Goal: Task Accomplishment & Management: Use online tool/utility

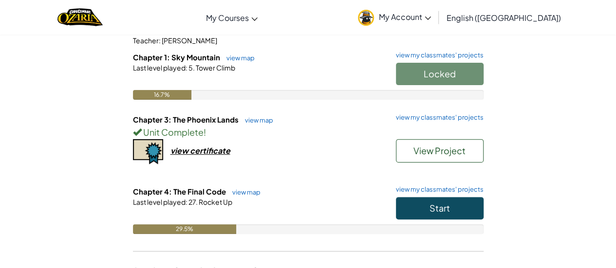
scroll to position [105, 0]
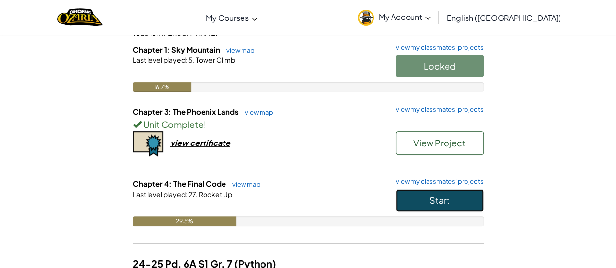
click at [431, 191] on button "Start" at bounding box center [440, 200] width 88 height 22
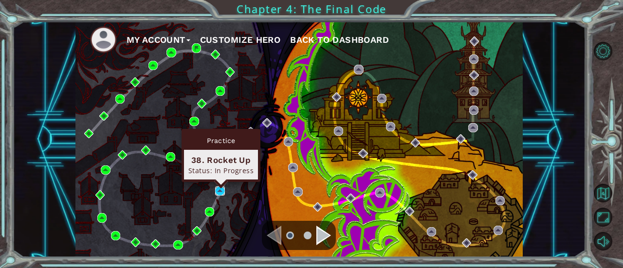
click at [220, 191] on img at bounding box center [219, 190] width 9 height 9
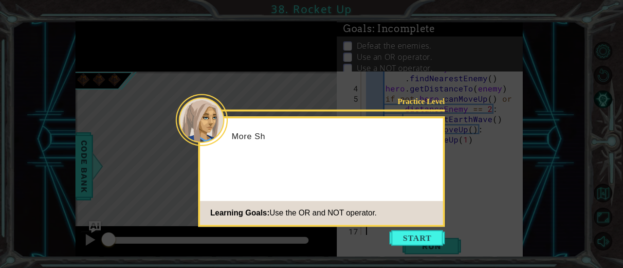
scroll to position [41, 0]
click at [417, 224] on footer "Learning Goals: Use the OR and NOT operator." at bounding box center [321, 213] width 243 height 24
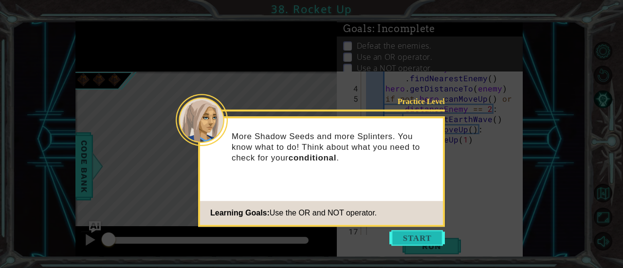
click at [397, 231] on button "Start" at bounding box center [416, 238] width 55 height 16
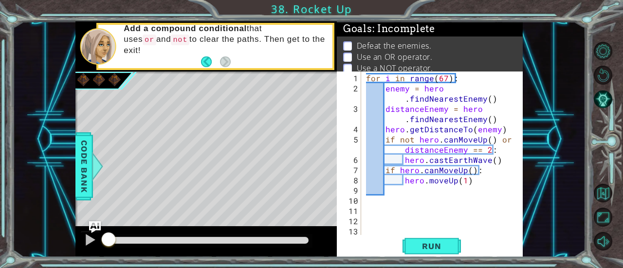
scroll to position [0, 0]
click at [428, 248] on span "Run" at bounding box center [431, 246] width 38 height 10
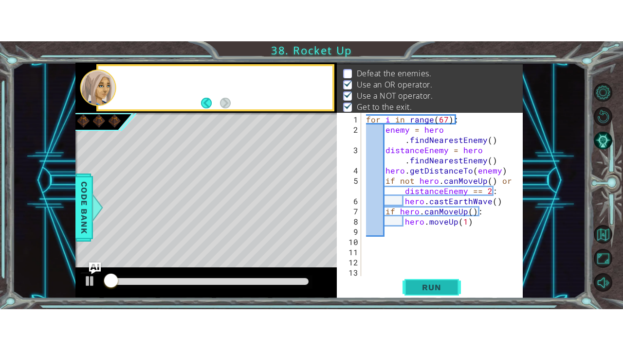
scroll to position [15, 0]
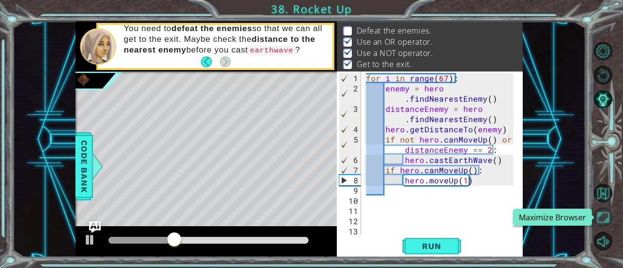
click at [601, 216] on button "Maximize Browser" at bounding box center [603, 217] width 19 height 19
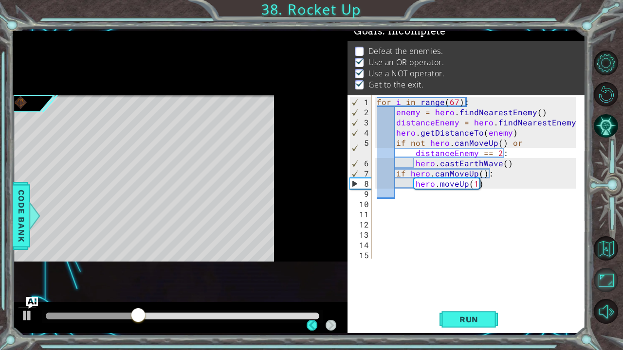
scroll to position [20, 0]
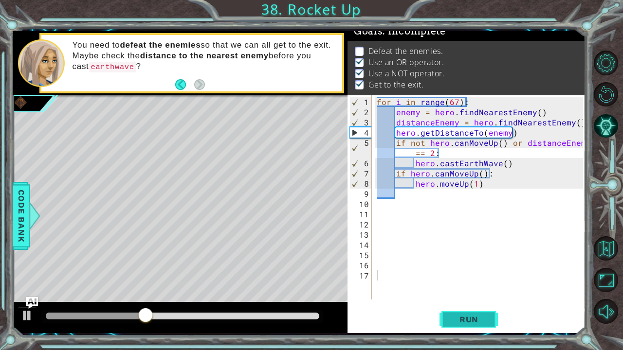
click at [479, 291] on span "Run" at bounding box center [469, 320] width 38 height 10
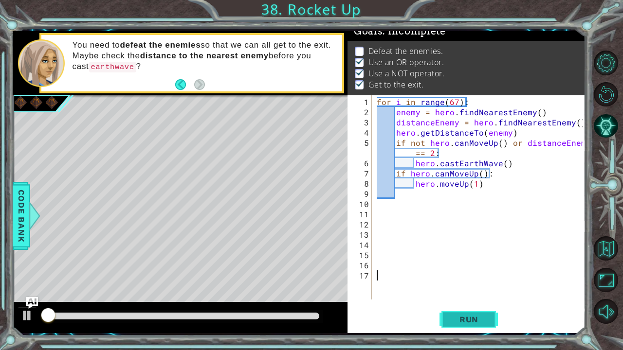
scroll to position [11, 0]
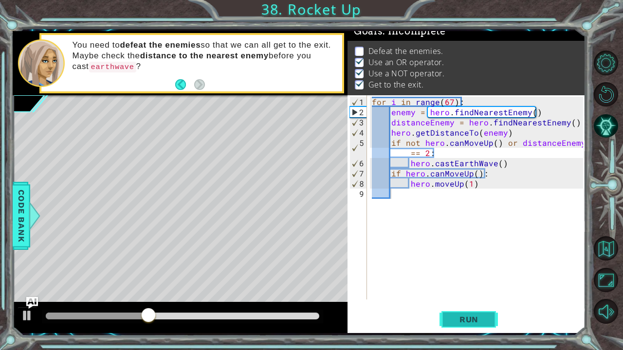
click at [465, 291] on button "Run" at bounding box center [469, 320] width 58 height 24
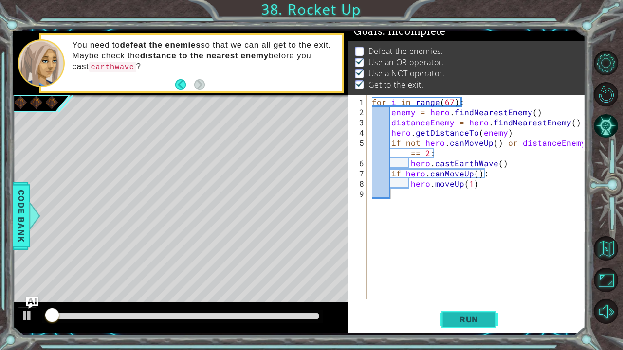
click at [465, 291] on button "Run" at bounding box center [469, 320] width 58 height 24
click at [459, 291] on button "Run" at bounding box center [469, 320] width 58 height 24
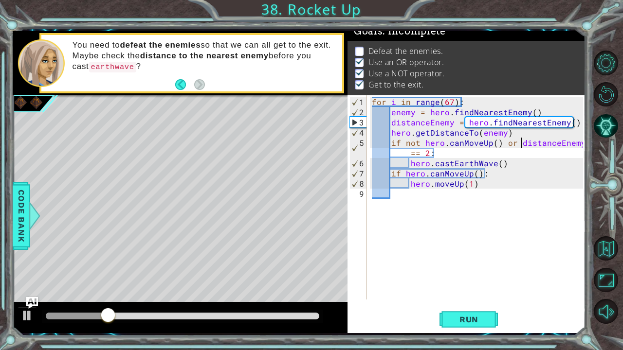
click at [519, 143] on div "for i in range ( 67 ) : enemy = hero . findNearestEnemy ( ) distanceEnemy = her…" at bounding box center [479, 209] width 218 height 225
type textarea "if not hero.canMoveUp() or distanceEnemy == 2:"
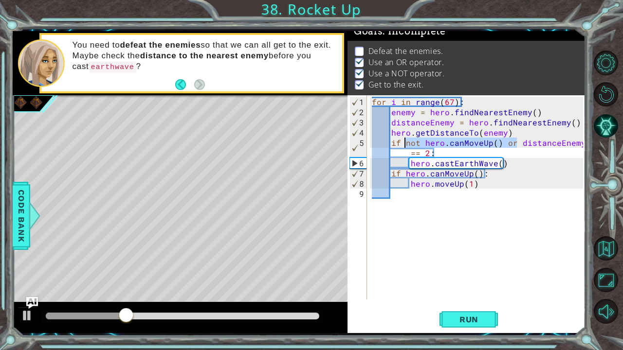
drag, startPoint x: 517, startPoint y: 142, endPoint x: 405, endPoint y: 146, distance: 112.5
click at [405, 146] on div "for i in range ( 67 ) : enemy = hero . findNearestEnemy ( ) distanceEnemy = her…" at bounding box center [479, 209] width 218 height 225
click at [501, 254] on div "for i in range ( 67 ) : enemy = hero . findNearestEnemy ( ) distanceEnemy = her…" at bounding box center [479, 209] width 218 height 225
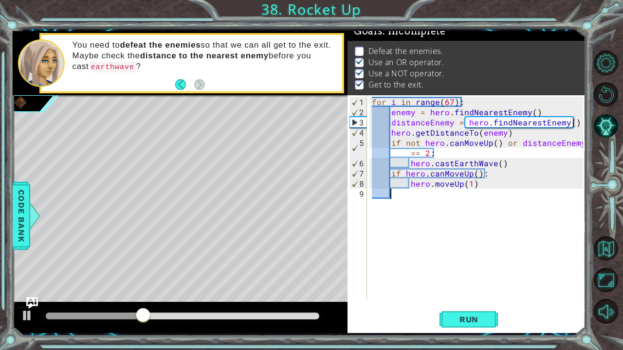
click at [415, 207] on div "for i in range ( 67 ) : enemy = hero . findNearestEnemy ( ) distanceEnemy = her…" at bounding box center [479, 209] width 218 height 225
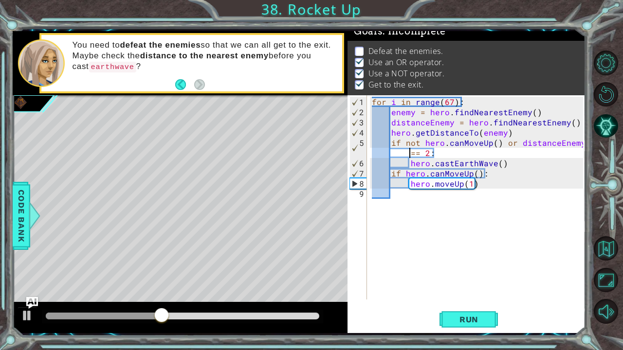
click at [393, 153] on div "for i in range ( 67 ) : enemy = hero . findNearestEnemy ( ) distanceEnemy = her…" at bounding box center [479, 209] width 218 height 225
click at [474, 291] on button "Run" at bounding box center [469, 320] width 58 height 24
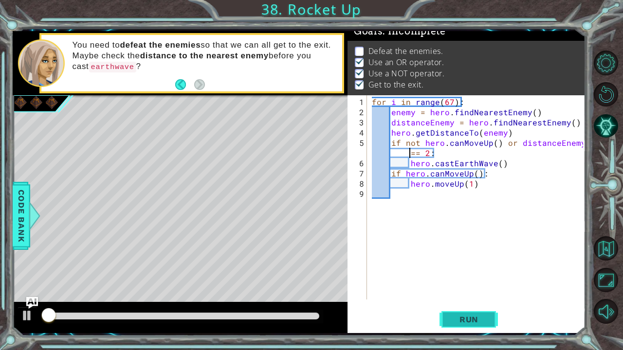
click at [474, 291] on button "Run" at bounding box center [469, 320] width 58 height 24
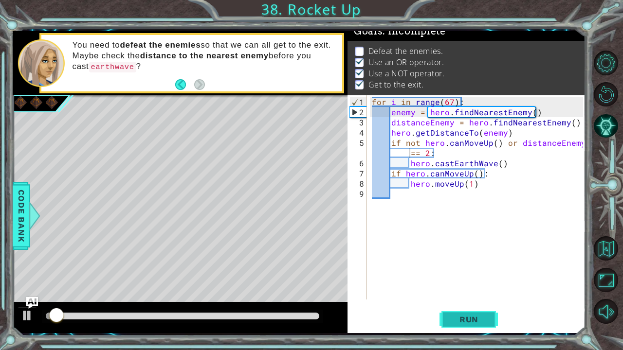
click at [474, 291] on button "Run" at bounding box center [469, 320] width 58 height 24
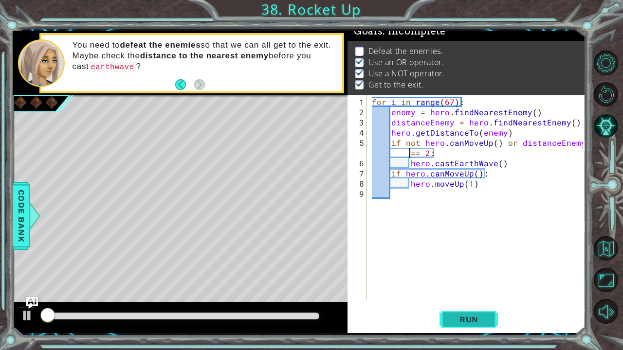
click at [474, 291] on button "Run" at bounding box center [469, 320] width 58 height 24
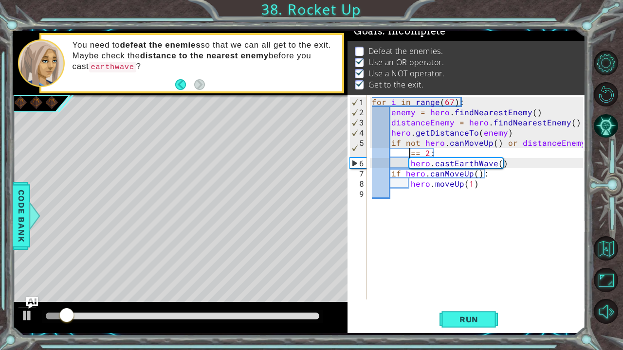
click at [454, 103] on div "for i in range ( 67 ) : enemy = hero . findNearestEnemy ( ) distanceEnemy = her…" at bounding box center [479, 209] width 218 height 225
type textarea "for i in range(67):"
click at [451, 103] on div "for i in range ( 67 ) : enemy = hero . findNearestEnemy ( ) distanceEnemy = her…" at bounding box center [479, 209] width 218 height 225
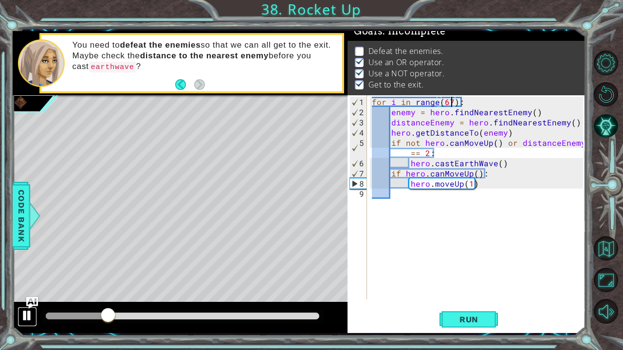
click at [26, 291] on div at bounding box center [27, 316] width 13 height 13
click at [468, 105] on div "for i in range ( 67 ) : enemy = hero . findNearestEnemy ( ) distanceEnemy = her…" at bounding box center [479, 209] width 218 height 225
click at [371, 100] on div "for i in range ( 67 ) : enemy = hero . findNearestEnemy ( ) distanceEnemy = her…" at bounding box center [479, 209] width 218 height 225
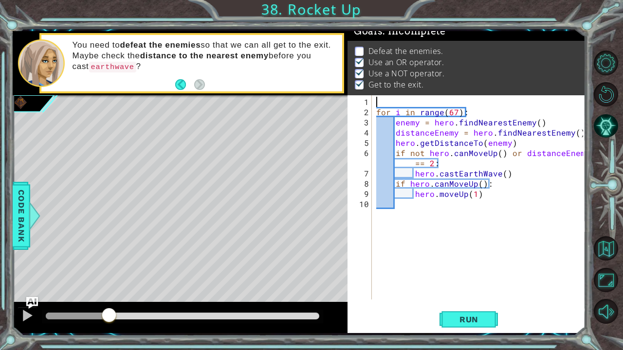
click at [384, 98] on div "for i in range ( 67 ) : enemy = hero . findNearestEnemy ( ) distanceEnemy = her…" at bounding box center [481, 209] width 214 height 225
click at [455, 291] on span "Run" at bounding box center [469, 320] width 38 height 10
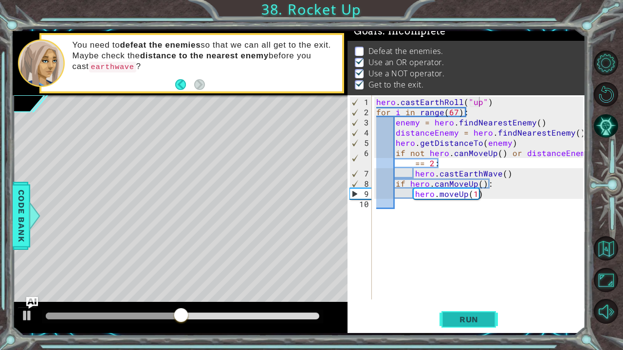
click at [461, 291] on button "Run" at bounding box center [469, 320] width 58 height 24
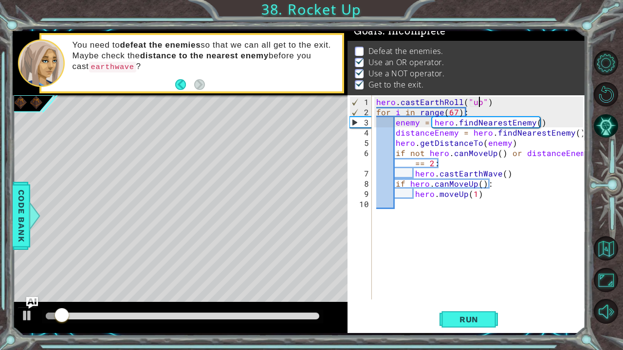
click at [491, 101] on div "hero . [PERSON_NAME] ( "up" ) for i in range ( 67 ) : enemy = hero . findNeares…" at bounding box center [481, 209] width 214 height 225
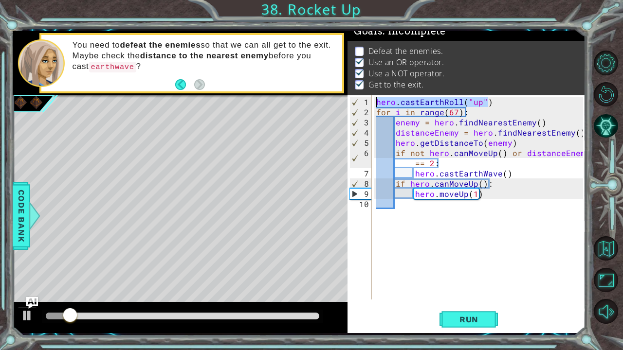
drag, startPoint x: 464, startPoint y: 99, endPoint x: 347, endPoint y: 97, distance: 117.3
click at [347, 97] on div "1 ההההההההההההההההההההההההההההההההההההההההההההההההההההההההההההההההההההההההההההה…" at bounding box center [299, 182] width 573 height 302
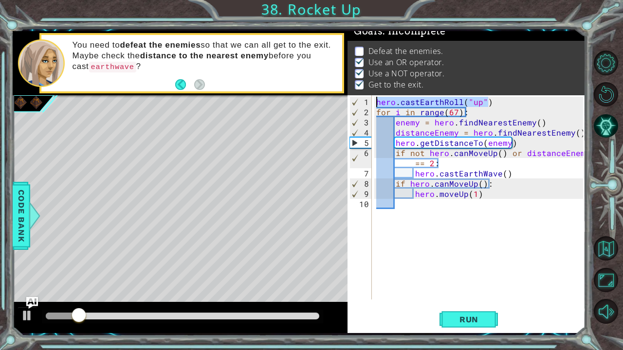
scroll to position [0, 5]
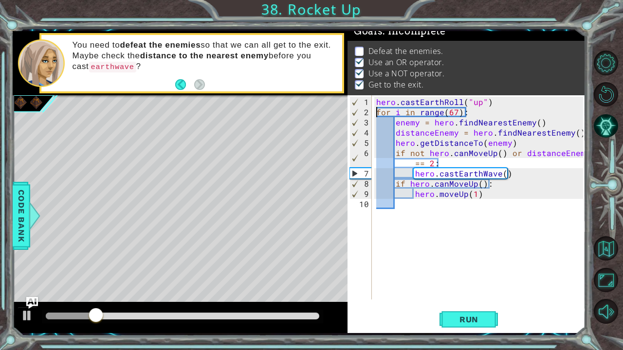
type textarea "hero.castEarthRoll("up")"
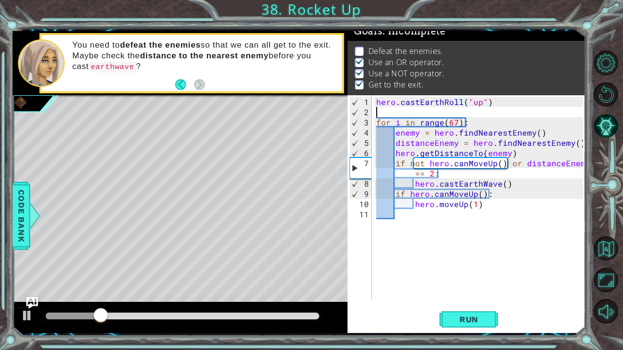
scroll to position [0, 0]
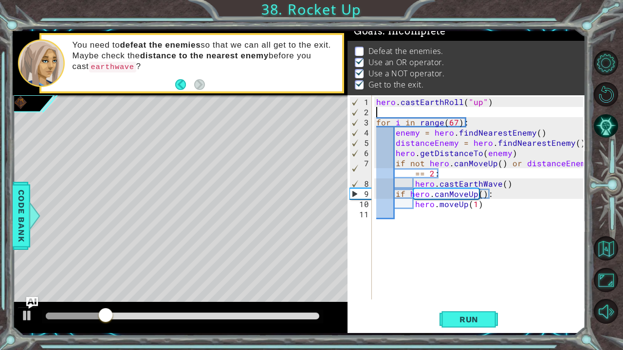
paste textarea "hero.castEarthRoll("up")"
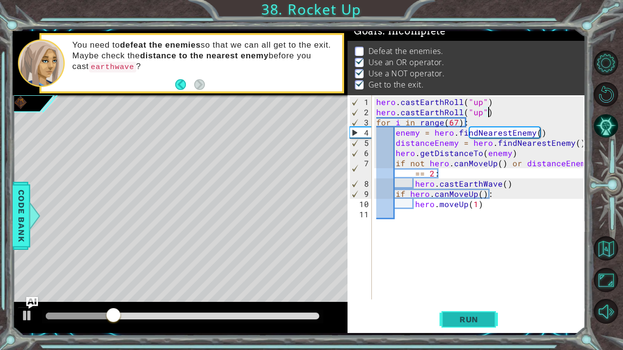
click at [470, 291] on button "Run" at bounding box center [469, 320] width 58 height 24
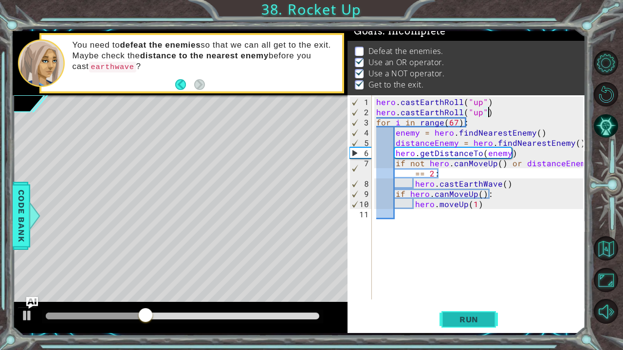
click at [470, 291] on button "Run" at bounding box center [469, 320] width 58 height 24
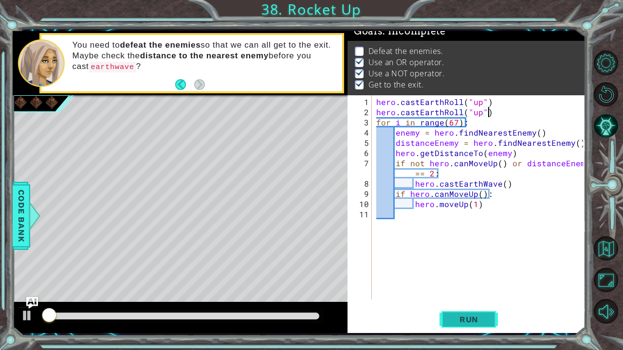
click at [470, 291] on button "Run" at bounding box center [469, 320] width 58 height 24
click at [35, 291] on img "Ask AI" at bounding box center [31, 303] width 13 height 13
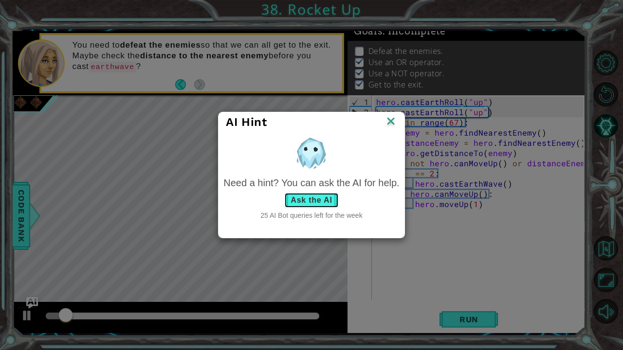
click at [295, 201] on button "Ask the AI" at bounding box center [311, 201] width 54 height 16
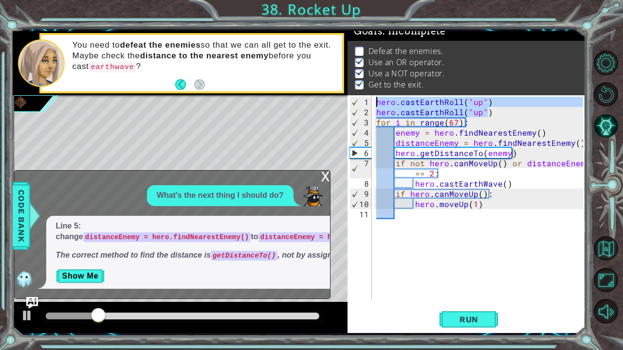
drag, startPoint x: 490, startPoint y: 111, endPoint x: 366, endPoint y: 99, distance: 124.8
click at [366, 99] on div "hero.castEarthRoll("up") 1 2 3 4 5 6 7 8 9 10 11 hero . [PERSON_NAME] ( "up" ) …" at bounding box center [466, 197] width 236 height 204
type textarea "hero.[PERSON_NAME]("up") hero.castEarthRoll("up")"
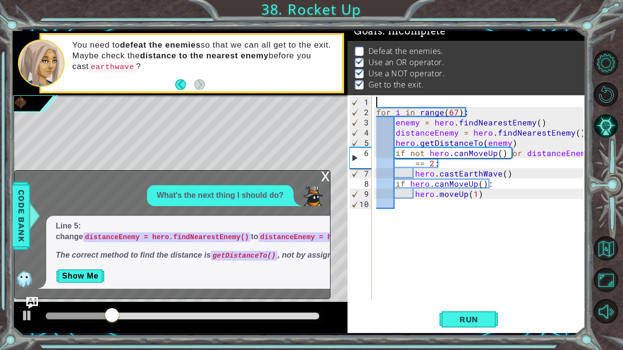
type textarea "for i in range(67):"
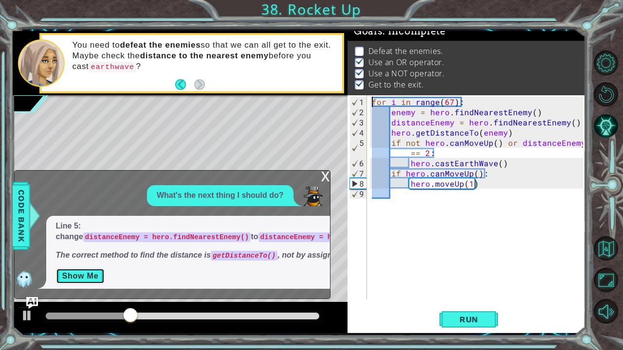
click at [98, 278] on button "Show Me" at bounding box center [80, 277] width 49 height 16
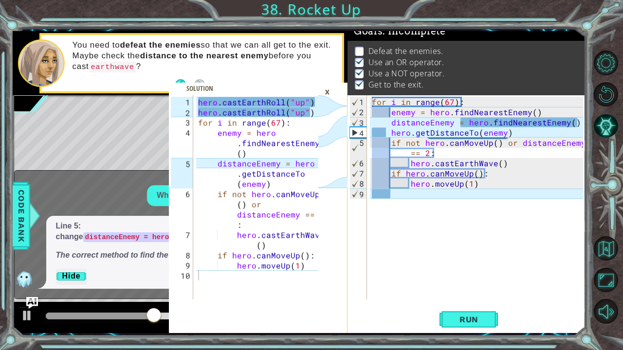
click at [320, 89] on div "×" at bounding box center [327, 92] width 15 height 17
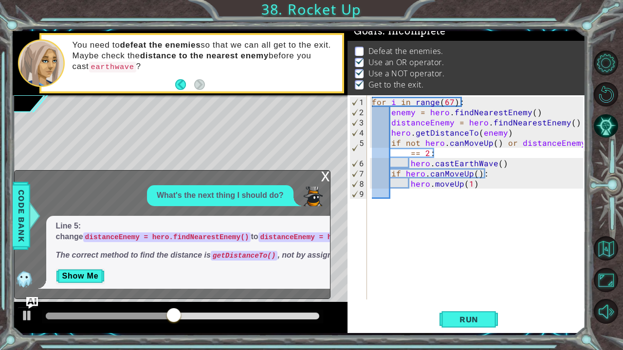
drag, startPoint x: 53, startPoint y: 223, endPoint x: 105, endPoint y: 221, distance: 52.1
click at [105, 221] on div "Line 5: change distanceEnemy = hero.findNearestEnemy() to distanceEnemy = hero.…" at bounding box center [245, 252] width 398 height 73
click at [88, 276] on button "Show Me" at bounding box center [80, 277] width 49 height 16
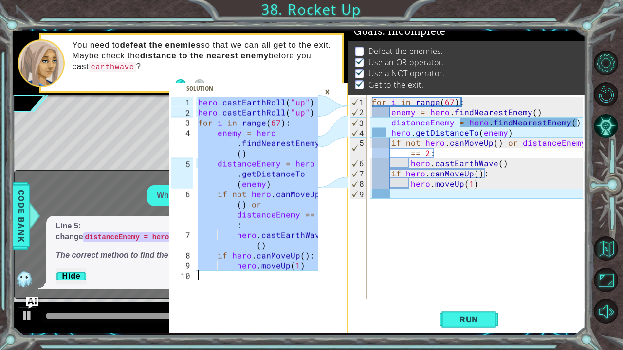
drag, startPoint x: 197, startPoint y: 101, endPoint x: 330, endPoint y: 305, distance: 242.7
click at [330, 291] on div "hero.castEarthRoll("up") 1 2 3 4 5 6 7 8 9 10 hero . [PERSON_NAME] ( "up" ) her…" at bounding box center [258, 214] width 179 height 238
type textarea "hero.moveUp(1)"
click at [401, 206] on div "for i in range ( 67 ) : enemy = hero . findNearestEnemy ( ) distanceEnemy = her…" at bounding box center [479, 209] width 218 height 225
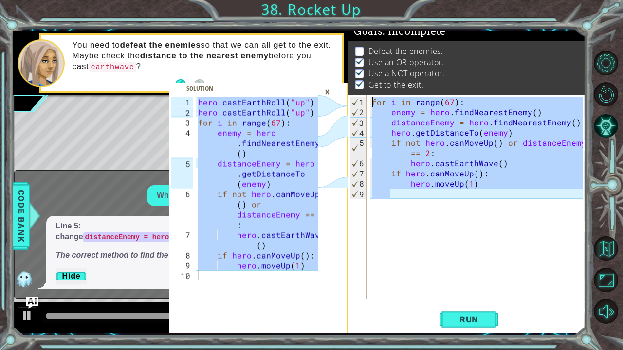
drag, startPoint x: 401, startPoint y: 206, endPoint x: 331, endPoint y: 62, distance: 159.6
click at [331, 62] on div "hero.moveUp(1) 1 2 3 4 5 6 7 8 9 10 hero . [PERSON_NAME] ( "up" ) hero . [PERSO…" at bounding box center [299, 182] width 573 height 302
type textarea "for i in range(67): enemy = hero.findNearestEnemy()"
paste textarea "Code Area"
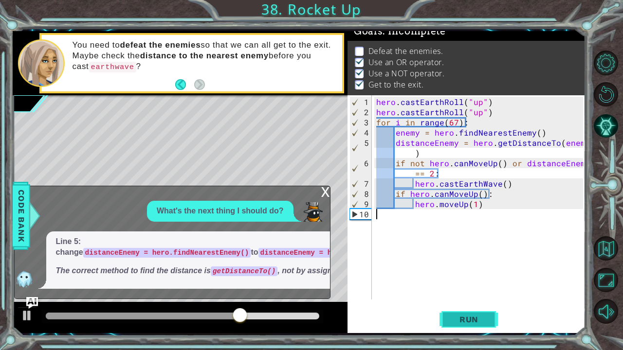
click at [476, 291] on span "Run" at bounding box center [469, 320] width 38 height 10
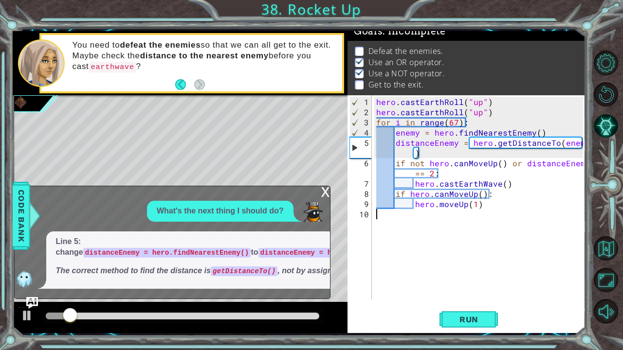
click at [315, 186] on div "x What's the next thing I should do? Line 5: change distanceEnemy = hero.findNe…" at bounding box center [172, 242] width 316 height 113
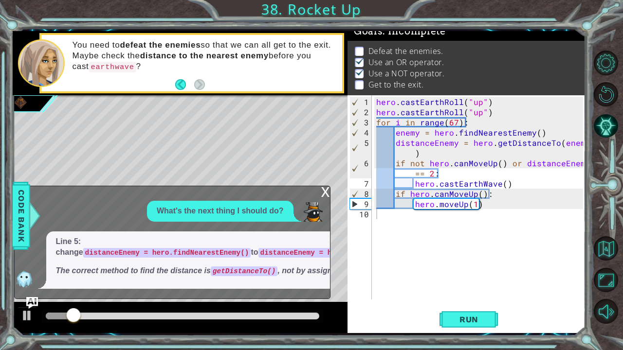
click at [324, 186] on div "x" at bounding box center [325, 191] width 9 height 10
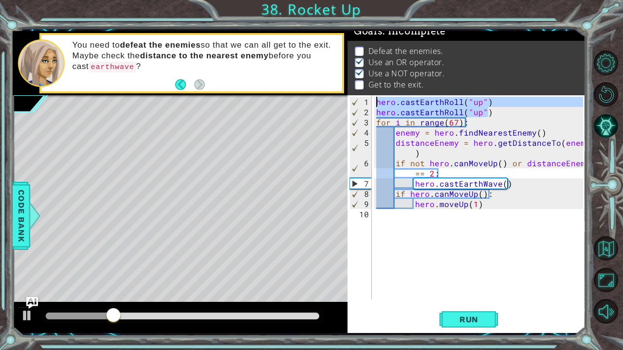
drag, startPoint x: 492, startPoint y: 110, endPoint x: 366, endPoint y: 96, distance: 126.3
click at [366, 96] on div "hero.castEarthRoll("up") 1 2 3 4 5 6 7 8 9 10 hero . [PERSON_NAME] ( "up" ) her…" at bounding box center [466, 197] width 236 height 204
type textarea "hero.[PERSON_NAME]("up") hero.castEarthRoll("up")"
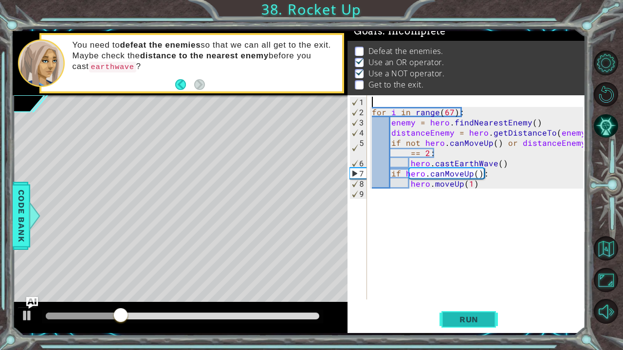
click at [474, 291] on span "Run" at bounding box center [469, 320] width 38 height 10
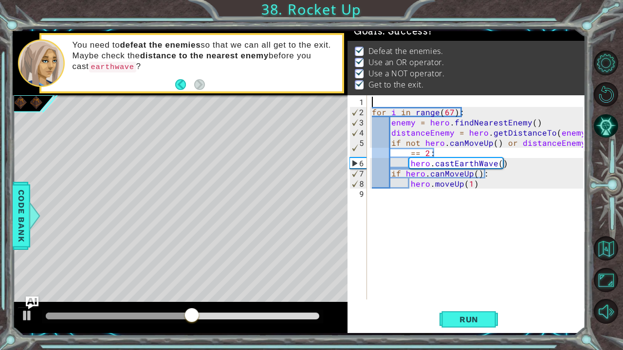
click at [30, 291] on img "Ask AI" at bounding box center [31, 303] width 13 height 13
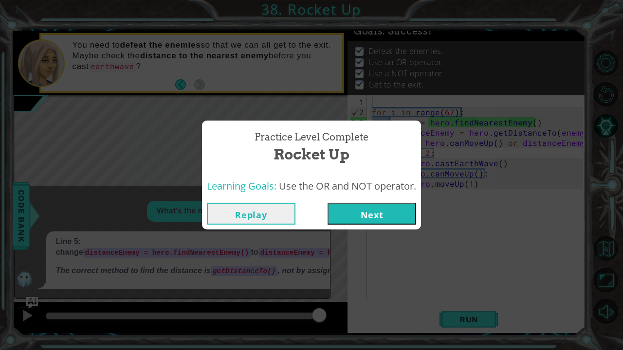
click at [359, 212] on button "Next" at bounding box center [372, 214] width 89 height 22
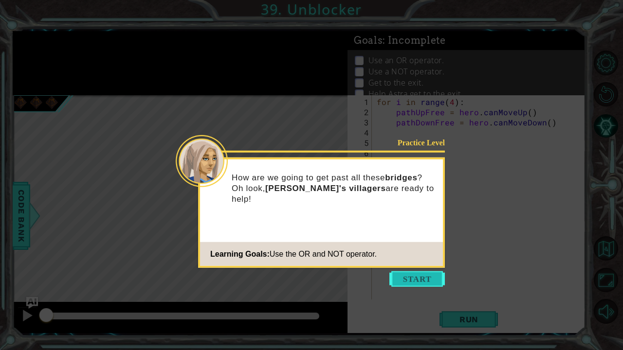
click at [427, 281] on button "Start" at bounding box center [416, 280] width 55 height 16
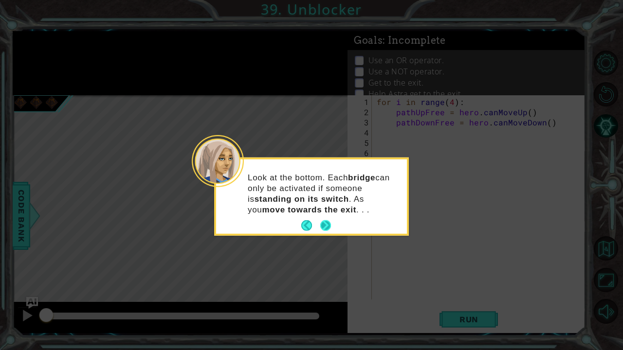
click at [322, 226] on button "Next" at bounding box center [325, 225] width 11 height 11
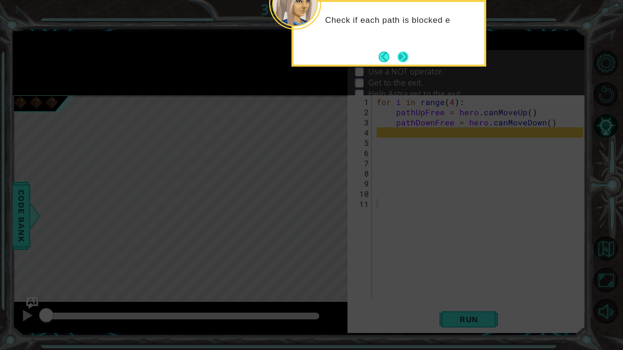
click at [404, 54] on button "Next" at bounding box center [403, 57] width 11 height 11
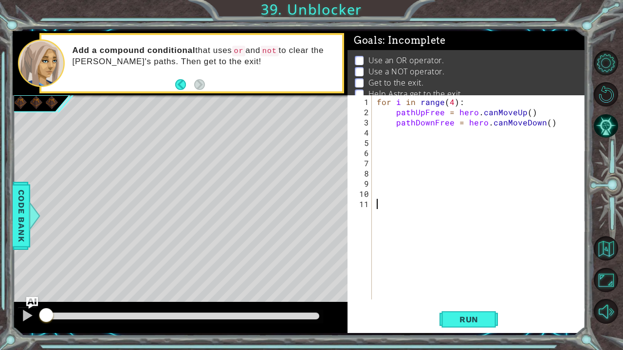
click at [395, 136] on div "for i in range ( 4 ) : pathUpFree = hero . canMoveUp ( ) pathDownFree = hero . …" at bounding box center [481, 209] width 213 height 225
click at [389, 145] on div "for i in range ( 4 ) : pathUpFree = hero . canMoveUp ( ) pathDownFree = hero . …" at bounding box center [481, 209] width 213 height 225
click at [407, 135] on div "for i in range ( 4 ) : pathUpFree = hero . canMoveUp ( ) pathDownFree = hero . …" at bounding box center [481, 209] width 213 height 225
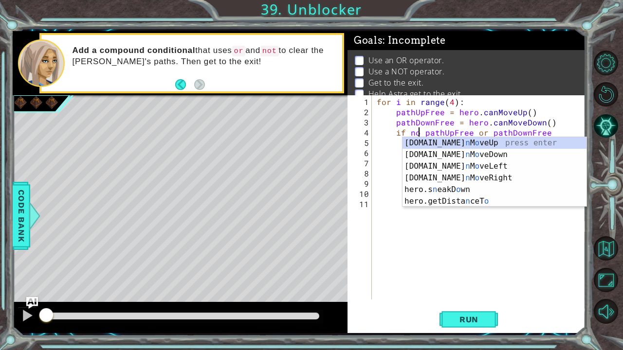
type textarea "if not pathUpFree or pathDownFree"
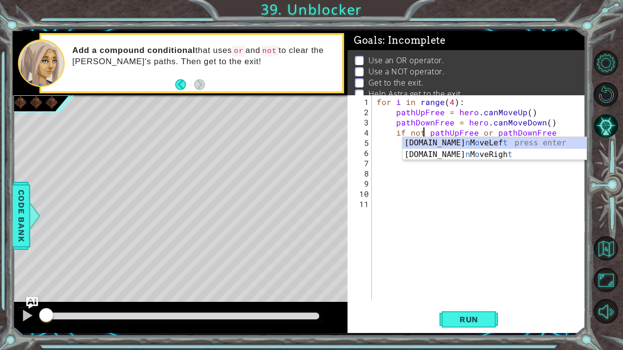
click at [564, 129] on div "for i in range ( 4 ) : pathUpFree = hero . canMoveUp ( ) pathDownFree = hero . …" at bounding box center [481, 209] width 213 height 225
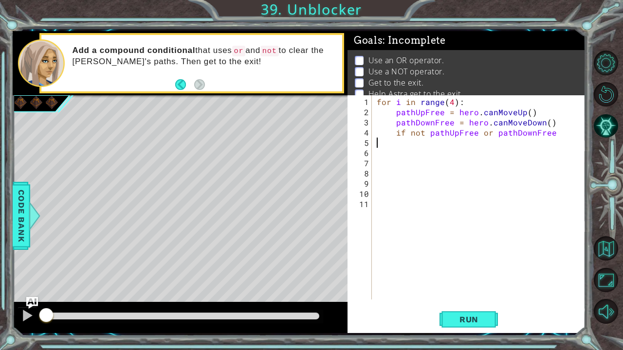
scroll to position [0, 0]
type textarea "if not pathUpFree or pathDownFree:"
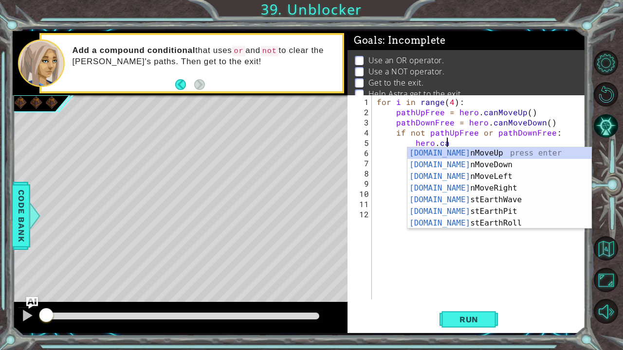
type textarea "hero.cast"
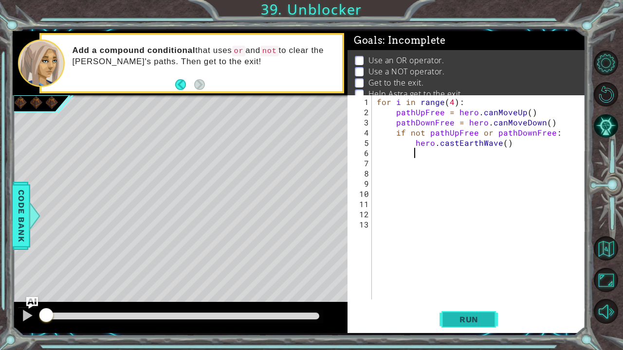
click at [485, 291] on span "Run" at bounding box center [469, 320] width 38 height 10
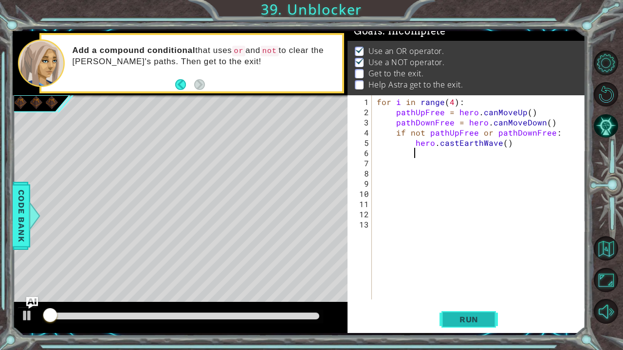
scroll to position [11, 0]
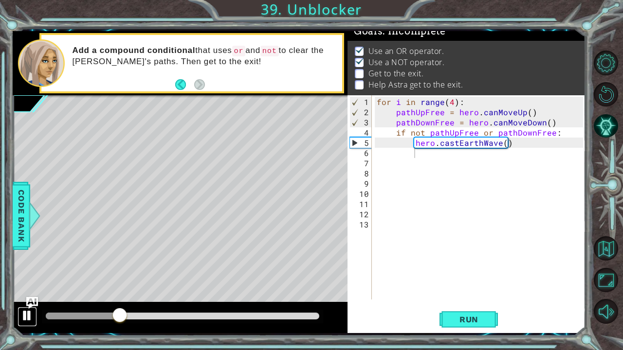
click at [22, 291] on div at bounding box center [27, 316] width 13 height 13
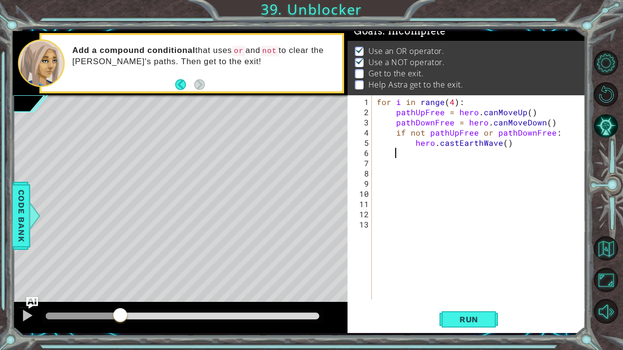
scroll to position [0, 0]
click at [420, 153] on div "for i in range ( 4 ) : pathUpFree = hero . canMoveUp ( ) pathDownFree = hero . …" at bounding box center [481, 209] width 213 height 225
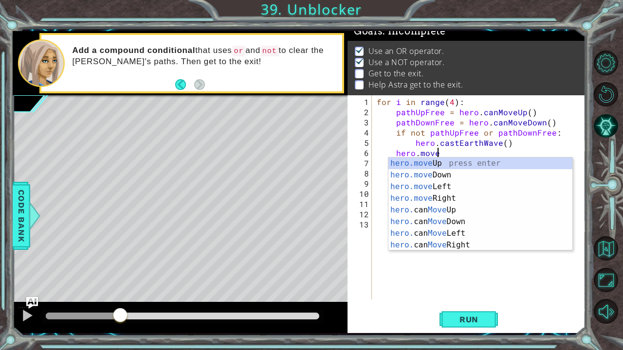
scroll to position [0, 3]
click at [424, 197] on div "hero.move Up press enter hero.move Down press enter hero.move Left press enter …" at bounding box center [480, 216] width 184 height 117
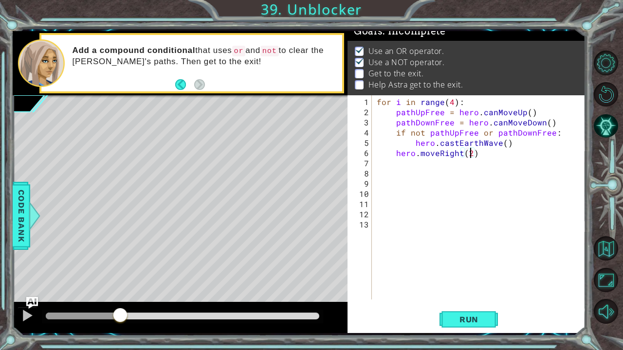
scroll to position [0, 5]
click at [464, 291] on span "Run" at bounding box center [469, 320] width 38 height 10
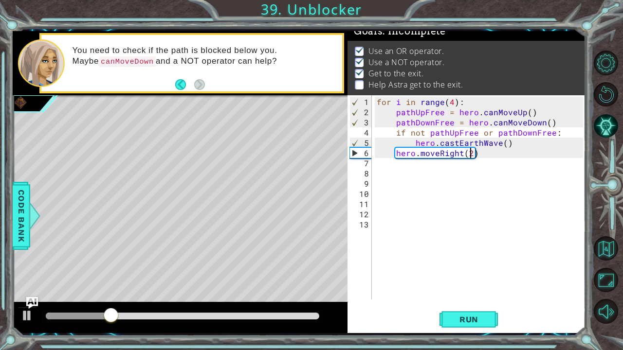
click at [392, 154] on div "for i in range ( 4 ) : pathUpFree = hero . canMoveUp ( ) pathDownFree = hero . …" at bounding box center [481, 209] width 213 height 225
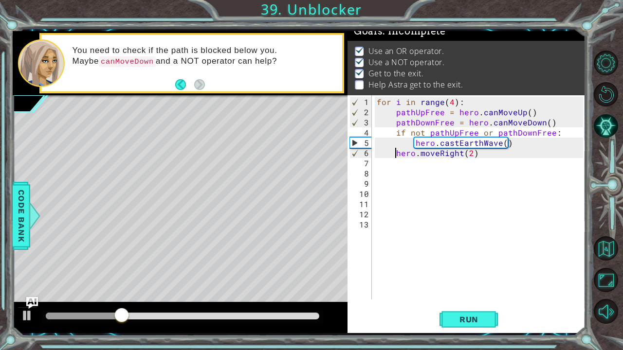
scroll to position [0, 4]
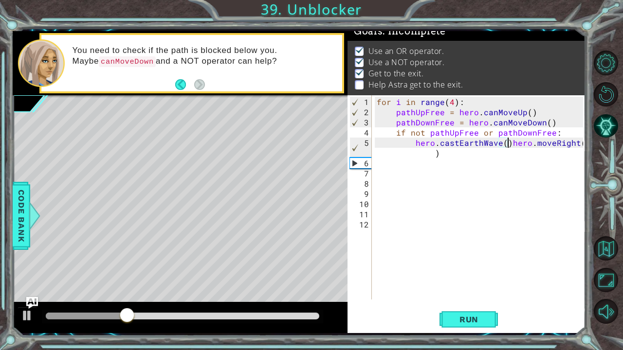
type textarea "hero.moveRight(2)"
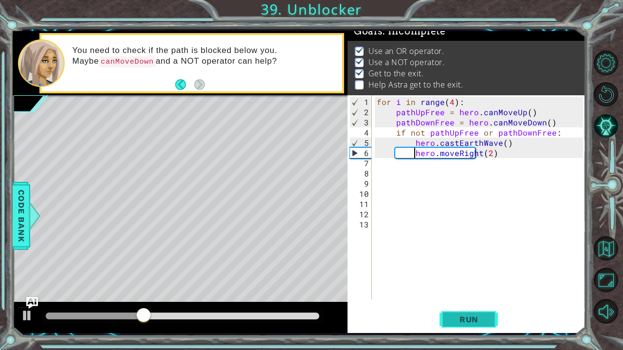
click at [468, 291] on span "Run" at bounding box center [469, 320] width 38 height 10
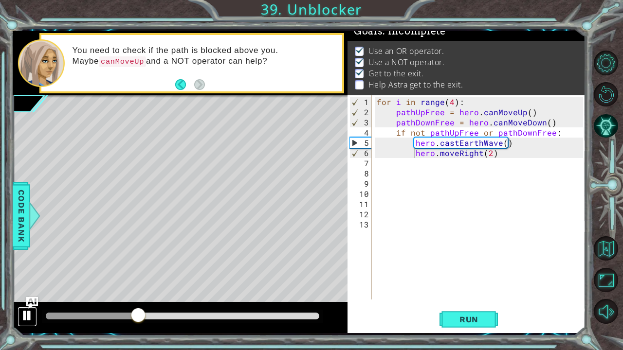
click at [31, 291] on div at bounding box center [27, 316] width 13 height 13
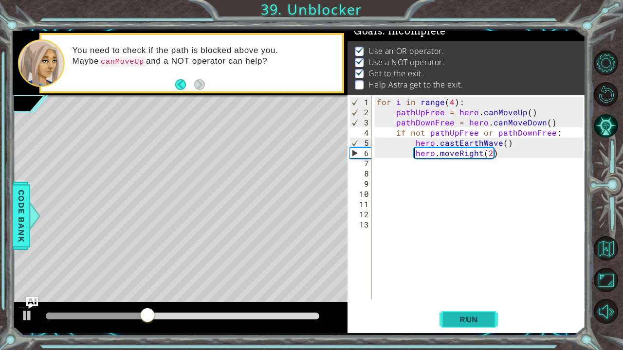
click at [449, 291] on button "Run" at bounding box center [469, 320] width 58 height 24
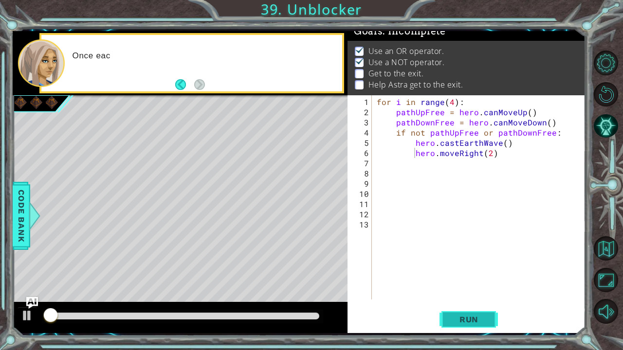
click at [449, 291] on button "Run" at bounding box center [469, 320] width 58 height 24
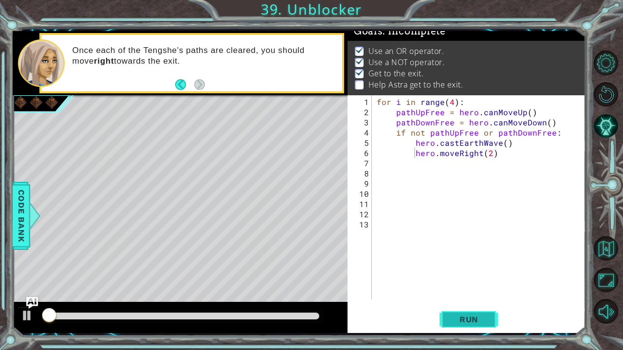
click at [449, 291] on button "Run" at bounding box center [469, 320] width 58 height 24
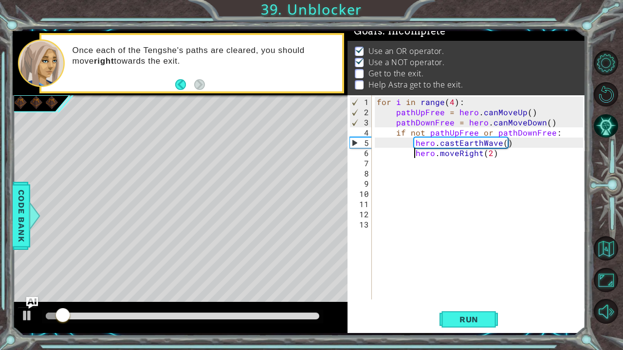
click at [451, 169] on div "for i in range ( 4 ) : pathUpFree = hero . canMoveUp ( ) pathDownFree = hero . …" at bounding box center [481, 209] width 213 height 225
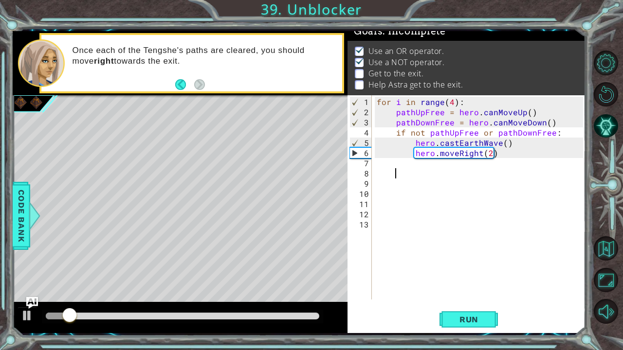
click at [401, 163] on div "for i in range ( 4 ) : pathUpFree = hero . canMoveUp ( ) pathDownFree = hero . …" at bounding box center [481, 209] width 213 height 225
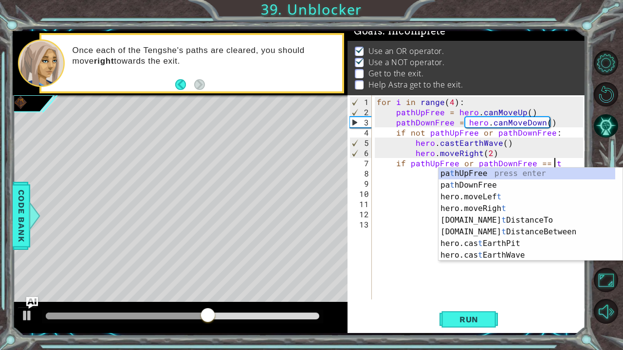
scroll to position [0, 11]
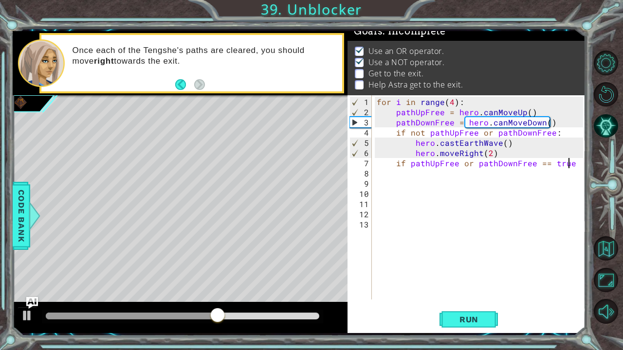
type textarea "if pathUpFree or pathDownFree == true:"
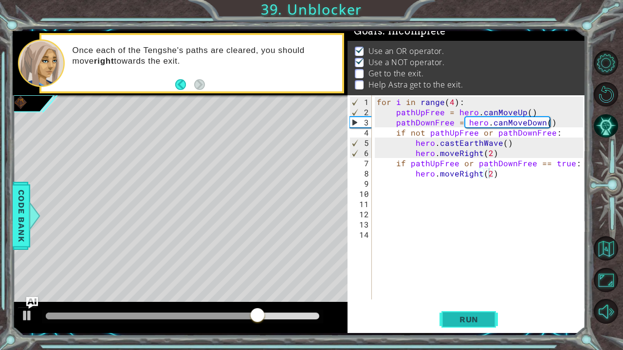
click at [464, 291] on span "Run" at bounding box center [469, 320] width 38 height 10
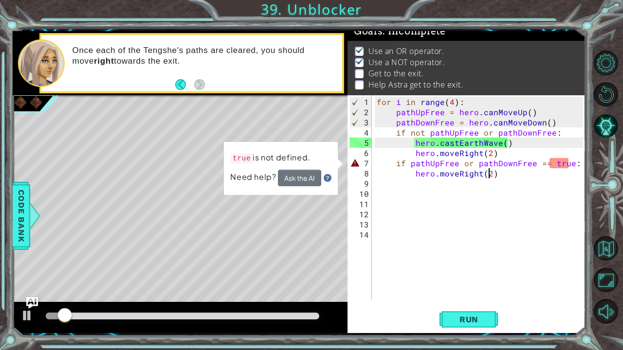
click at [562, 164] on div "for i in range ( 4 ) : pathUpFree = hero . canMoveUp ( ) pathDownFree = hero . …" at bounding box center [481, 209] width 213 height 225
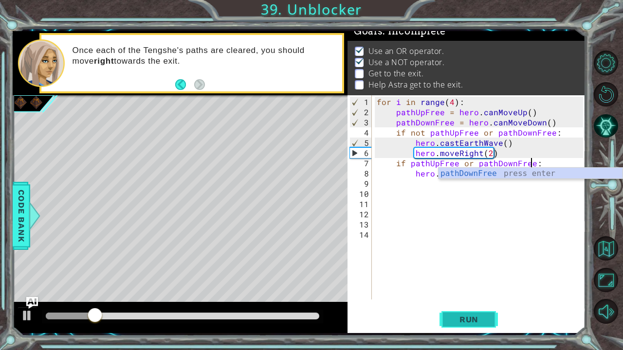
click at [466, 291] on button "Run" at bounding box center [469, 320] width 58 height 24
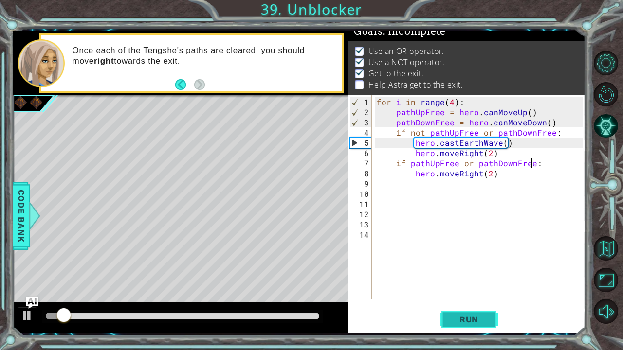
click at [465, 291] on span "Run" at bounding box center [469, 320] width 38 height 10
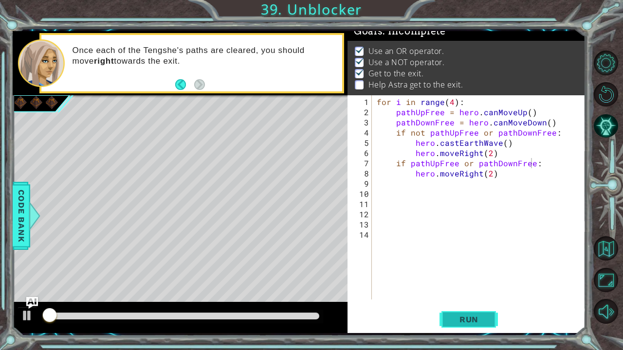
click at [465, 291] on span "Run" at bounding box center [469, 320] width 38 height 10
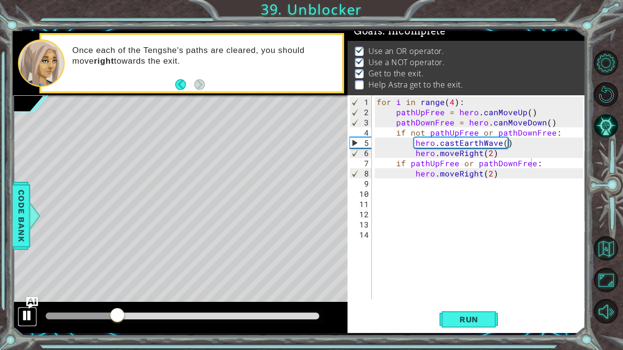
click at [25, 291] on div at bounding box center [27, 316] width 13 height 13
drag, startPoint x: 549, startPoint y: 132, endPoint x: 495, endPoint y: 133, distance: 54.5
click at [495, 133] on div "for i in range ( 4 ) : pathUpFree = hero . canMoveUp ( ) pathDownFree = hero . …" at bounding box center [481, 209] width 213 height 225
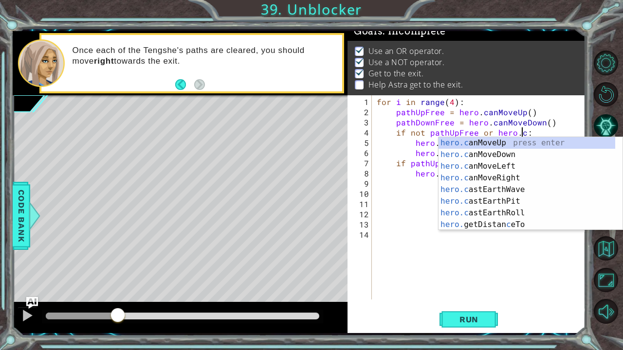
scroll to position [0, 9]
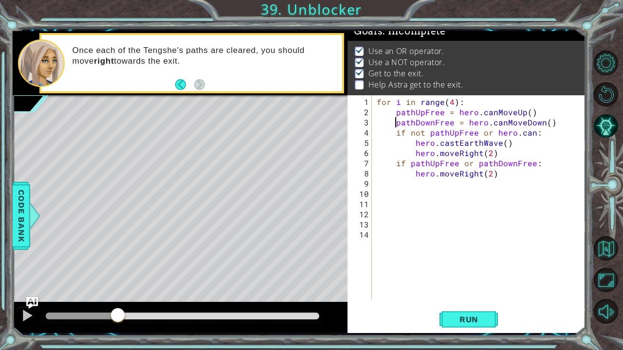
click at [530, 133] on div "for i in range ( 4 ) : pathUpFree = hero . canMoveUp ( ) pathDownFree = hero . …" at bounding box center [481, 209] width 213 height 225
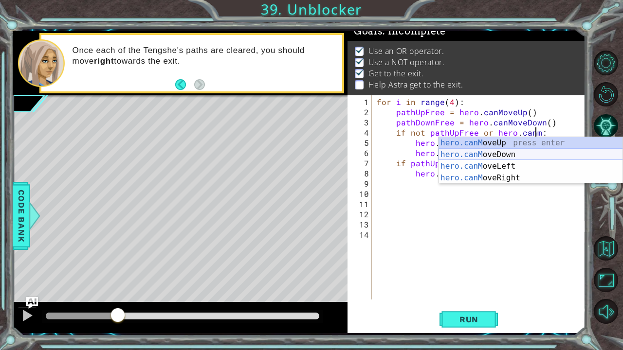
click at [490, 153] on div "hero.canM oveUp press enter hero.canM oveDown press enter hero.canM oveLeft pre…" at bounding box center [531, 172] width 184 height 70
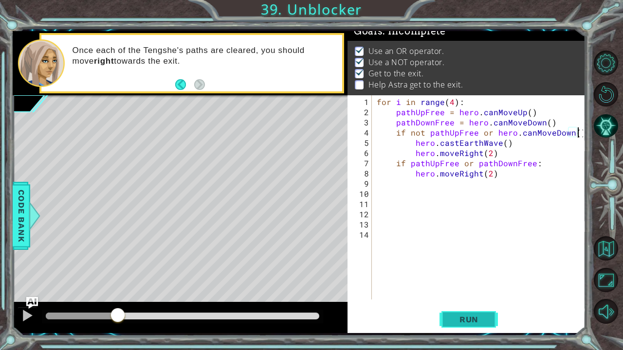
type textarea "if not pathUpFree or hero.canMoveDown():"
click at [471, 291] on span "Run" at bounding box center [469, 320] width 38 height 10
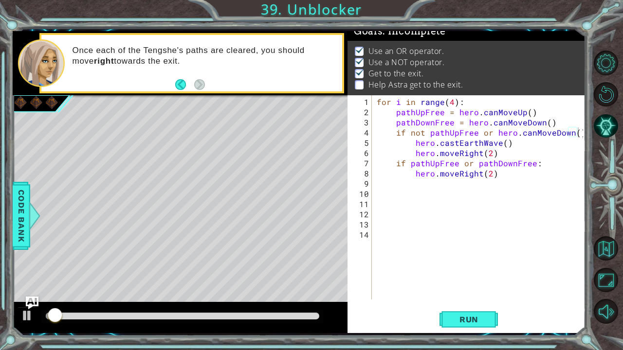
click at [34, 291] on img "Ask AI" at bounding box center [31, 303] width 13 height 13
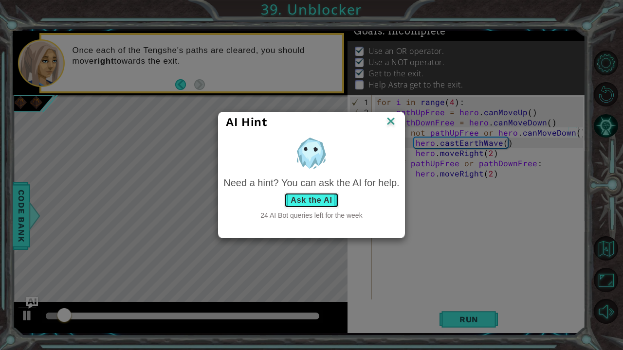
click at [302, 203] on button "Ask the AI" at bounding box center [311, 201] width 54 height 16
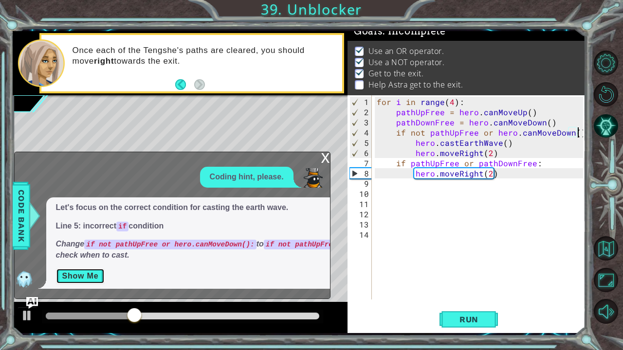
click at [91, 277] on button "Show Me" at bounding box center [80, 277] width 49 height 16
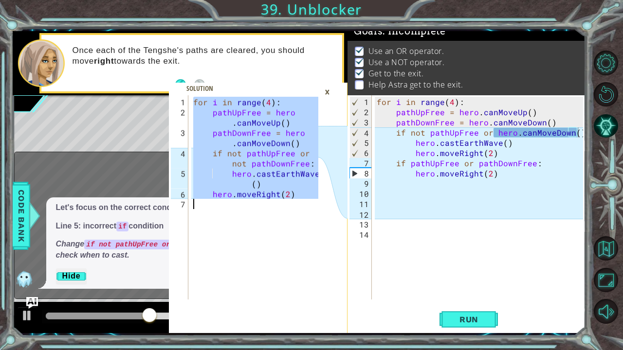
drag, startPoint x: 193, startPoint y: 101, endPoint x: 352, endPoint y: 350, distance: 295.3
click at [352, 291] on div "for i in range(4): 1 2 3 4 5 6 7 for i in range ( 4 ) : pathUpFree = hero . can…" at bounding box center [311, 175] width 623 height 350
type textarea "hero.moveRight(2)"
click at [330, 93] on div "×" at bounding box center [327, 92] width 15 height 17
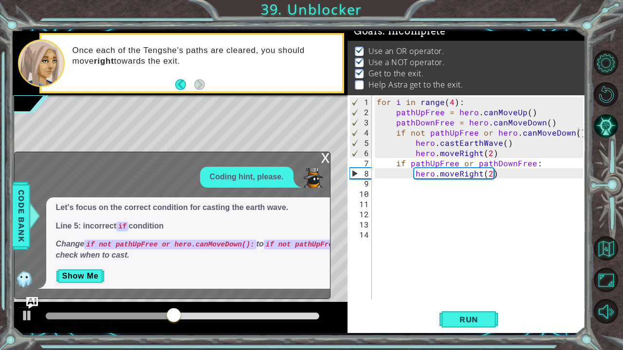
scroll to position [0, 0]
drag, startPoint x: 523, startPoint y: 181, endPoint x: 327, endPoint y: 96, distance: 213.2
drag, startPoint x: 327, startPoint y: 96, endPoint x: 540, endPoint y: 208, distance: 241.0
click at [540, 208] on div "for i in range ( 4 ) : pathUpFree = hero . canMoveUp ( ) pathDownFree = hero . …" at bounding box center [481, 209] width 213 height 225
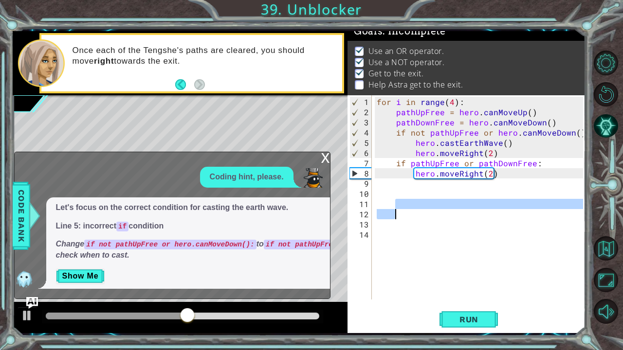
click at [405, 202] on div "for i in range ( 4 ) : pathUpFree = hero . canMoveUp ( ) pathDownFree = hero . …" at bounding box center [479, 197] width 208 height 204
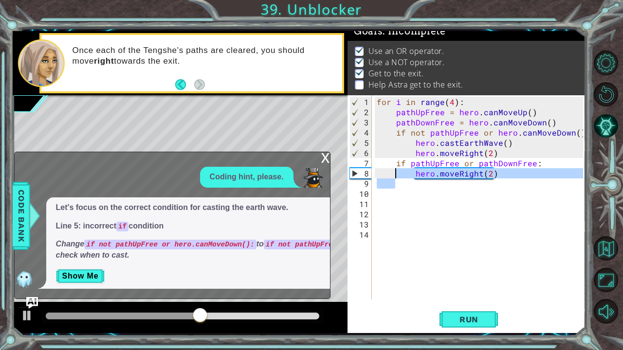
type textarea "for i in range(4): pathUpFree = hero.canMoveUp()"
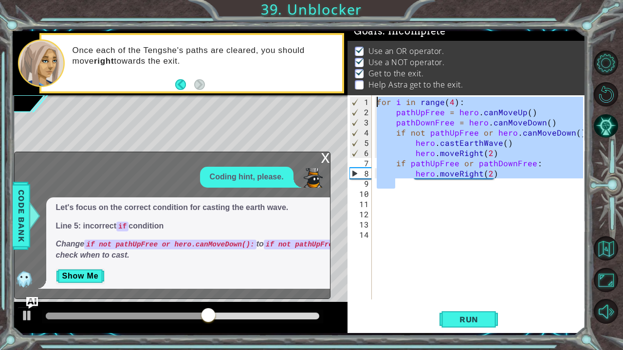
paste textarea "Code Area"
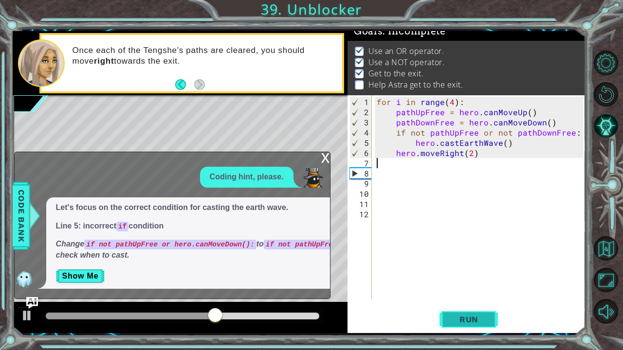
click at [473, 291] on button "Run" at bounding box center [469, 320] width 58 height 24
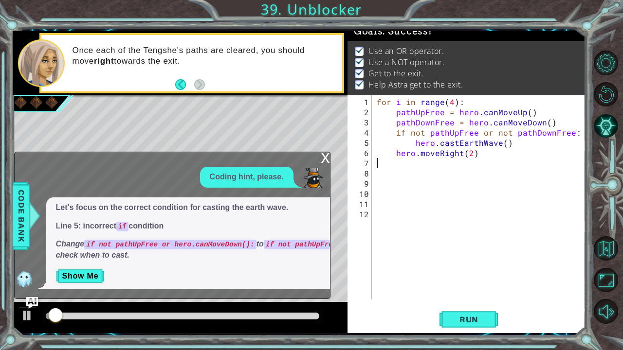
click at [326, 154] on div "x" at bounding box center [325, 157] width 9 height 10
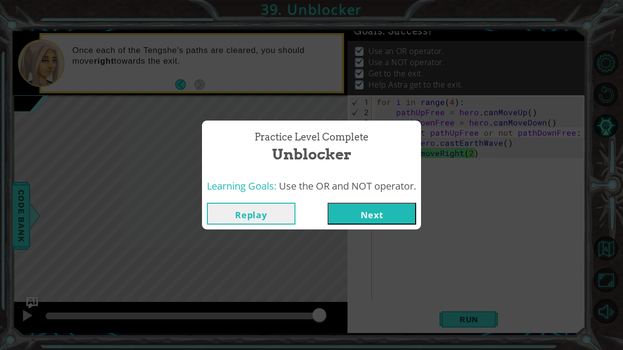
click at [408, 204] on button "Next" at bounding box center [372, 214] width 89 height 22
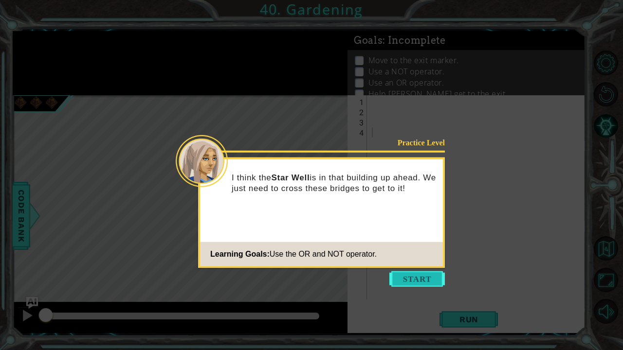
click at [395, 275] on button "Start" at bounding box center [416, 280] width 55 height 16
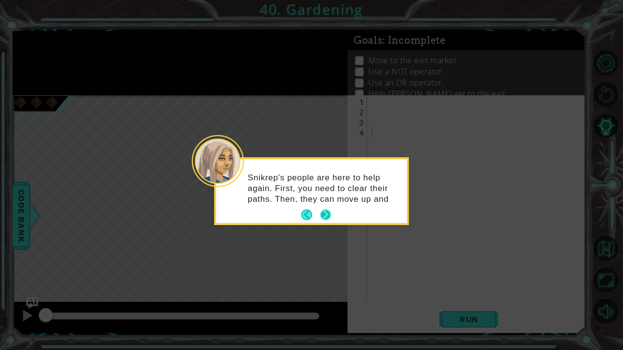
click at [322, 211] on div "Snikrep's people are here to help again. First, you need to clear their paths. …" at bounding box center [311, 192] width 191 height 64
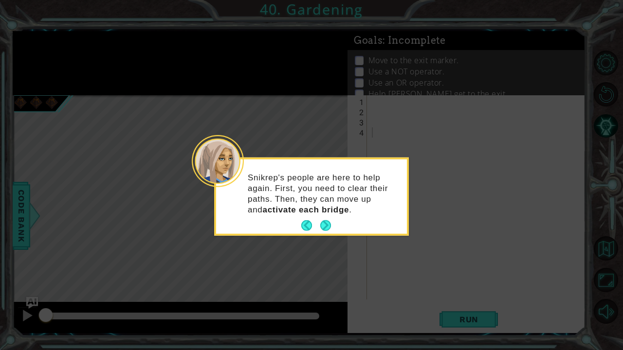
click at [325, 238] on icon at bounding box center [311, 175] width 623 height 350
click at [324, 223] on button "Next" at bounding box center [325, 225] width 11 height 11
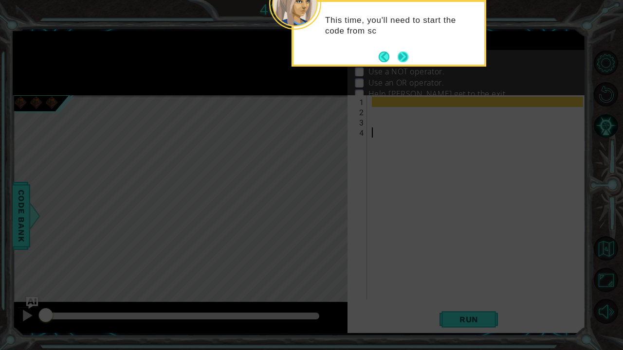
click at [405, 52] on button "Next" at bounding box center [403, 57] width 11 height 11
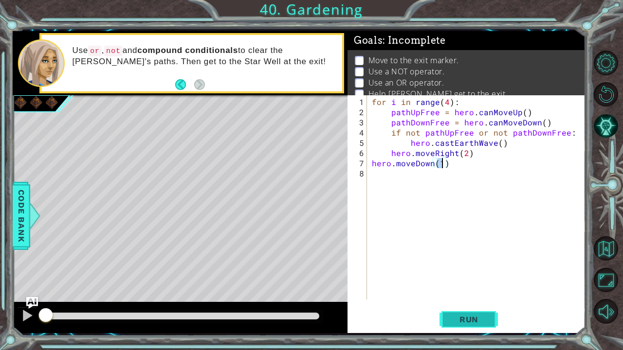
type textarea "hero.moveDown(1)"
click at [453, 291] on button "Run" at bounding box center [469, 320] width 58 height 24
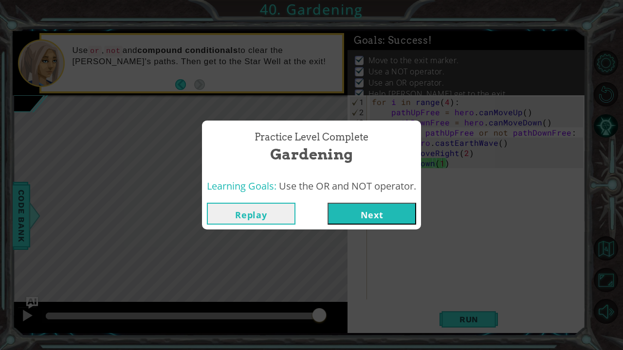
click at [368, 208] on button "Next" at bounding box center [372, 214] width 89 height 22
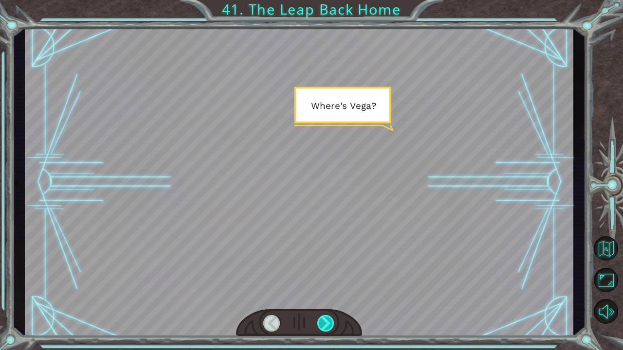
click at [325, 291] on div at bounding box center [326, 323] width 18 height 17
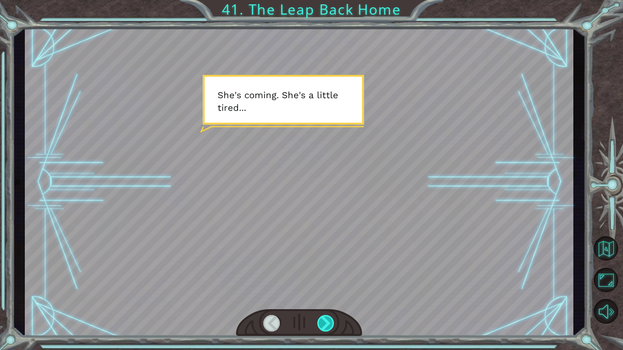
click at [325, 291] on div at bounding box center [326, 323] width 18 height 17
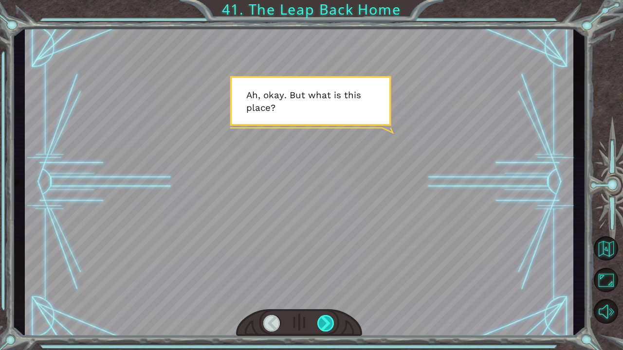
click at [325, 291] on div at bounding box center [326, 323] width 18 height 17
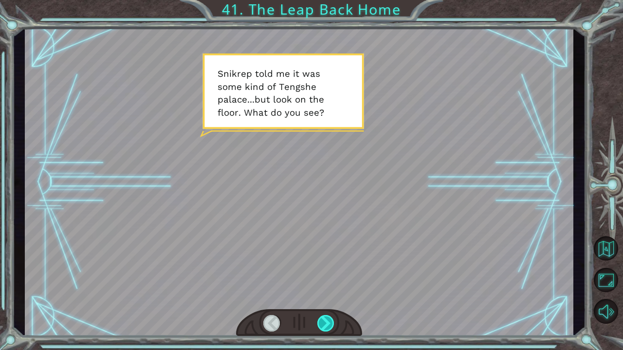
click at [325, 291] on div at bounding box center [326, 323] width 18 height 17
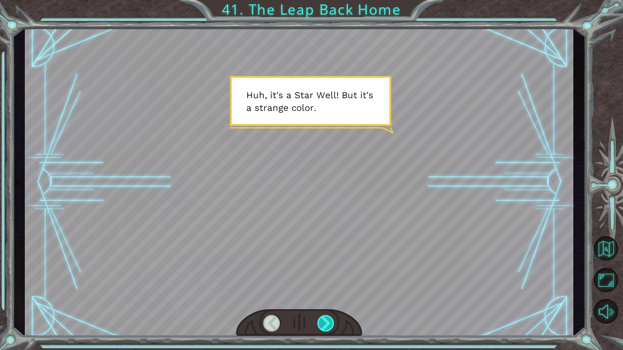
click at [325, 291] on div at bounding box center [326, 323] width 18 height 17
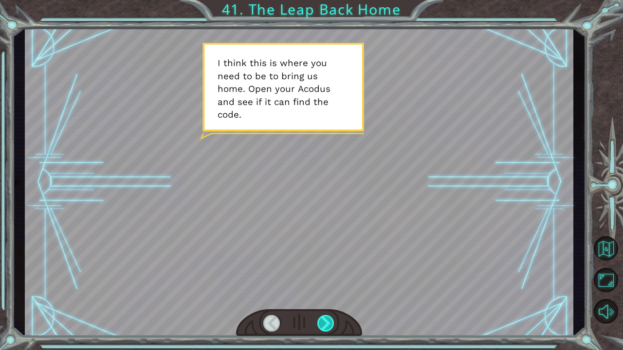
click at [325, 291] on div at bounding box center [326, 323] width 18 height 17
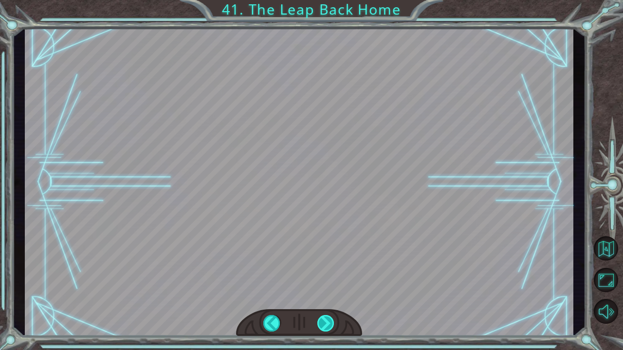
click at [325, 291] on div at bounding box center [326, 323] width 18 height 17
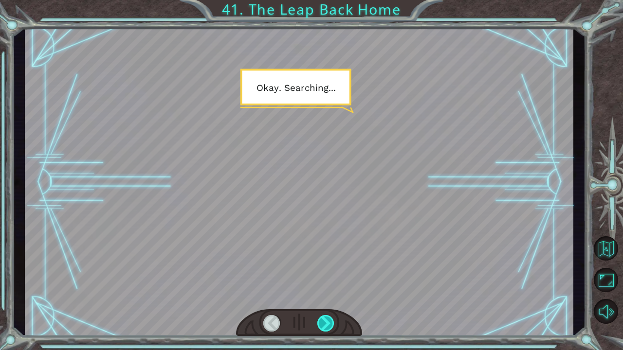
click at [325, 291] on div at bounding box center [326, 323] width 18 height 17
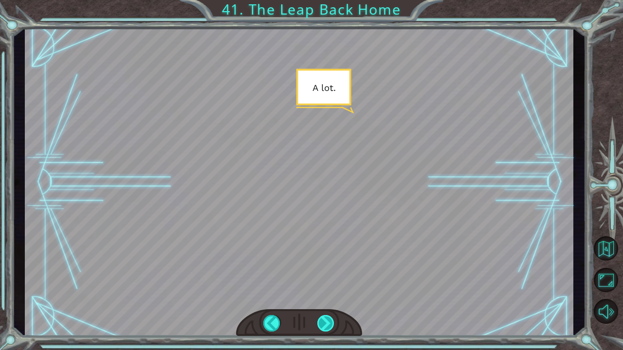
click at [325, 291] on div at bounding box center [326, 323] width 18 height 17
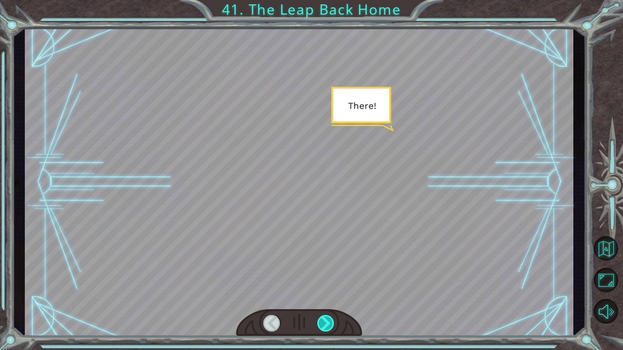
click at [325, 291] on div at bounding box center [326, 323] width 18 height 17
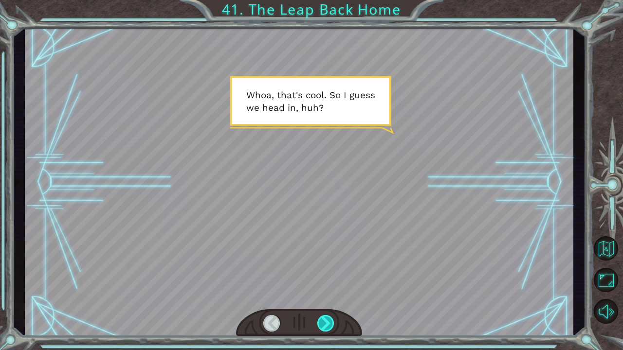
click at [325, 291] on div at bounding box center [326, 323] width 18 height 17
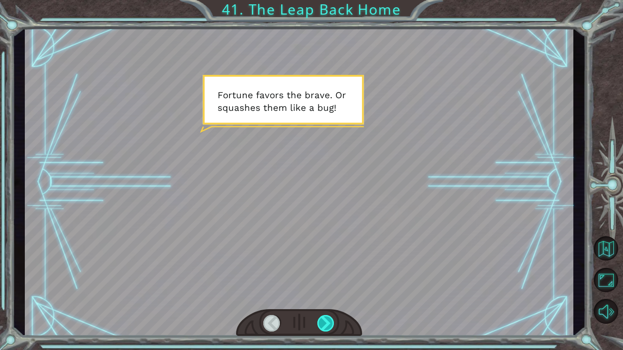
click at [325, 291] on div at bounding box center [326, 323] width 18 height 17
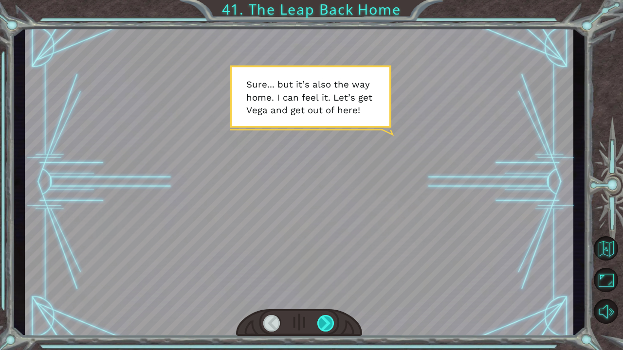
click at [325, 291] on div at bounding box center [326, 323] width 18 height 17
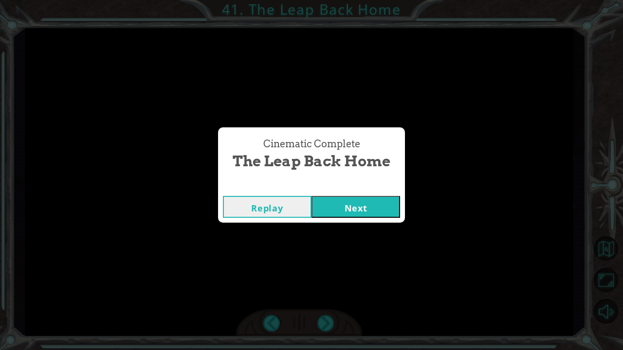
click at [359, 194] on div "Replay Next" at bounding box center [311, 207] width 187 height 32
click at [358, 202] on button "Next" at bounding box center [356, 207] width 89 height 22
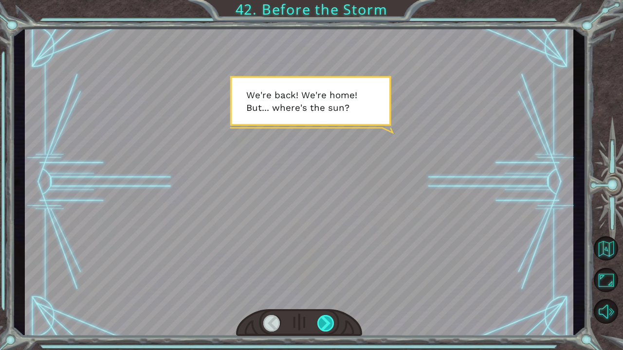
click at [321, 291] on div at bounding box center [326, 323] width 18 height 17
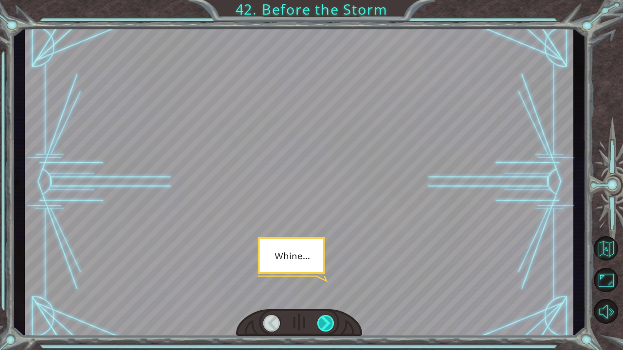
click at [321, 291] on div at bounding box center [326, 323] width 18 height 17
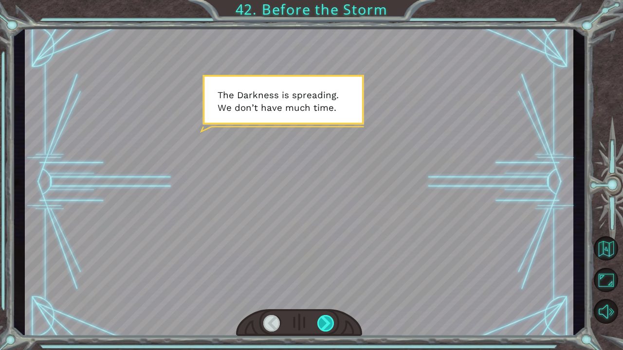
click at [321, 291] on div at bounding box center [326, 323] width 18 height 17
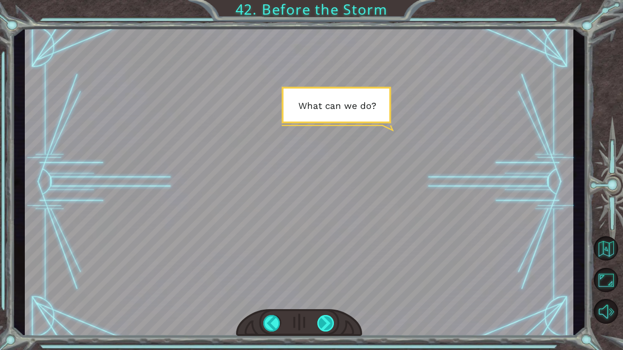
click at [321, 291] on div at bounding box center [326, 323] width 18 height 17
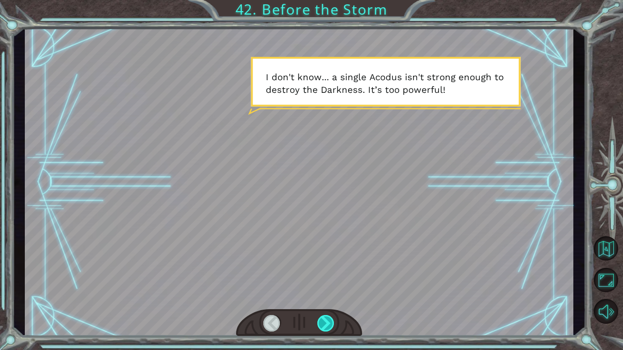
click at [321, 291] on div at bounding box center [326, 323] width 18 height 17
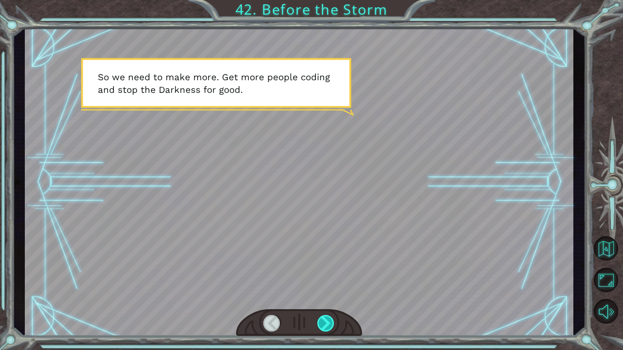
click at [321, 291] on div at bounding box center [326, 323] width 18 height 17
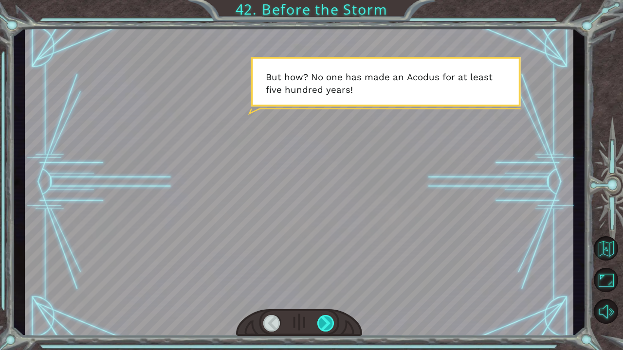
click at [321, 291] on div at bounding box center [326, 323] width 18 height 17
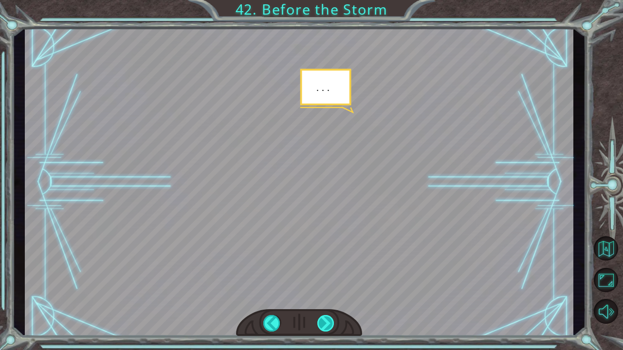
click at [321, 291] on div at bounding box center [326, 323] width 18 height 17
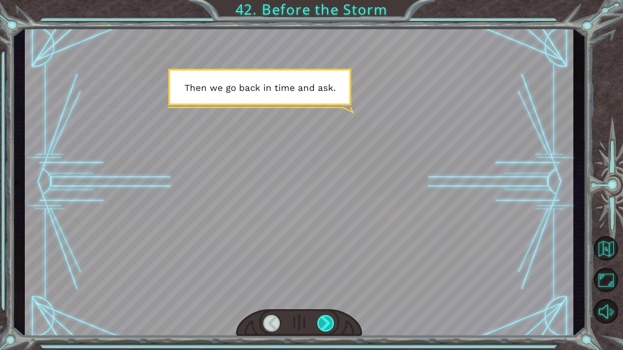
click at [321, 291] on div at bounding box center [326, 323] width 18 height 17
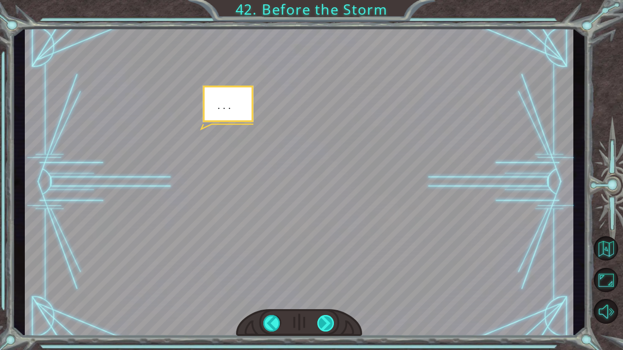
click at [321, 291] on div at bounding box center [326, 323] width 18 height 17
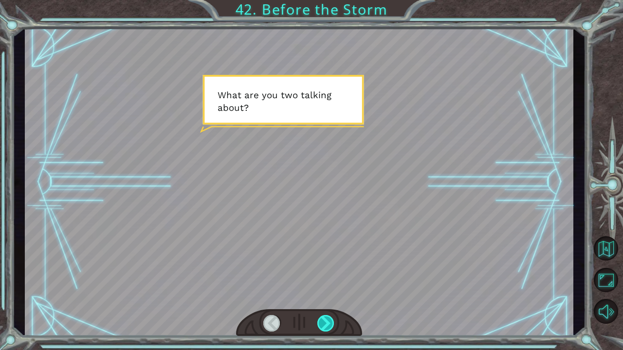
click at [321, 291] on div at bounding box center [326, 323] width 18 height 17
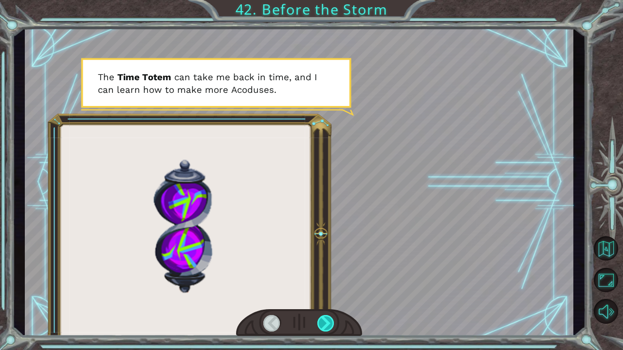
click at [321, 291] on div at bounding box center [326, 323] width 18 height 17
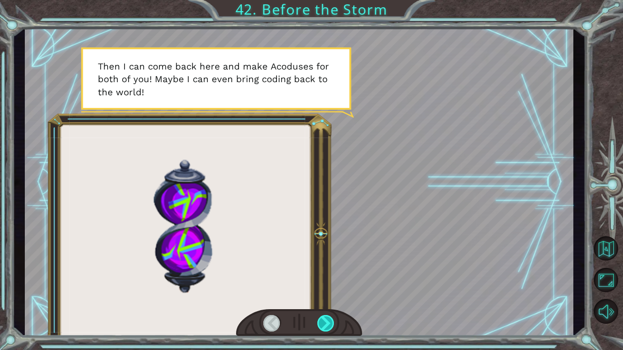
click at [321, 291] on div at bounding box center [326, 323] width 18 height 17
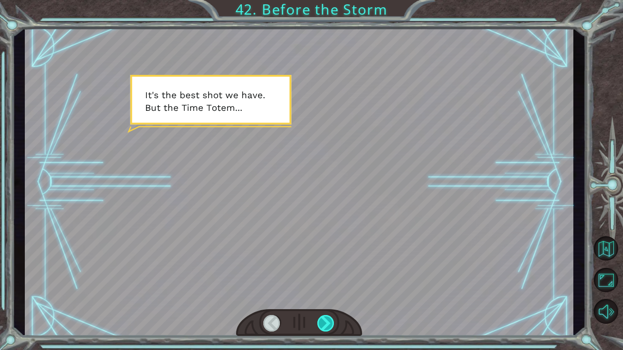
click at [321, 291] on div at bounding box center [326, 323] width 18 height 17
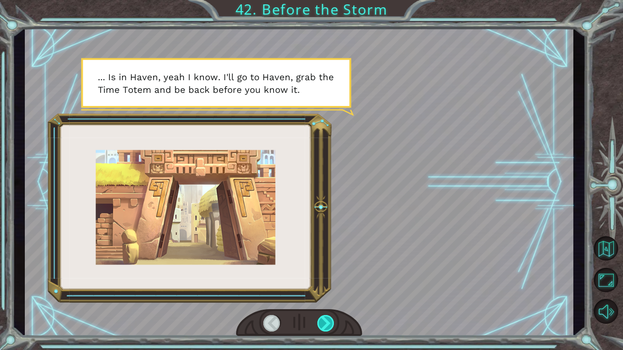
click at [321, 291] on div at bounding box center [326, 323] width 18 height 17
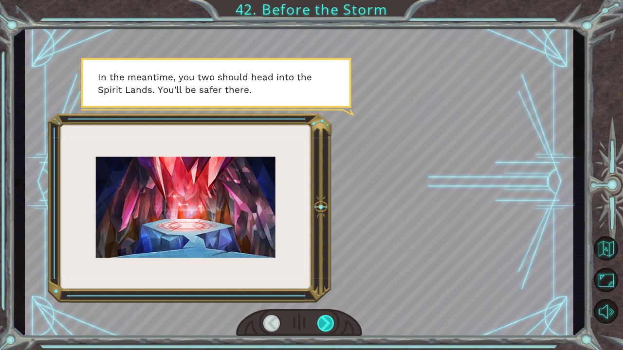
click at [321, 291] on div at bounding box center [326, 323] width 18 height 17
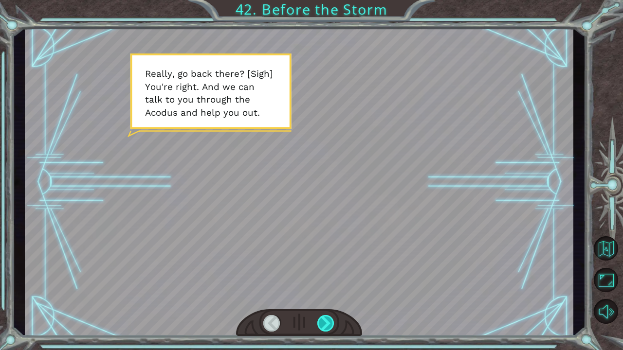
click at [321, 291] on div at bounding box center [326, 323] width 18 height 17
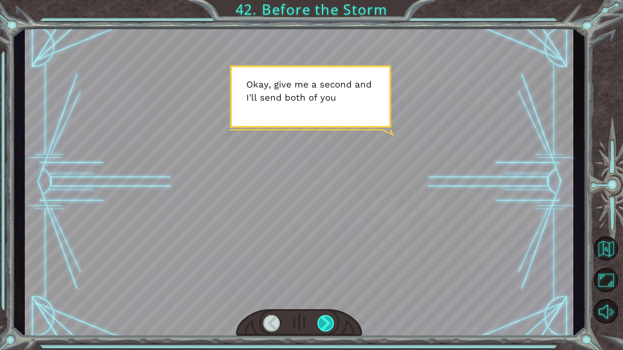
click at [321, 291] on div at bounding box center [326, 323] width 18 height 17
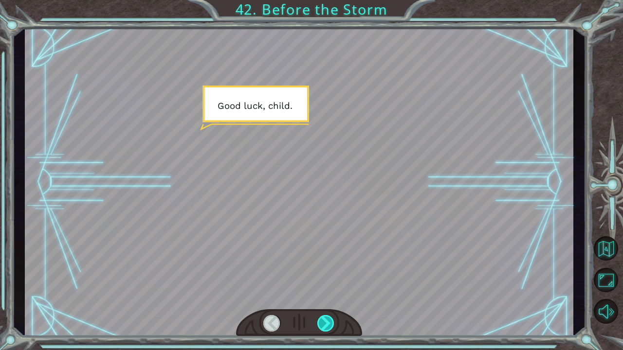
click at [321, 291] on div at bounding box center [326, 323] width 18 height 17
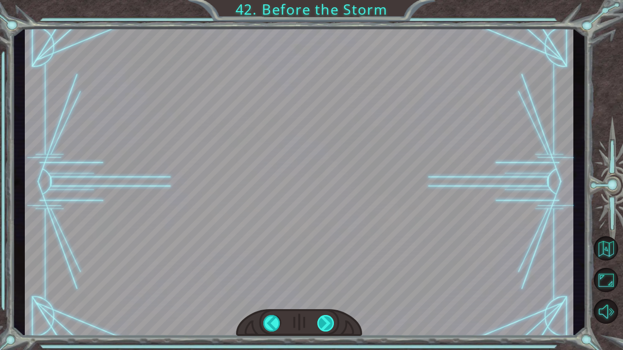
click at [330, 291] on div at bounding box center [326, 323] width 18 height 17
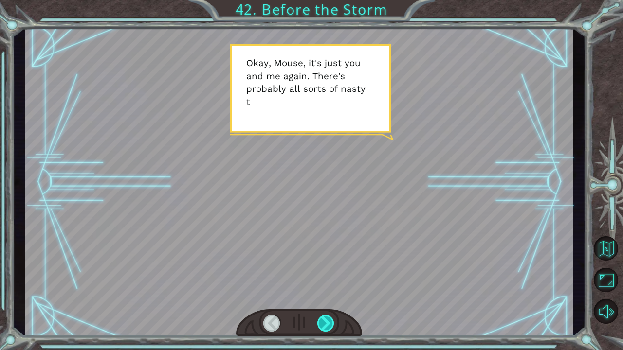
click at [330, 291] on div at bounding box center [326, 323] width 18 height 17
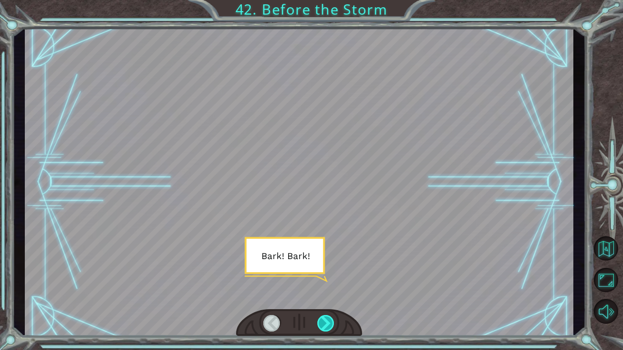
click at [330, 291] on div at bounding box center [326, 323] width 18 height 17
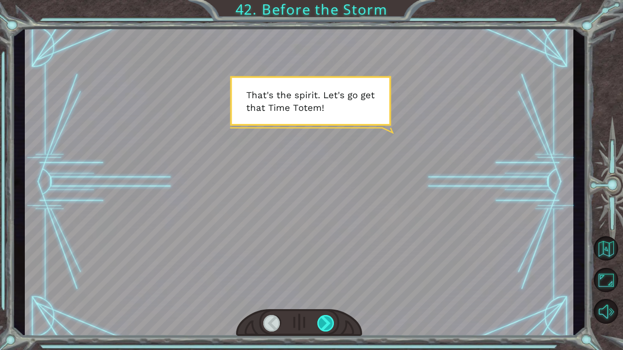
click at [330, 291] on div at bounding box center [326, 323] width 18 height 17
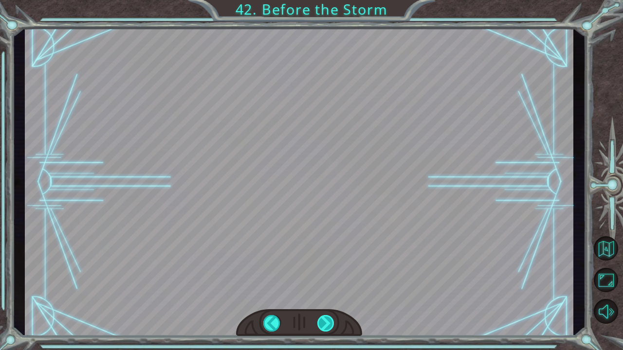
click at [330, 291] on div at bounding box center [326, 323] width 18 height 17
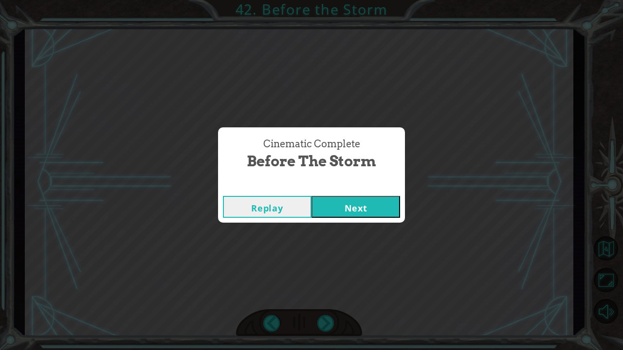
click at [338, 205] on button "Next" at bounding box center [356, 207] width 89 height 22
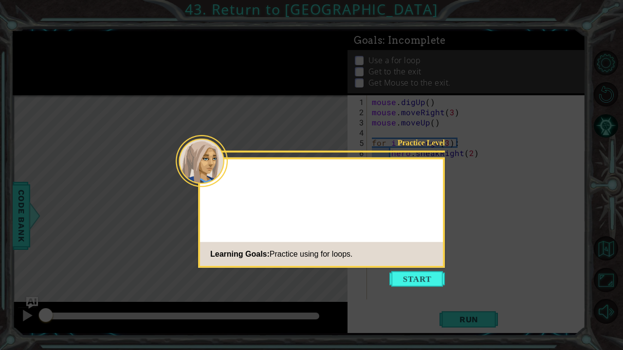
click at [338, 205] on div "Practice Level Learning Goals: Practice using for loops." at bounding box center [321, 213] width 247 height 110
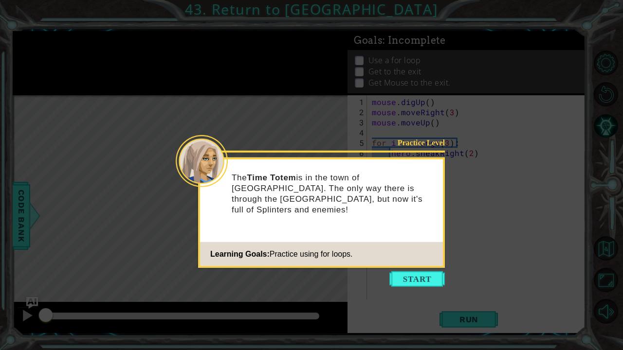
click at [410, 275] on button "Start" at bounding box center [416, 280] width 55 height 16
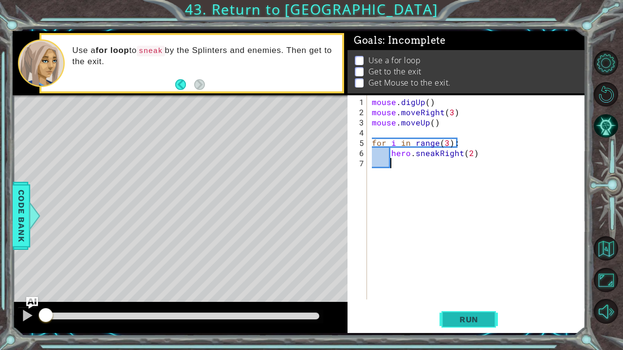
click at [470, 291] on span "Run" at bounding box center [469, 320] width 38 height 10
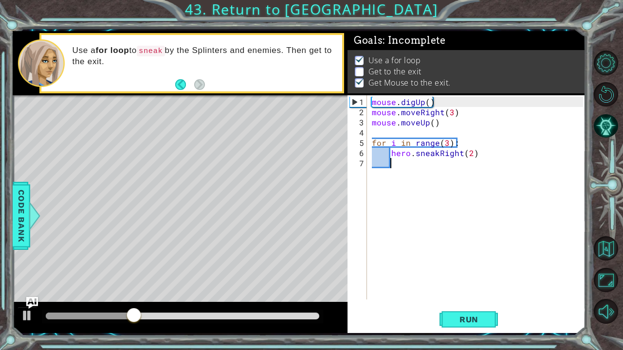
click at [399, 168] on div "mouse . digUp ( ) mouse . moveRight ( 3 ) mouse . moveUp ( ) for i in range ( 3…" at bounding box center [479, 209] width 218 height 225
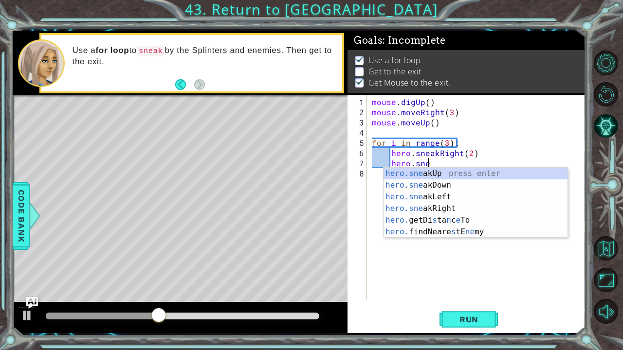
scroll to position [0, 3]
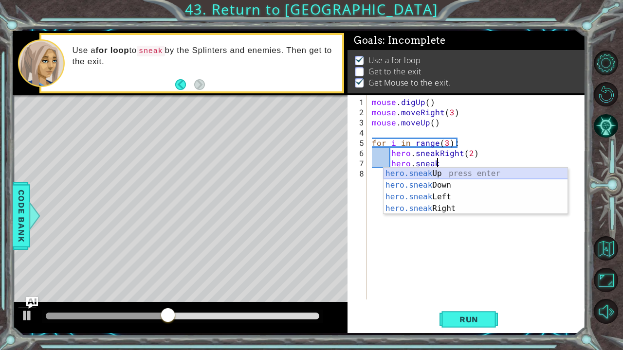
click at [406, 174] on div "hero.sneak Up press enter hero.sneak Down press enter hero.sneak Left press ent…" at bounding box center [476, 203] width 184 height 70
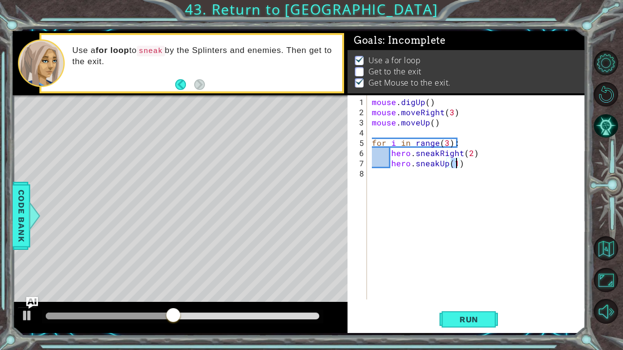
scroll to position [0, 5]
type textarea "hero.sneakUp(2)"
click at [468, 291] on span "Run" at bounding box center [469, 320] width 38 height 10
click at [400, 176] on div "mouse . digUp ( ) mouse . moveRight ( 3 ) mouse . moveUp ( ) for i in range ( 3…" at bounding box center [479, 209] width 218 height 225
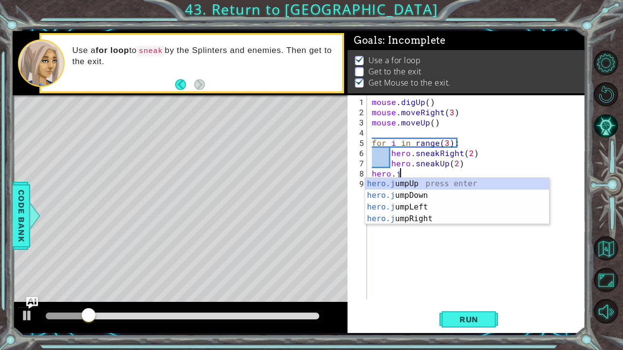
scroll to position [0, 1]
type textarea "hero.jum"
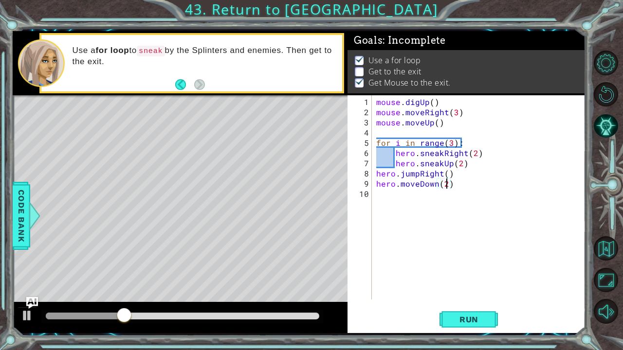
scroll to position [0, 4]
type textarea "hero.moveDown(2)"
click at [465, 291] on button "Run" at bounding box center [469, 320] width 58 height 24
drag, startPoint x: 58, startPoint y: 312, endPoint x: 298, endPoint y: 308, distance: 240.0
click at [298, 291] on div at bounding box center [298, 317] width 18 height 18
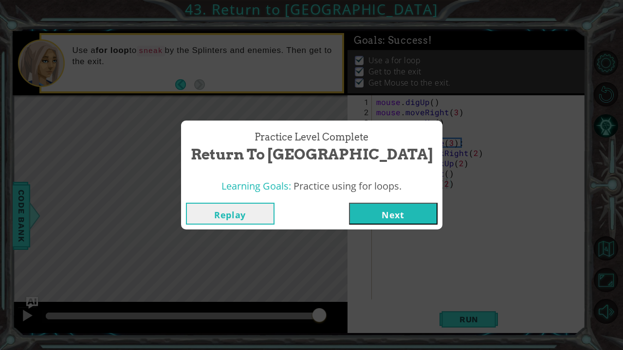
click at [349, 215] on button "Next" at bounding box center [393, 214] width 89 height 22
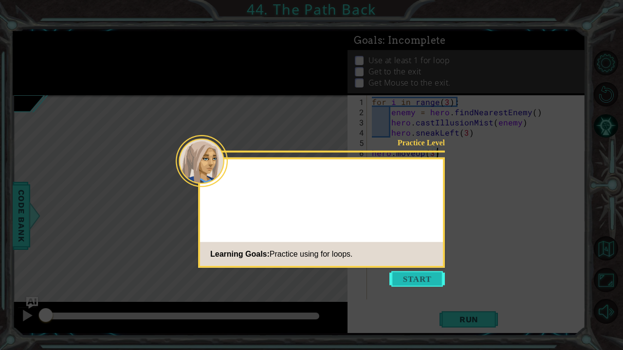
click at [420, 275] on button "Start" at bounding box center [416, 280] width 55 height 16
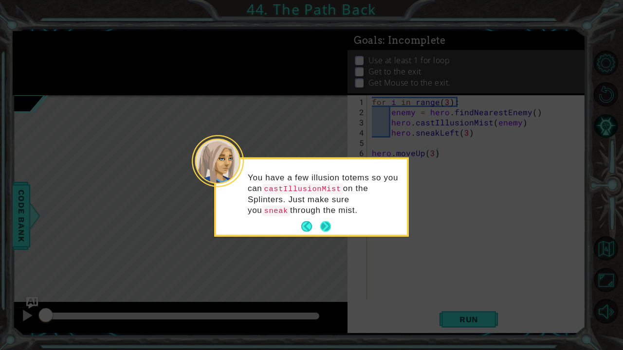
click at [324, 222] on button "Next" at bounding box center [325, 226] width 11 height 11
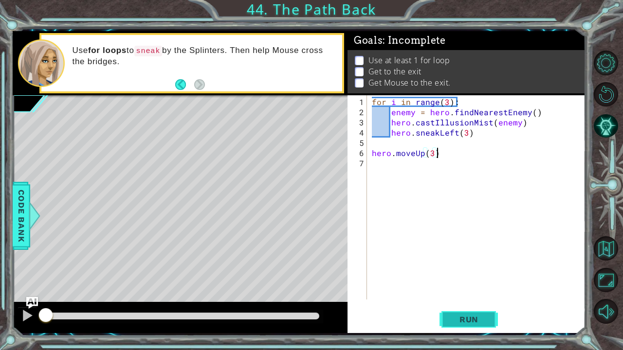
click at [459, 291] on span "Run" at bounding box center [469, 320] width 38 height 10
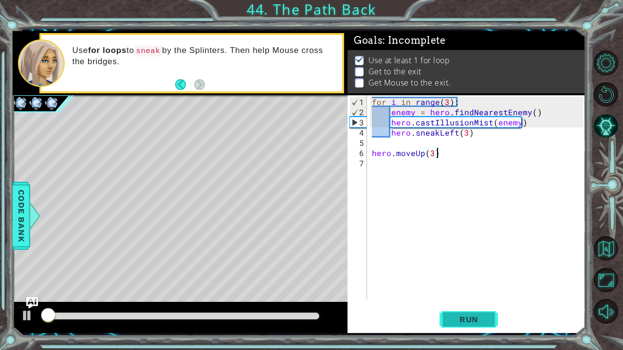
scroll to position [5, 0]
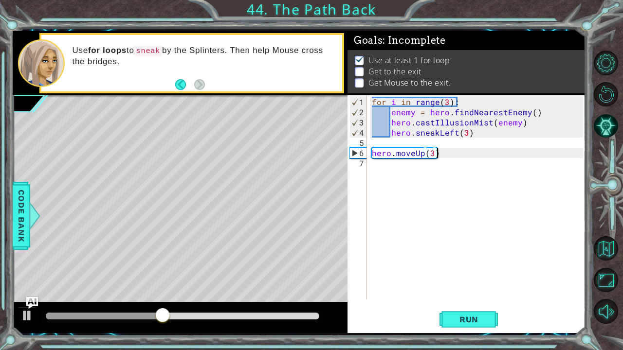
click at [426, 164] on div "for i in range ( 3 ) : enemy = hero . findNearestEnemy ( ) hero . castIllusionM…" at bounding box center [479, 209] width 218 height 225
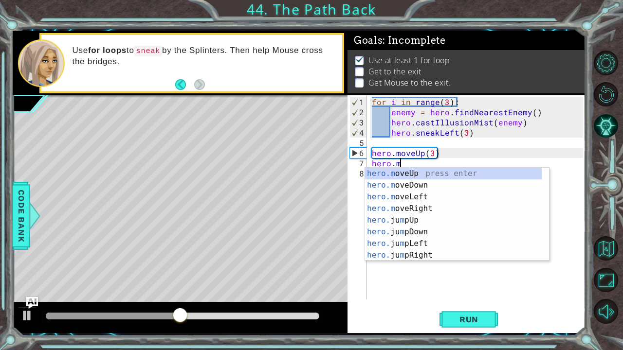
scroll to position [0, 1]
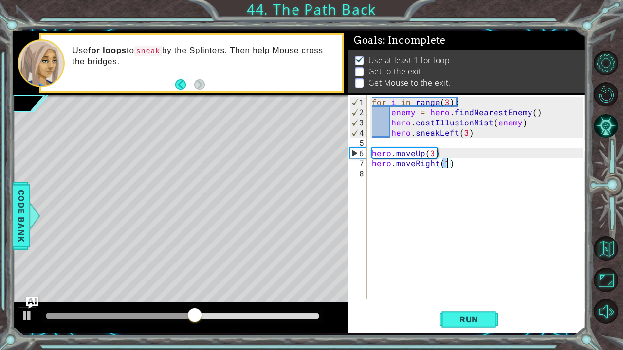
type textarea "hero.moveRight(2)"
type textarea "m"
click at [368, 163] on div "1 2 3 4 5 6 7 8 9 for i in range ( 3 ) : enemy = hero . findNearestEnemy ( ) he…" at bounding box center [466, 197] width 236 height 204
click at [374, 160] on div "for i in range ( 3 ) : enemy = hero . findNearestEnemy ( ) hero . castIllusionM…" at bounding box center [479, 209] width 218 height 225
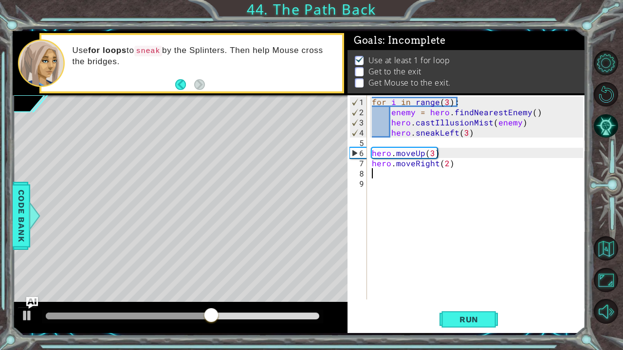
type textarea "hero.moveRight(2)"
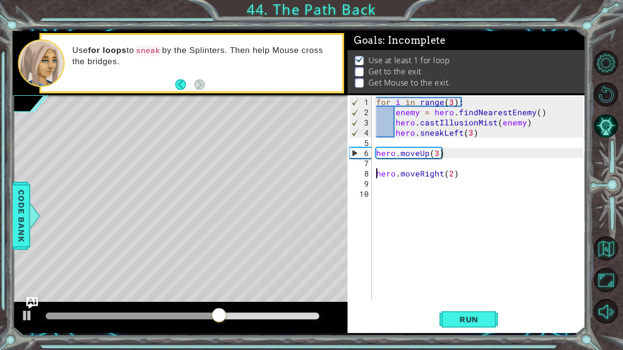
click at [378, 166] on div "for i in range ( 3 ) : enemy = hero . findNearestEnemy ( ) hero . castIllusionM…" at bounding box center [481, 209] width 214 height 225
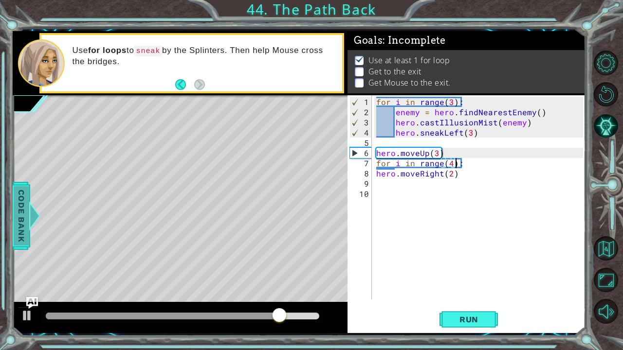
scroll to position [0, 4]
type textarea "hero.moveRight(2)"
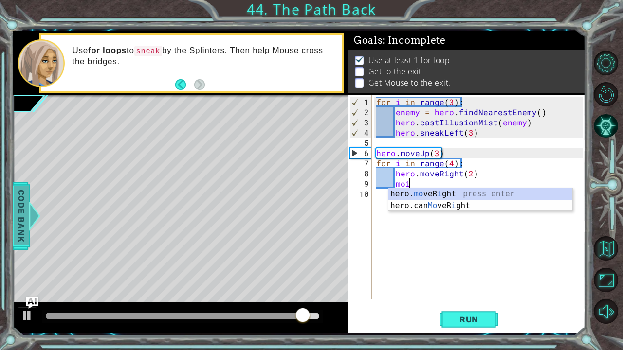
scroll to position [0, 1]
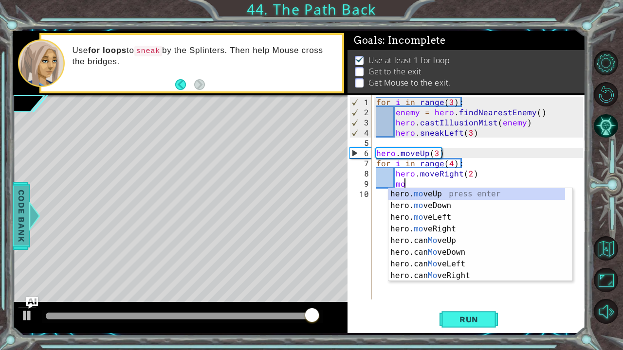
type textarea "m"
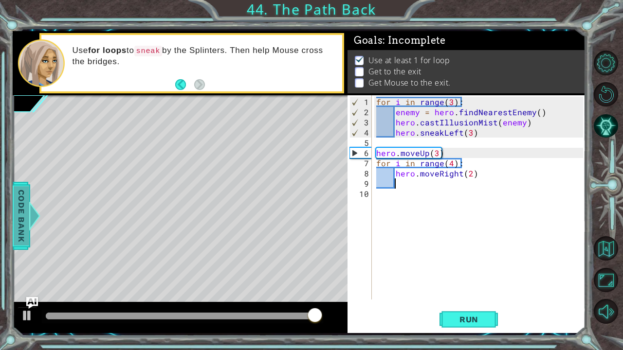
scroll to position [0, 0]
type textarea "m"
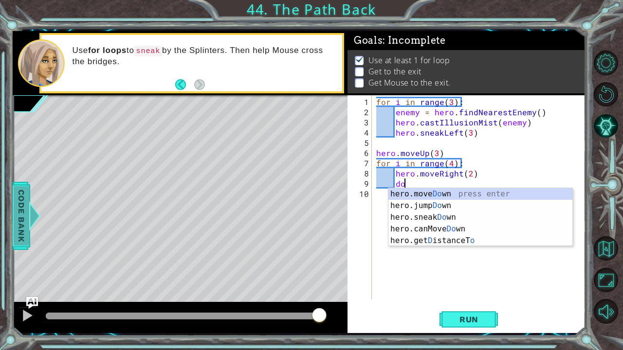
type textarea "d"
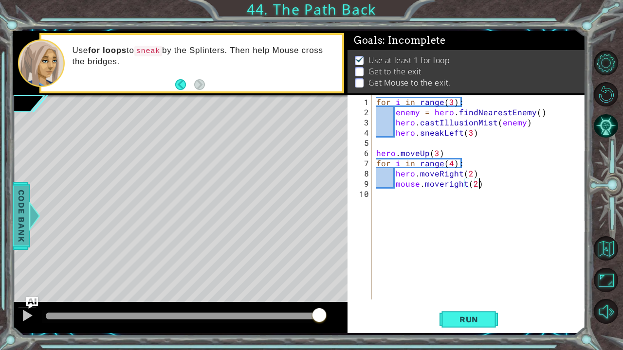
scroll to position [0, 6]
click at [455, 291] on span "Run" at bounding box center [469, 320] width 38 height 10
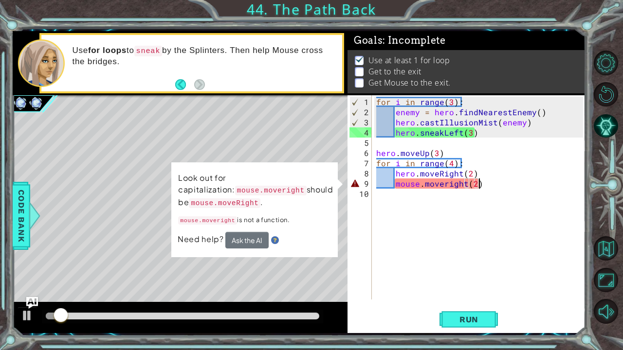
click at [446, 187] on div "for i in range ( 3 ) : enemy = hero . findNearestEnemy ( ) hero . castIllusionM…" at bounding box center [481, 209] width 214 height 225
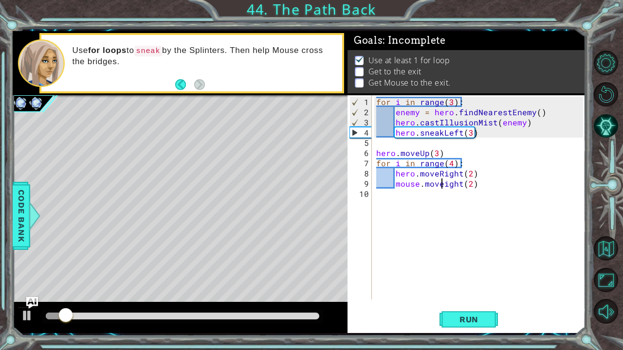
scroll to position [0, 4]
type textarea "mouse.moveRight(2)"
click at [465, 291] on span "Run" at bounding box center [469, 320] width 38 height 10
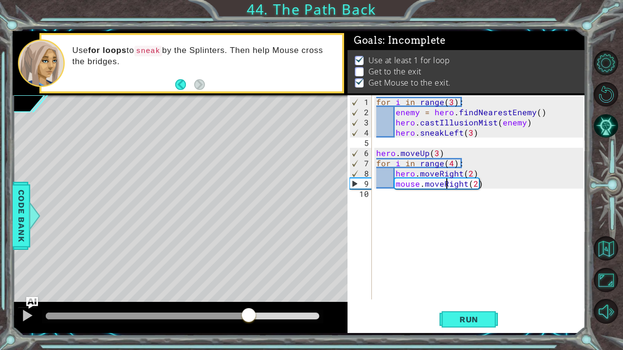
drag, startPoint x: 60, startPoint y: 314, endPoint x: 249, endPoint y: 305, distance: 189.1
click at [249, 291] on div at bounding box center [180, 317] width 335 height 31
click at [403, 198] on div "for i in range ( 3 ) : enemy = hero . findNearestEnemy ( ) hero . castIllusionM…" at bounding box center [481, 209] width 214 height 225
type textarea "hero.moveRight(1)"
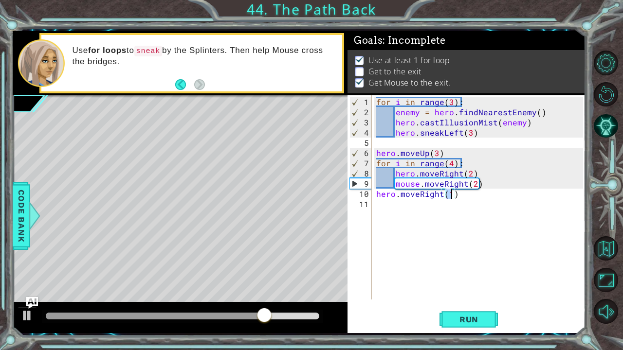
click at [453, 291] on div "1 ההההההההההההההההההההההההההההההההההההההההההההההההההההההההההההההההההההההההההההה…" at bounding box center [311, 175] width 623 height 350
click at [458, 291] on span "Run" at bounding box center [469, 320] width 38 height 10
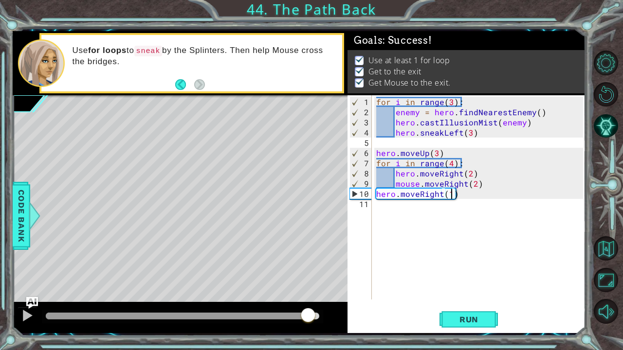
drag, startPoint x: 47, startPoint y: 314, endPoint x: 310, endPoint y: 322, distance: 263.0
click at [310, 291] on div at bounding box center [308, 317] width 18 height 18
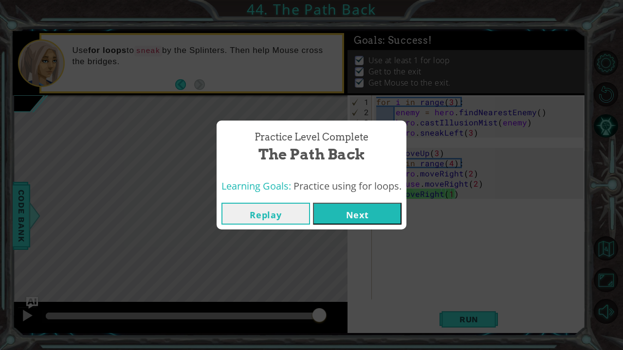
click at [350, 212] on button "Next" at bounding box center [357, 214] width 89 height 22
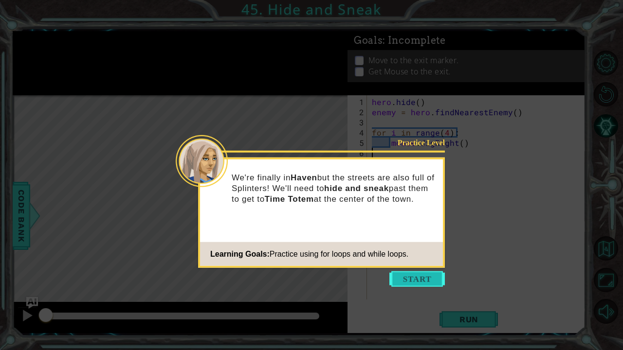
click at [398, 281] on button "Start" at bounding box center [416, 280] width 55 height 16
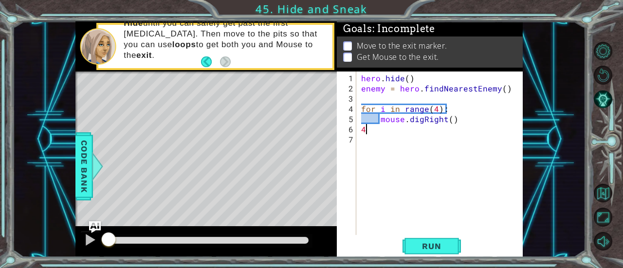
type textarea "4"
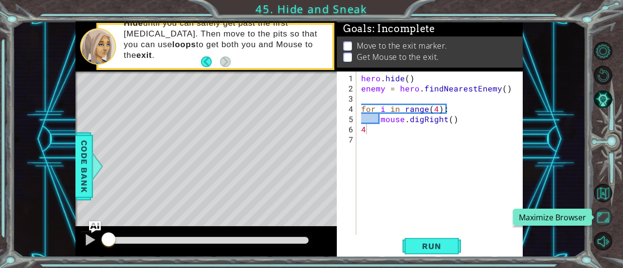
click at [601, 220] on button "Maximize Browser" at bounding box center [603, 217] width 19 height 19
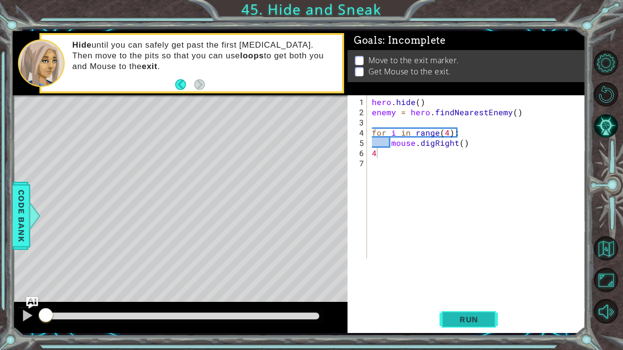
click at [490, 291] on button "Run" at bounding box center [469, 320] width 58 height 24
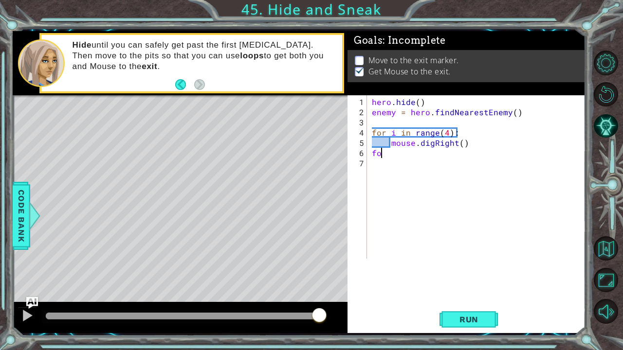
type textarea "f"
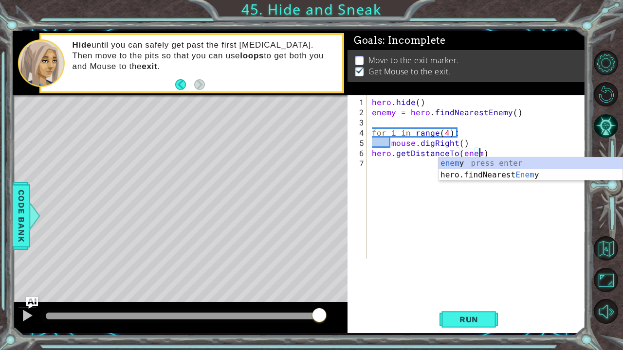
scroll to position [0, 7]
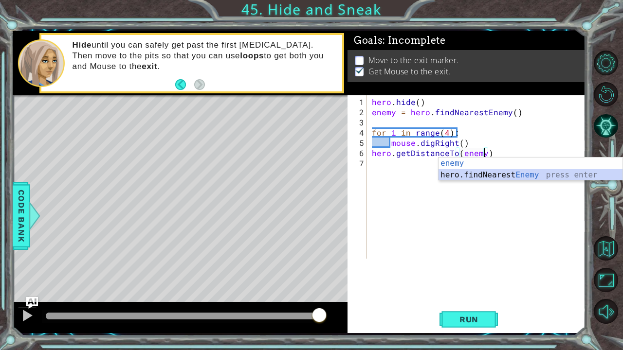
click at [503, 145] on div "hero . hide ( ) enemy = hero . findNearestEnemy ( ) for i in range ( 4 ) : mous…" at bounding box center [479, 189] width 218 height 184
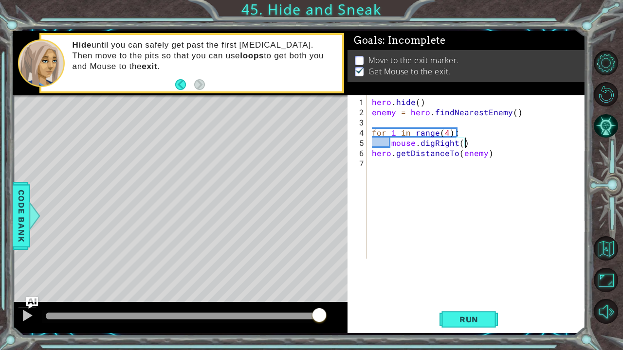
click at [502, 155] on div "hero . hide ( ) enemy = hero . findNearestEnemy ( ) for i in range ( 4 ) : mous…" at bounding box center [479, 189] width 218 height 184
type textarea "hero.getDistanceTo(enemy)"
type textarea "if distance >= 2:"
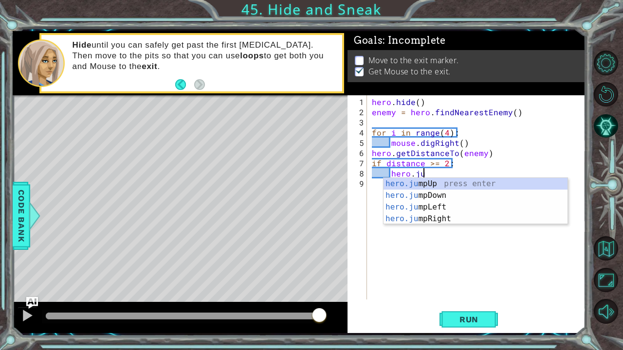
type textarea "hero.jum"
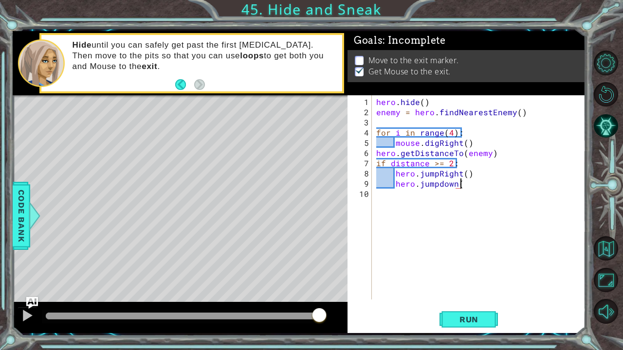
scroll to position [0, 5]
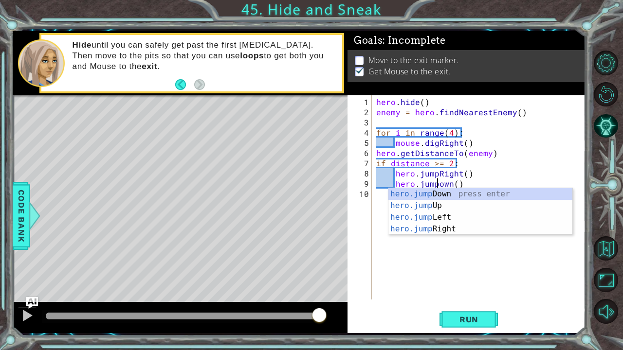
type textarea "hero.jumpDown()"
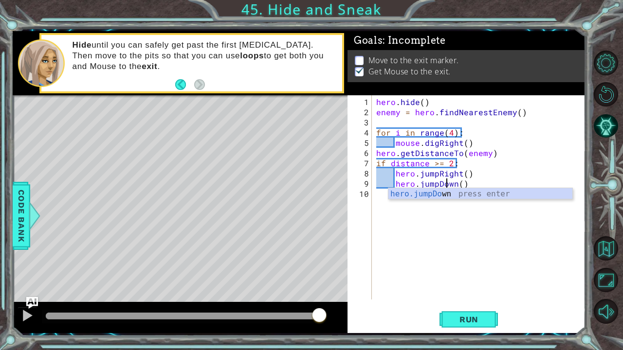
scroll to position [0, 0]
type textarea "hero.jumpDown()"
drag, startPoint x: 434, startPoint y: 185, endPoint x: 420, endPoint y: 186, distance: 14.6
click at [420, 186] on div "hero . hide ( ) enemy = hero . findNearestEnemy ( ) for i in range ( 4 ) : mous…" at bounding box center [481, 209] width 214 height 225
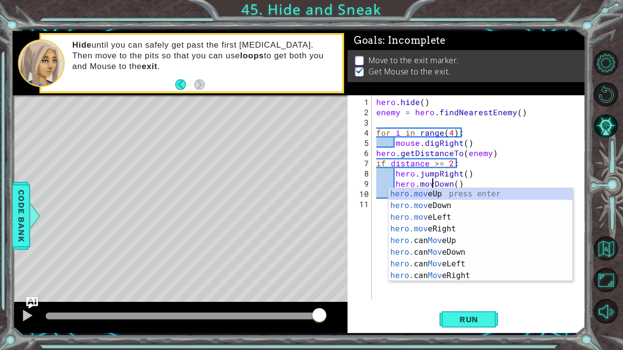
type textarea "hero.moveDown()"
click at [476, 183] on div "hero . hide ( ) enemy = hero . findNearestEnemy ( ) for i in range ( 4 ) : mous…" at bounding box center [481, 209] width 214 height 225
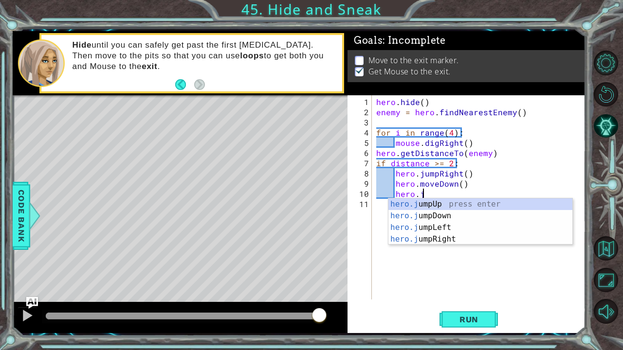
scroll to position [0, 2]
type textarea "hero.ju"
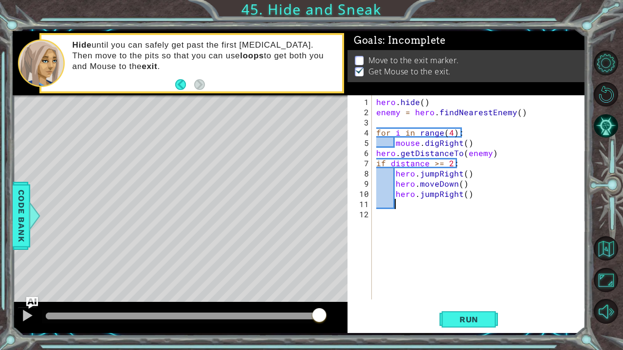
scroll to position [0, 1]
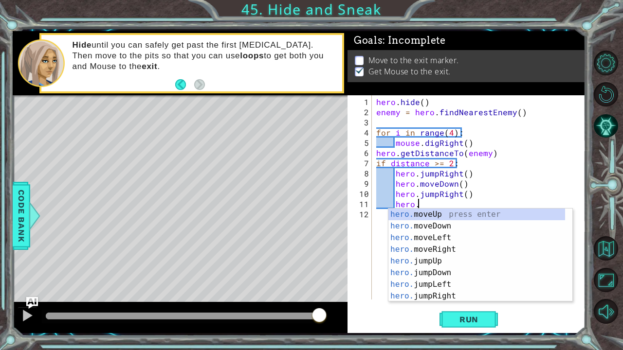
type textarea "hero.j"
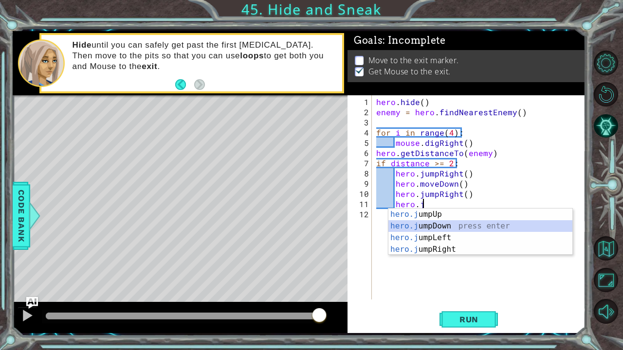
scroll to position [0, 0]
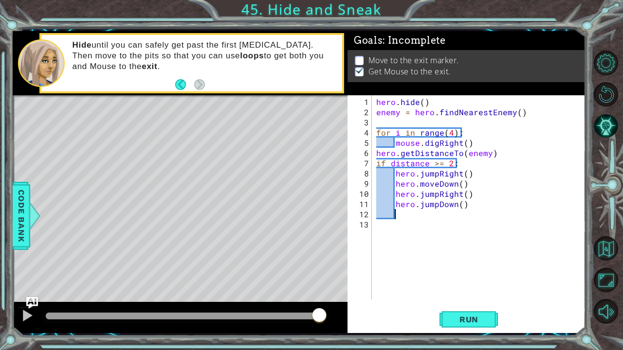
click at [396, 193] on div "hero . hide ( ) enemy = hero . findNearestEnemy ( ) for i in range ( 4 ) : mous…" at bounding box center [481, 209] width 214 height 225
type textarea "hero.jumpRight()"
click at [399, 196] on div "hero . hide ( ) enemy = hero . findNearestEnemy ( ) for i in range ( 4 ) : mous…" at bounding box center [481, 209] width 214 height 225
type textarea "hero.jumpDown()"
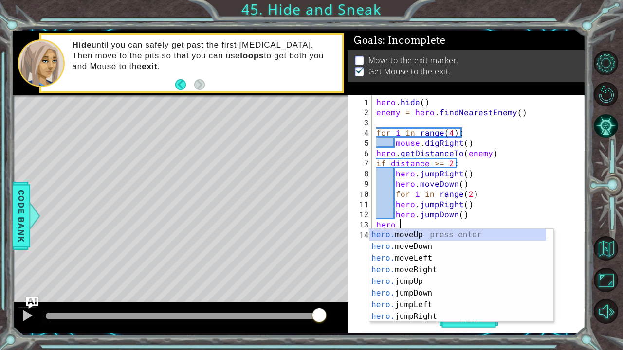
scroll to position [0, 1]
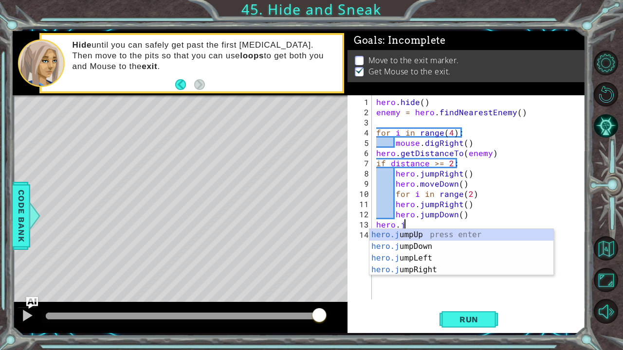
type textarea "hero.ju"
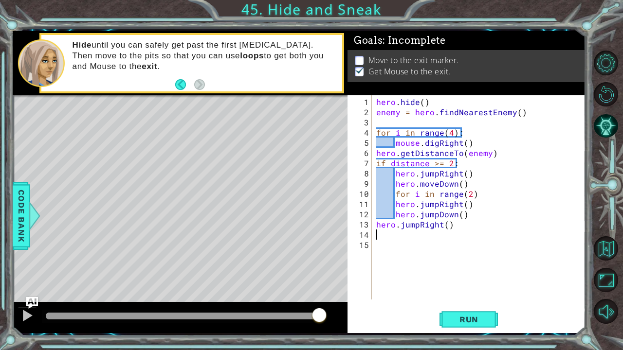
scroll to position [0, 0]
click at [459, 291] on span "Run" at bounding box center [469, 320] width 38 height 10
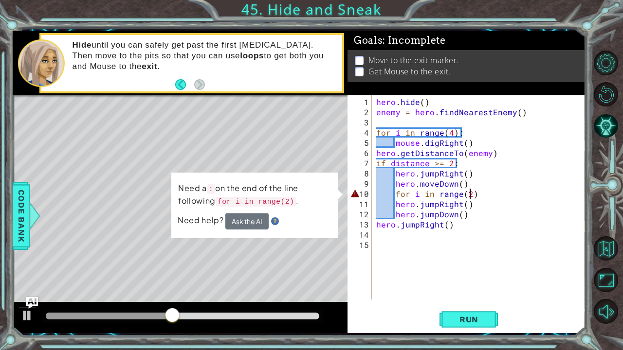
click at [472, 193] on div "hero . hide ( ) enemy = hero . findNearestEnemy ( ) for i in range ( 4 ) : mous…" at bounding box center [481, 209] width 214 height 225
click at [476, 194] on div "hero . hide ( ) enemy = hero . findNearestEnemy ( ) for i in range ( 4 ) : mous…" at bounding box center [481, 209] width 214 height 225
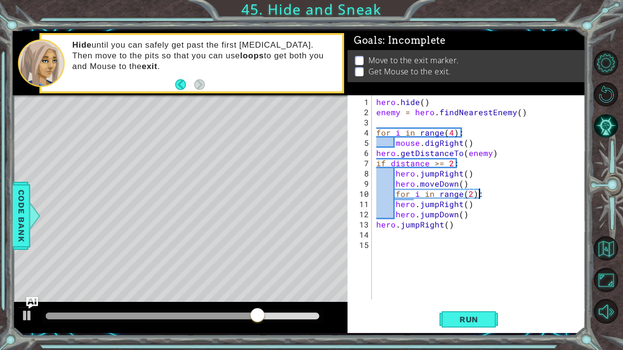
scroll to position [0, 6]
click at [394, 204] on div "hero . hide ( ) enemy = hero . findNearestEnemy ( ) for i in range ( 4 ) : mous…" at bounding box center [481, 209] width 214 height 225
click at [394, 217] on div "hero . hide ( ) enemy = hero . findNearestEnemy ( ) for i in range ( 4 ) : mous…" at bounding box center [481, 209] width 214 height 225
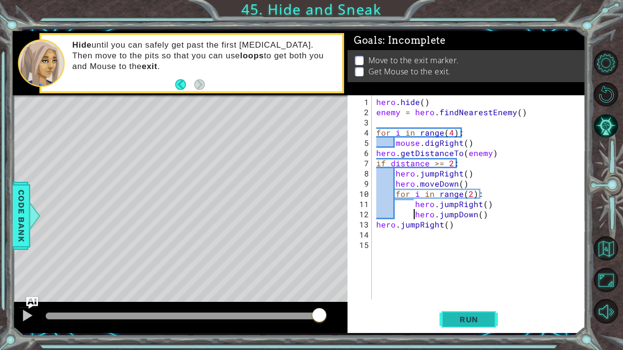
click at [475, 291] on span "Run" at bounding box center [469, 320] width 38 height 10
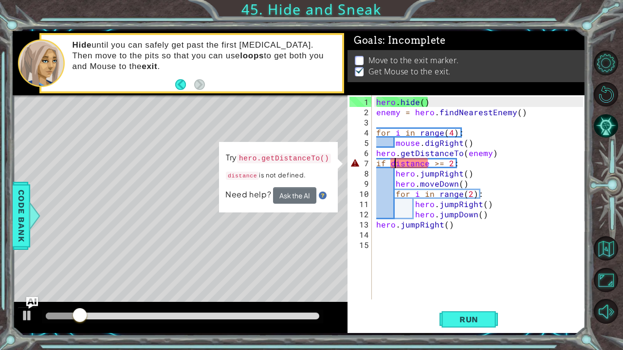
click at [393, 162] on div "hero . hide ( ) enemy = hero . findNearestEnemy ( ) for i in range ( 4 ) : mous…" at bounding box center [481, 209] width 214 height 225
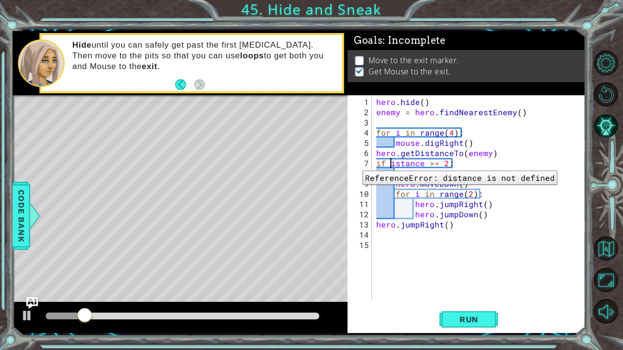
scroll to position [0, 1]
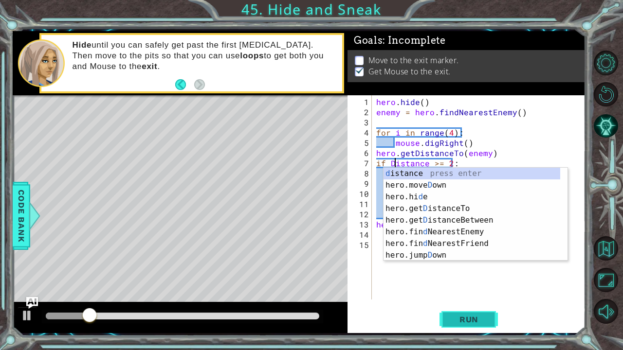
click at [465, 291] on span "Run" at bounding box center [469, 320] width 38 height 10
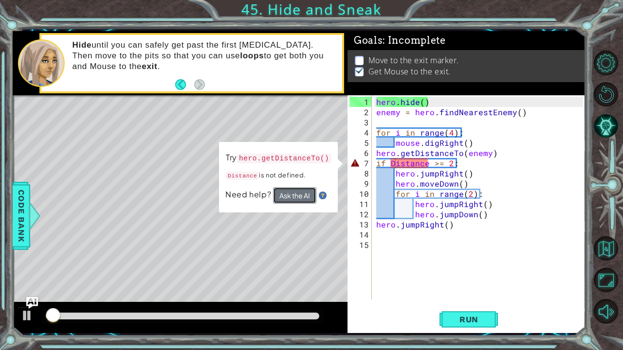
click at [294, 197] on button "Ask the AI" at bounding box center [294, 195] width 43 height 17
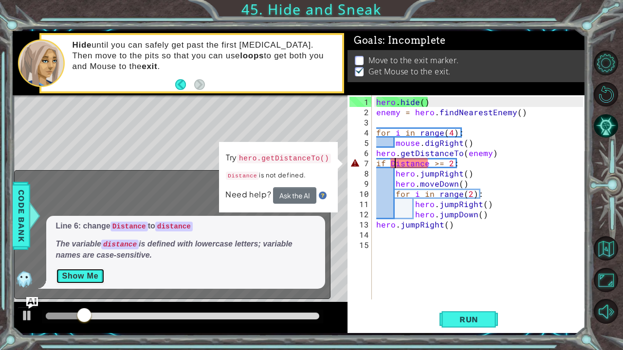
click at [73, 276] on button "Show Me" at bounding box center [80, 277] width 49 height 16
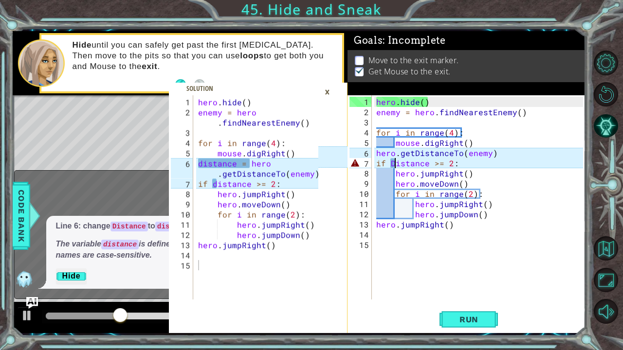
click at [377, 153] on div "hero . hide ( ) enemy = hero . findNearestEnemy ( ) for i in range ( 4 ) : mous…" at bounding box center [481, 209] width 214 height 225
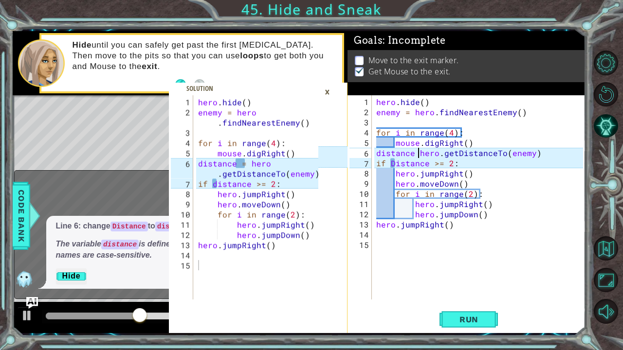
scroll to position [0, 3]
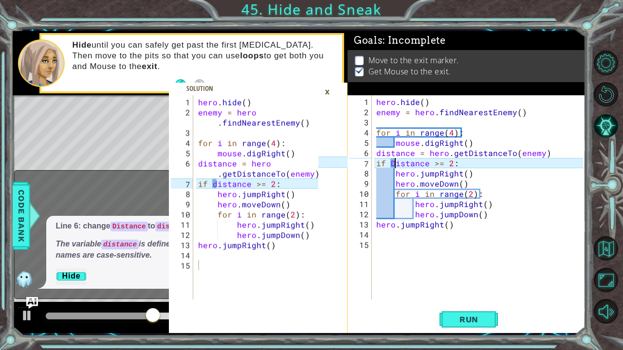
click at [394, 163] on div "hero . hide ( ) enemy = hero . findNearestEnemy ( ) for i in range ( 4 ) : mous…" at bounding box center [481, 209] width 214 height 225
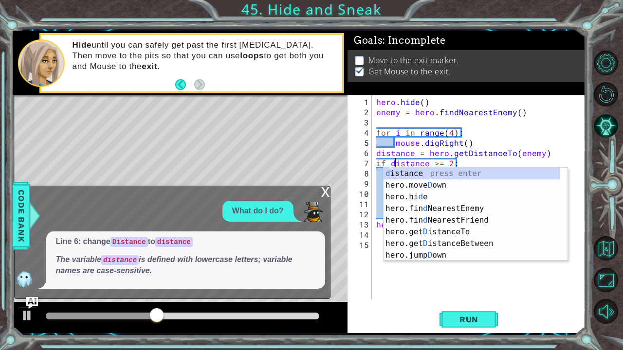
scroll to position [0, 1]
click at [455, 291] on span "Run" at bounding box center [469, 320] width 38 height 10
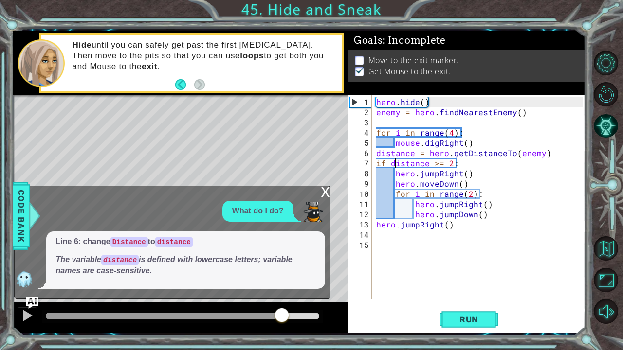
drag, startPoint x: 161, startPoint y: 317, endPoint x: 283, endPoint y: 307, distance: 123.1
click at [283, 291] on div at bounding box center [180, 317] width 335 height 31
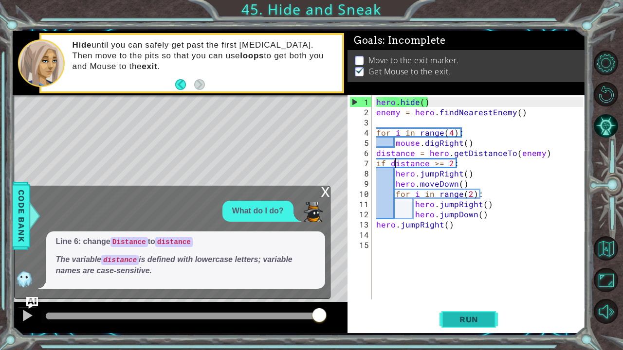
click at [465, 291] on span "Run" at bounding box center [469, 320] width 38 height 10
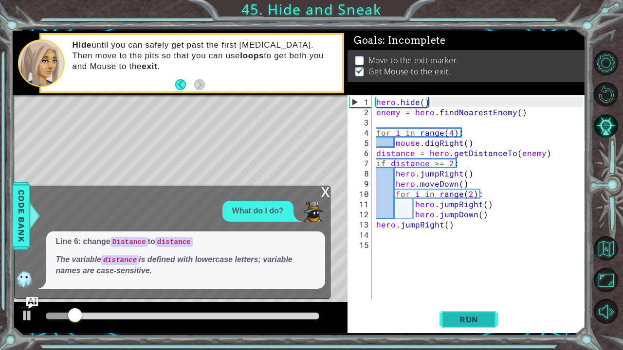
click at [465, 291] on span "Run" at bounding box center [469, 320] width 38 height 10
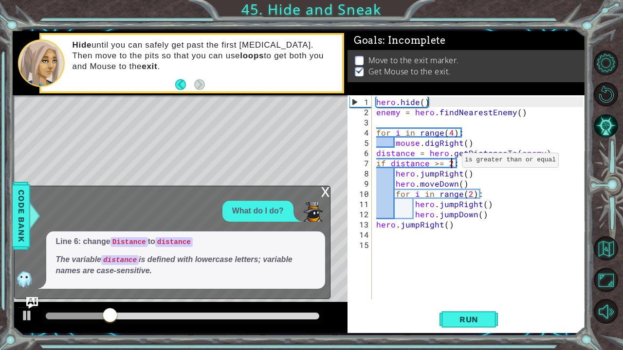
click at [450, 164] on div "hero . hide ( ) enemy = hero . findNearestEnemy ( ) for i in range ( 4 ) : mous…" at bounding box center [481, 209] width 214 height 225
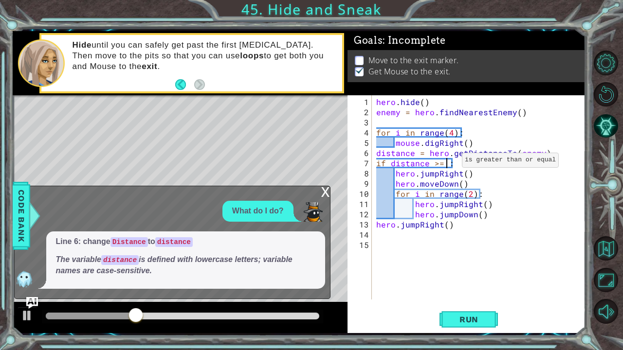
scroll to position [0, 4]
click at [467, 291] on div "if distance >= 3: 1 2 3 4 5 6 7 8 9 10 11 12 13 14 15 hero . hide ( ) enemy = h…" at bounding box center [467, 214] width 238 height 238
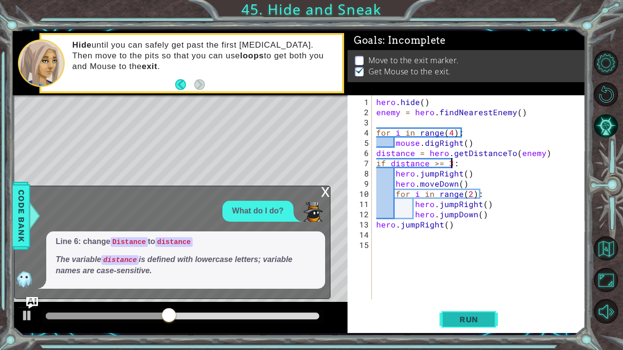
click at [469, 291] on span "Run" at bounding box center [469, 320] width 38 height 10
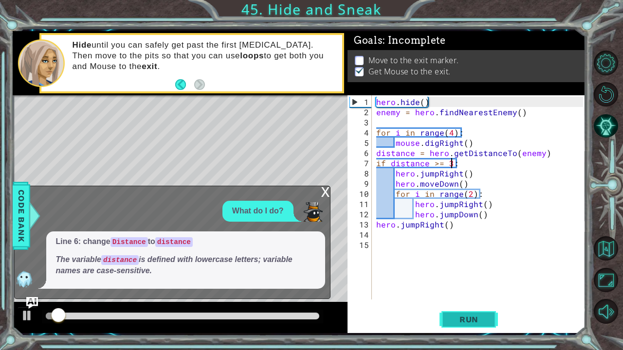
click at [469, 291] on span "Run" at bounding box center [469, 320] width 38 height 10
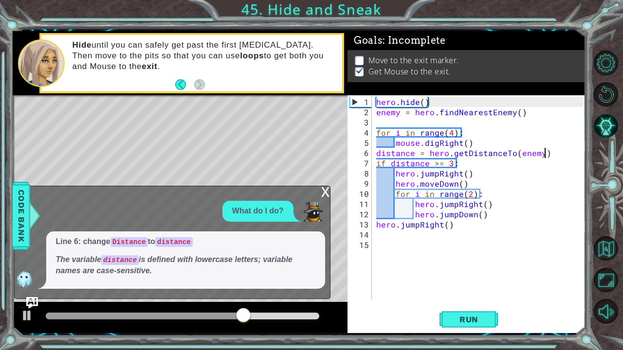
click at [545, 153] on div "hero . hide ( ) enemy = hero . findNearestEnemy ( ) for i in range ( 4 ) : mous…" at bounding box center [481, 209] width 214 height 225
type textarea "distance = hero.getDistanceTo(enemy)"
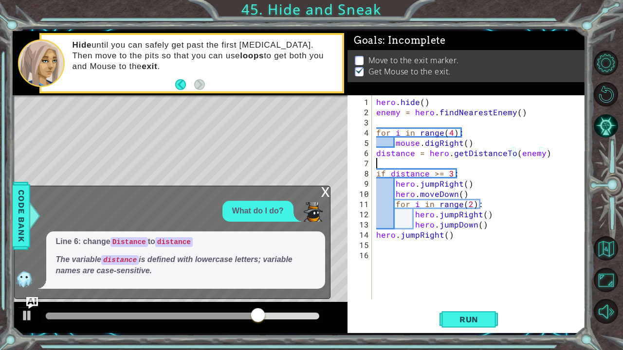
scroll to position [0, 0]
type textarea "d"
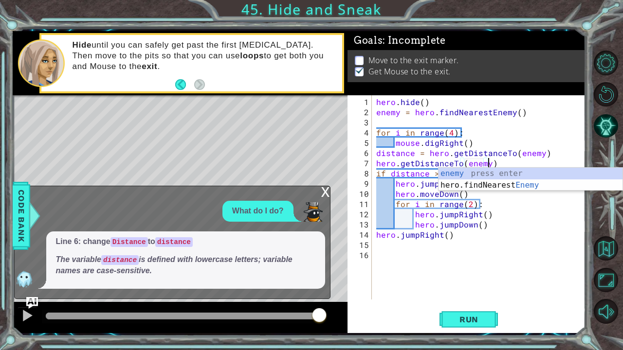
scroll to position [0, 7]
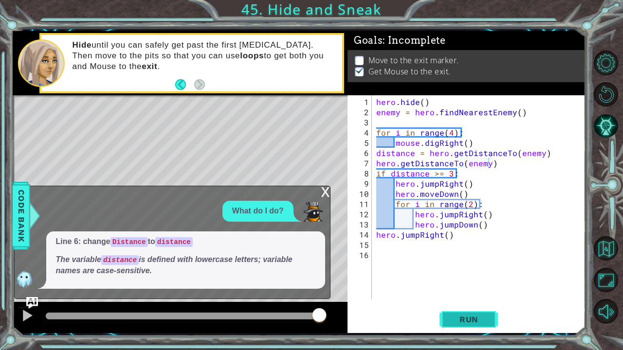
click at [471, 291] on span "Run" at bounding box center [469, 320] width 38 height 10
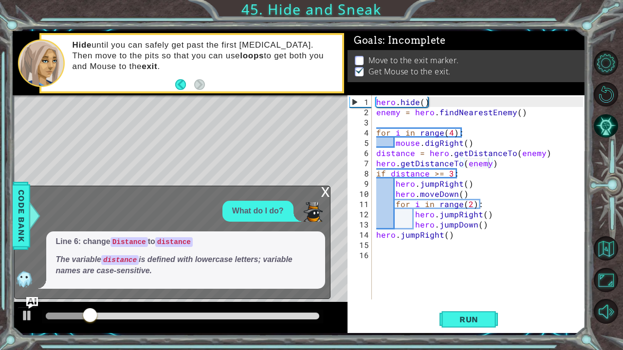
click at [324, 192] on div "x" at bounding box center [325, 191] width 9 height 10
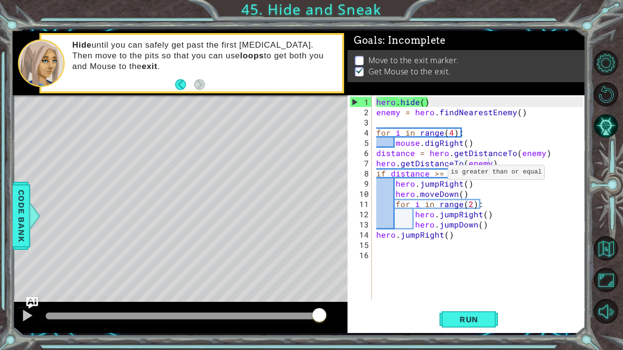
click at [435, 176] on div "hero . hide ( ) enemy = hero . findNearestEnemy ( ) for i in range ( 4 ) : mous…" at bounding box center [481, 209] width 214 height 225
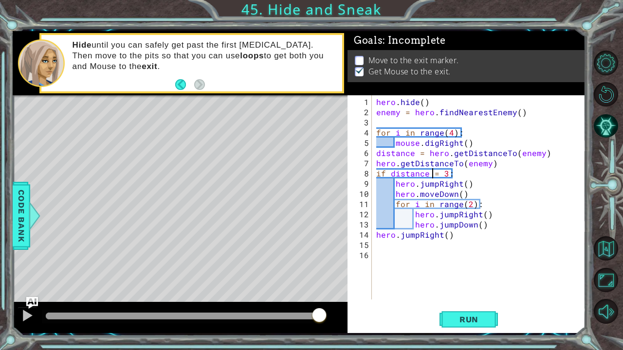
scroll to position [0, 4]
click at [489, 291] on button "Run" at bounding box center [469, 320] width 58 height 24
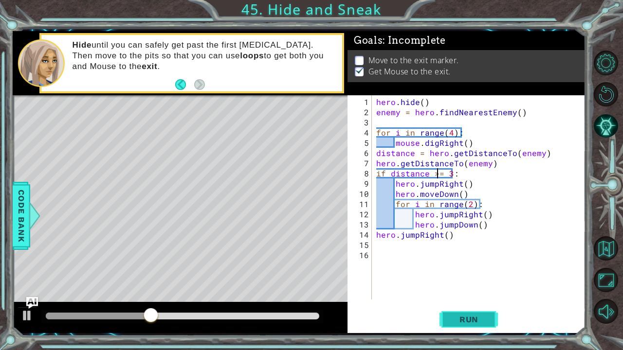
type textarea "if distance >= 3:"
click at [475, 291] on span "Run" at bounding box center [469, 320] width 38 height 10
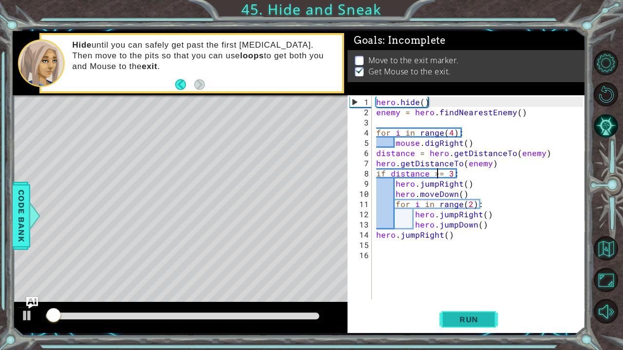
click at [475, 291] on span "Run" at bounding box center [469, 320] width 38 height 10
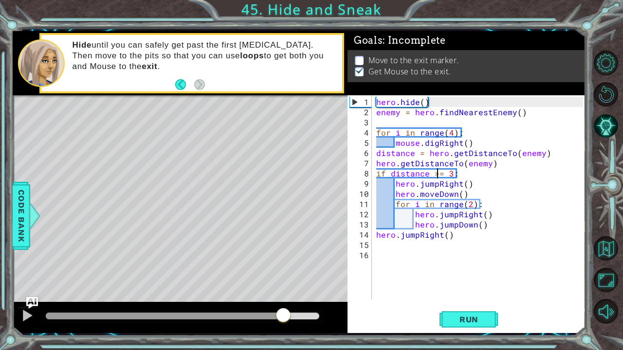
drag, startPoint x: 71, startPoint y: 314, endPoint x: 283, endPoint y: 305, distance: 212.4
click at [283, 291] on div at bounding box center [180, 317] width 335 height 31
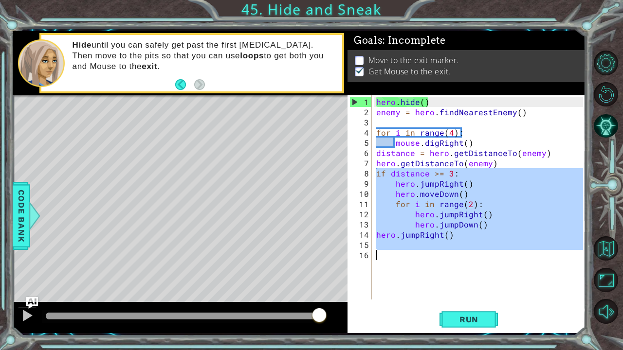
drag, startPoint x: 377, startPoint y: 170, endPoint x: 448, endPoint y: 265, distance: 118.2
click at [448, 265] on div "hero . hide ( ) enemy = hero . findNearestEnemy ( ) for i in range ( 4 ) : mous…" at bounding box center [481, 209] width 214 height 225
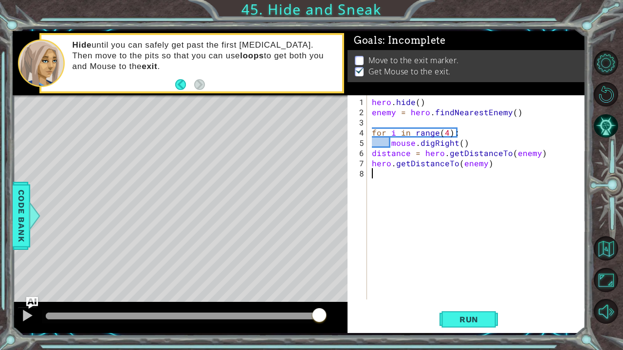
click at [374, 124] on div "hero . hide ( ) enemy = hero . findNearestEnemy ( ) for i in range ( 4 ) : mous…" at bounding box center [479, 209] width 218 height 225
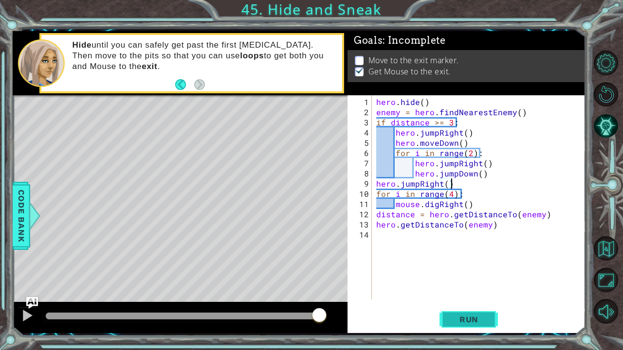
click at [464, 291] on span "Run" at bounding box center [469, 320] width 38 height 10
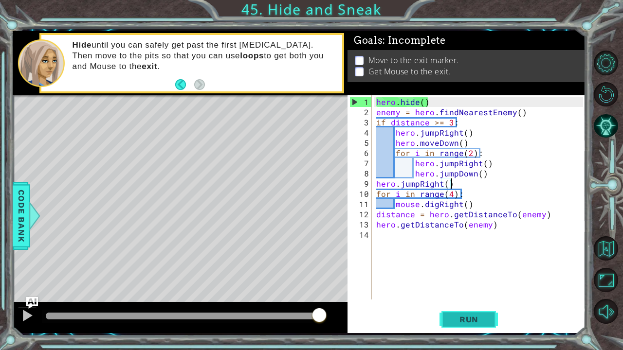
click at [466, 291] on button "Run" at bounding box center [469, 320] width 58 height 24
click at [471, 291] on span "Run" at bounding box center [469, 320] width 38 height 10
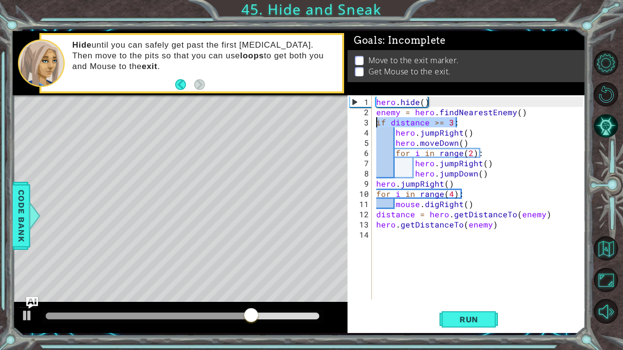
drag, startPoint x: 460, startPoint y: 124, endPoint x: 373, endPoint y: 126, distance: 87.6
click at [373, 126] on div "hero.jumpRight() 1 2 3 4 5 6 7 8 9 10 11 12 13 14 hero . hide ( ) enemy = hero …" at bounding box center [466, 197] width 236 height 204
type textarea "if distance >= 3:"
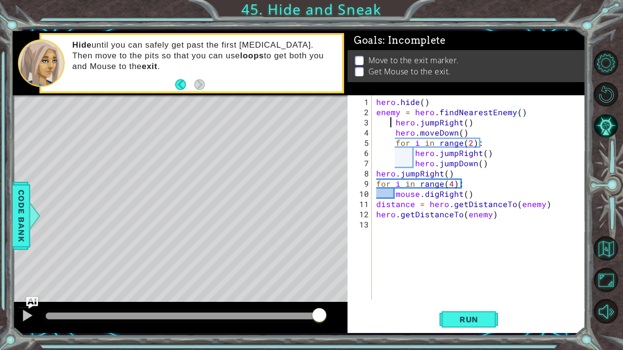
click at [390, 123] on div "hero . hide ( ) enemy = hero . findNearestEnemy ( ) hero . jumpRight ( ) hero .…" at bounding box center [481, 209] width 214 height 225
click at [394, 133] on div "hero . hide ( ) enemy = hero . findNearestEnemy ( ) hero . jumpRight ( ) hero .…" at bounding box center [481, 209] width 214 height 225
click at [396, 144] on div "hero . hide ( ) enemy = hero . findNearestEnemy ( ) hero . jumpRight ( ) hero .…" at bounding box center [481, 209] width 214 height 225
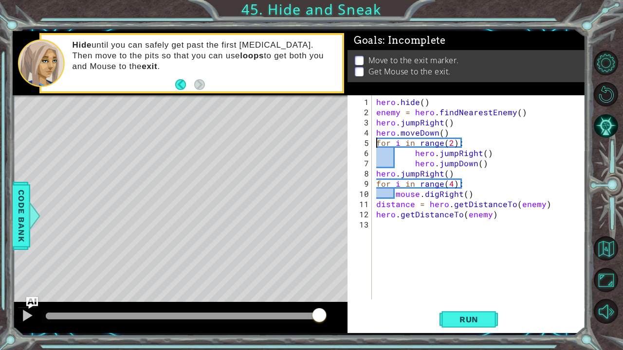
click at [414, 154] on div "hero . hide ( ) enemy = hero . findNearestEnemy ( ) hero . jumpRight ( ) hero .…" at bounding box center [481, 209] width 214 height 225
click at [413, 165] on div "hero . hide ( ) enemy = hero . findNearestEnemy ( ) hero . jumpRight ( ) hero .…" at bounding box center [481, 209] width 214 height 225
type textarea "hero.jumpDown()"
click at [459, 291] on span "Run" at bounding box center [469, 320] width 38 height 10
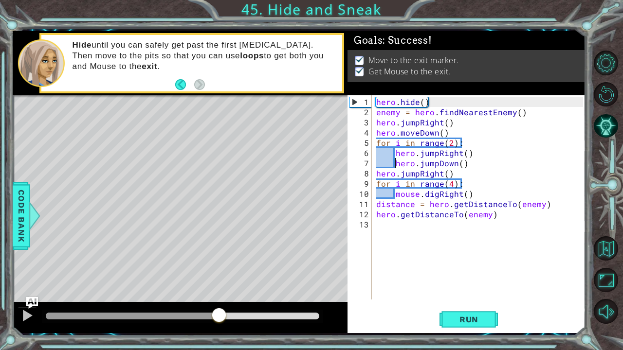
click at [220, 290] on div "methods hero moveUp() moveDown() moveLeft() moveRight() sneakUp() sneakDown() s…" at bounding box center [299, 182] width 573 height 302
drag, startPoint x: 231, startPoint y: 305, endPoint x: 265, endPoint y: 302, distance: 34.2
click at [265, 291] on div at bounding box center [180, 317] width 335 height 31
drag, startPoint x: 230, startPoint y: 313, endPoint x: 300, endPoint y: 304, distance: 70.8
click at [300, 291] on div at bounding box center [180, 317] width 335 height 31
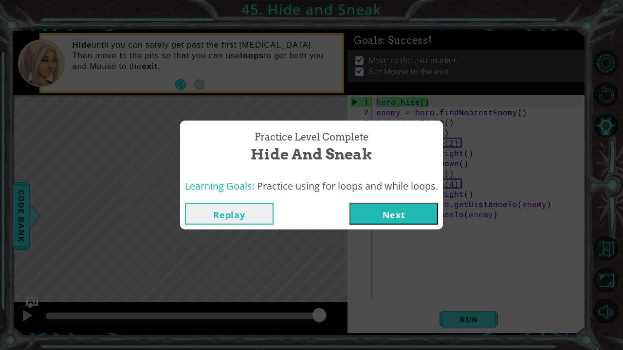
click at [396, 211] on button "Next" at bounding box center [393, 214] width 89 height 22
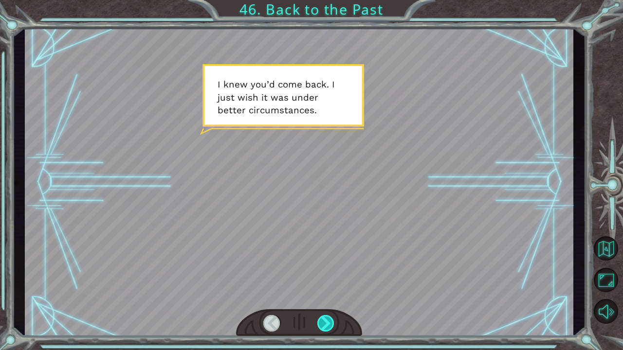
click at [317, 291] on div at bounding box center [326, 323] width 18 height 17
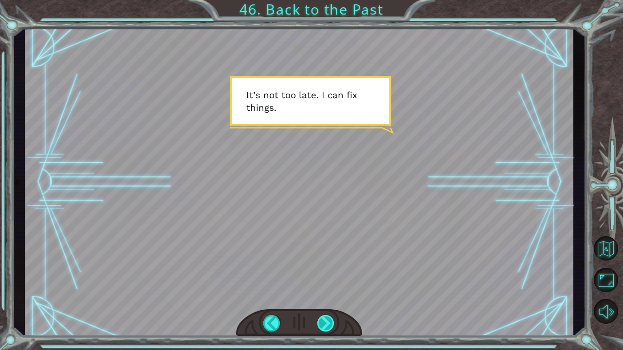
click at [317, 291] on div at bounding box center [326, 323] width 18 height 17
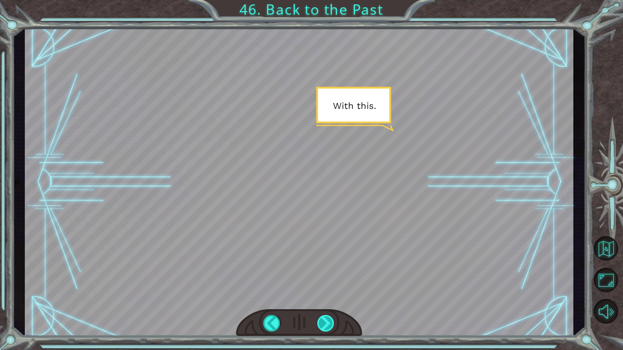
click at [317, 291] on div at bounding box center [326, 323] width 18 height 17
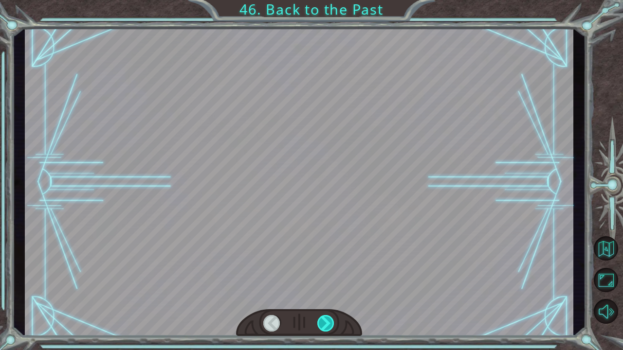
click at [317, 291] on div at bounding box center [326, 323] width 18 height 17
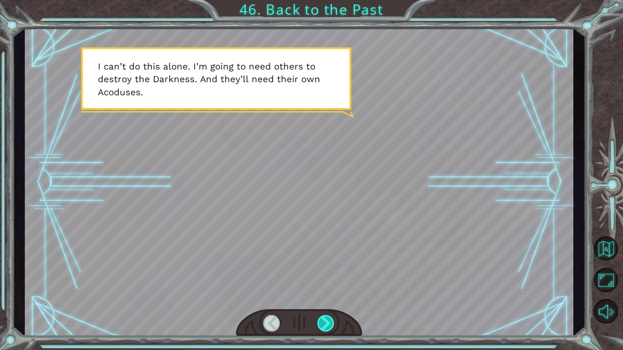
click at [317, 291] on div at bounding box center [326, 323] width 18 height 17
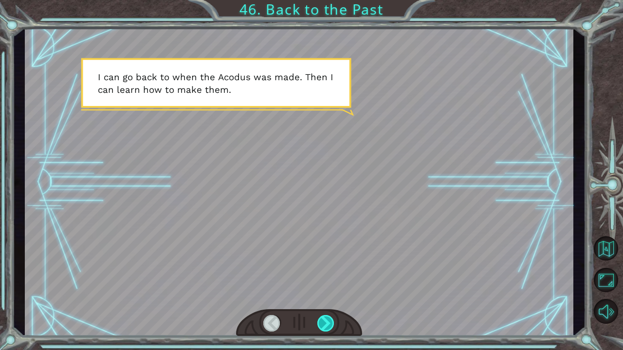
click at [317, 291] on div at bounding box center [326, 323] width 18 height 17
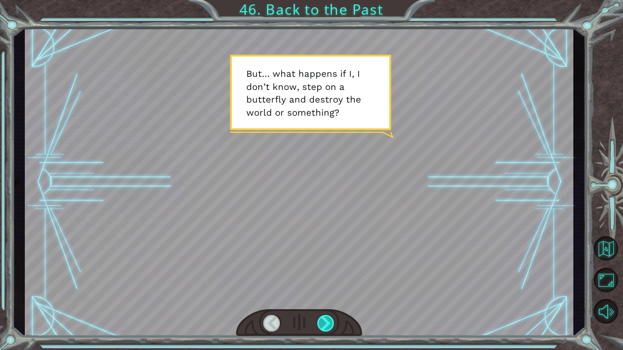
click at [317, 291] on div at bounding box center [326, 323] width 18 height 17
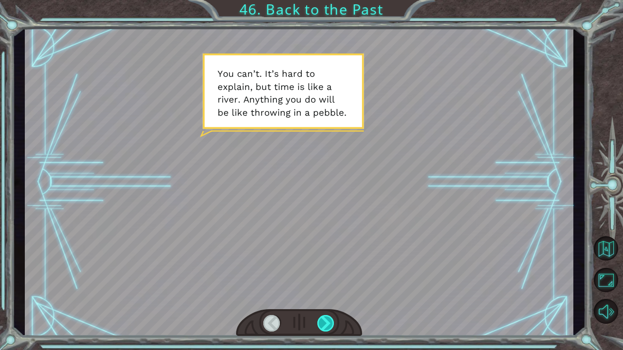
click at [317, 291] on div at bounding box center [326, 323] width 18 height 17
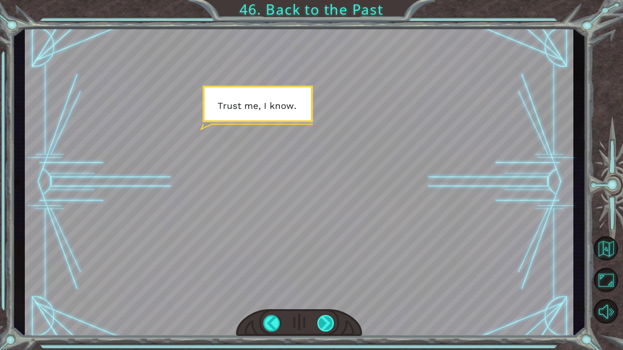
click at [317, 291] on div at bounding box center [326, 323] width 18 height 17
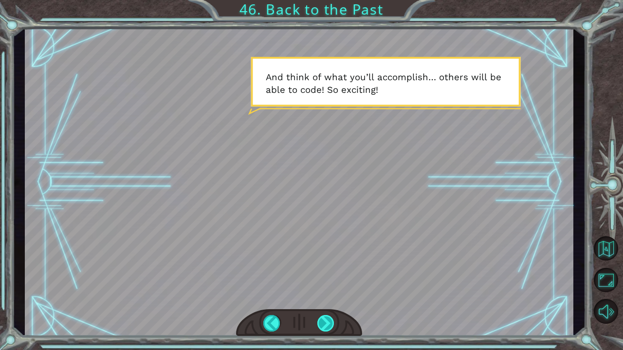
click at [317, 291] on div at bounding box center [326, 323] width 18 height 17
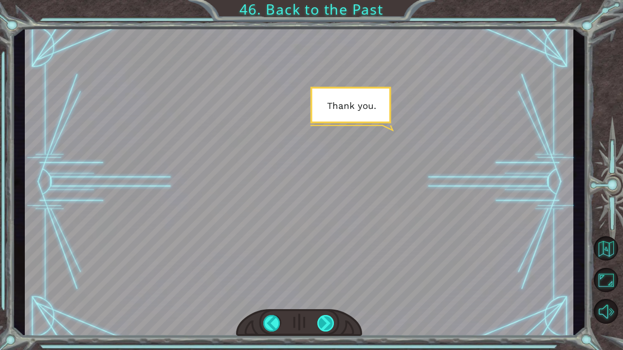
click at [317, 291] on div at bounding box center [326, 323] width 18 height 17
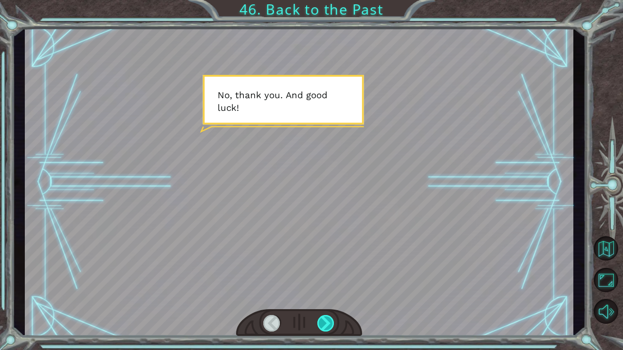
click at [317, 291] on div at bounding box center [326, 323] width 18 height 17
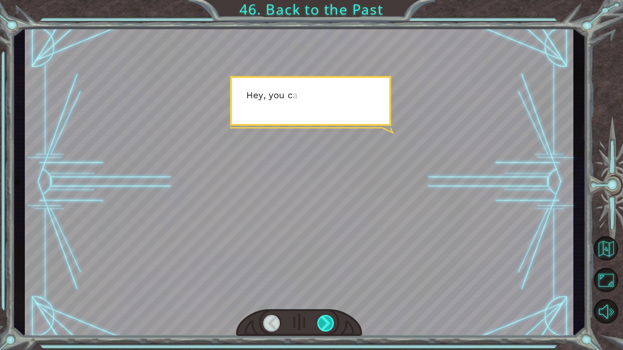
click at [317, 291] on div at bounding box center [326, 323] width 18 height 17
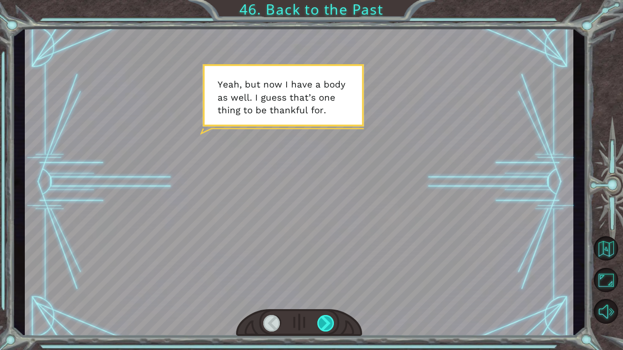
click at [317, 291] on div at bounding box center [326, 323] width 18 height 17
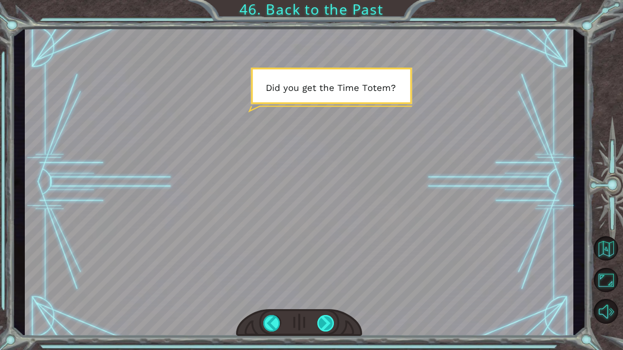
click at [317, 291] on div at bounding box center [326, 323] width 18 height 17
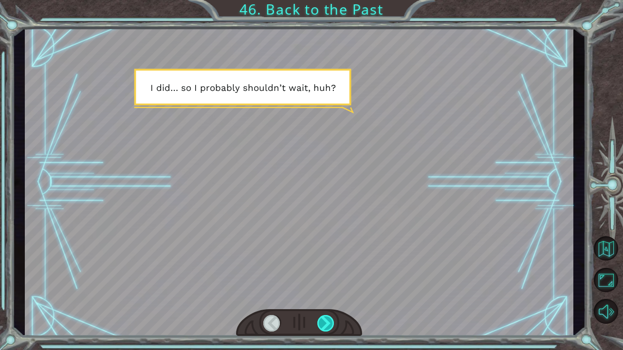
click at [317, 291] on div at bounding box center [326, 323] width 18 height 17
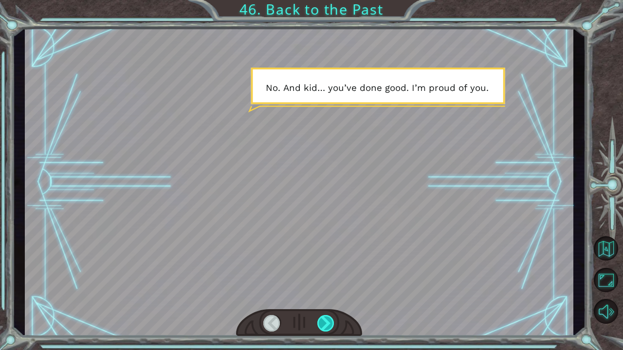
click at [317, 291] on div at bounding box center [326, 323] width 18 height 17
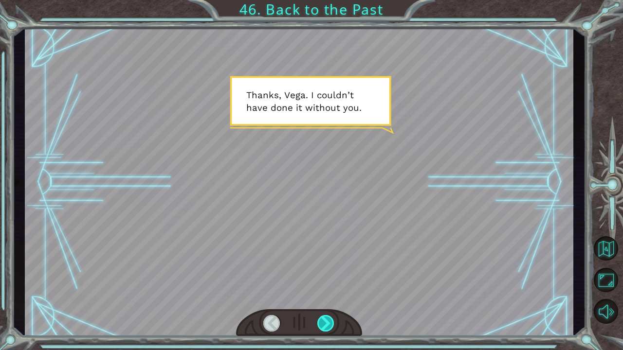
click at [317, 291] on div at bounding box center [326, 323] width 18 height 17
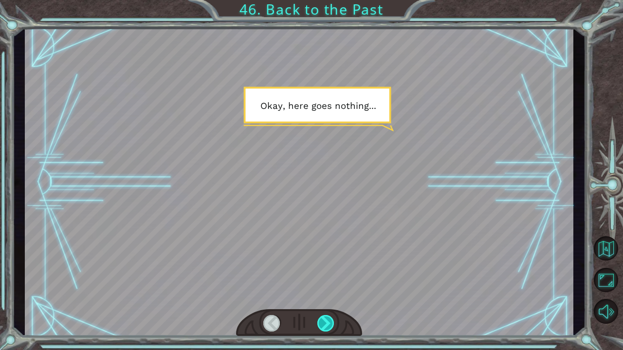
click at [317, 291] on div at bounding box center [326, 323] width 18 height 17
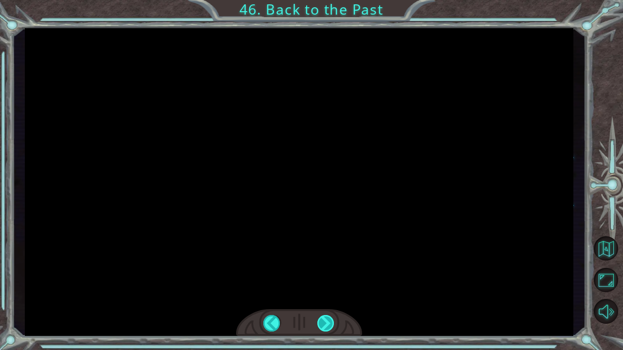
click at [317, 291] on div at bounding box center [326, 323] width 18 height 17
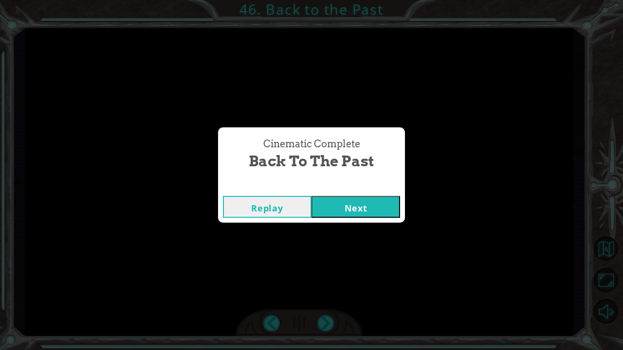
click at [344, 204] on button "Next" at bounding box center [356, 207] width 89 height 22
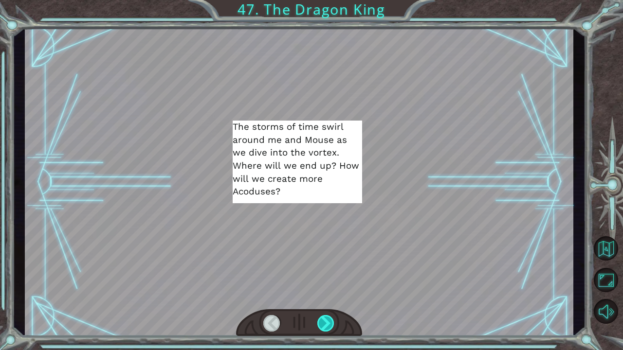
click at [332, 291] on div at bounding box center [326, 323] width 18 height 17
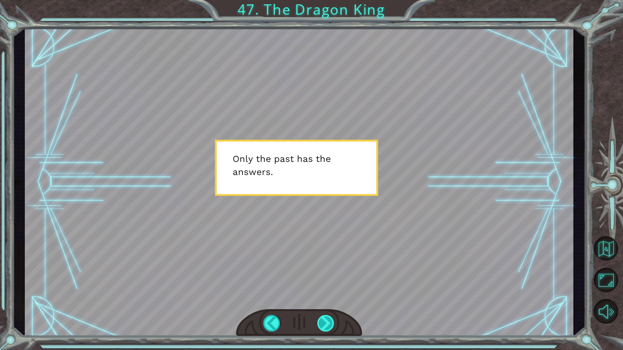
click at [332, 291] on div at bounding box center [326, 323] width 18 height 17
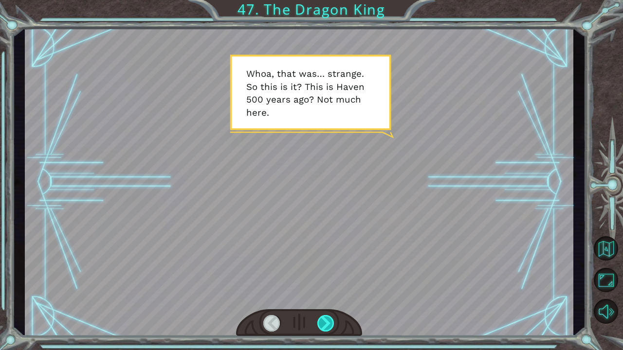
click at [332, 291] on div at bounding box center [326, 323] width 18 height 17
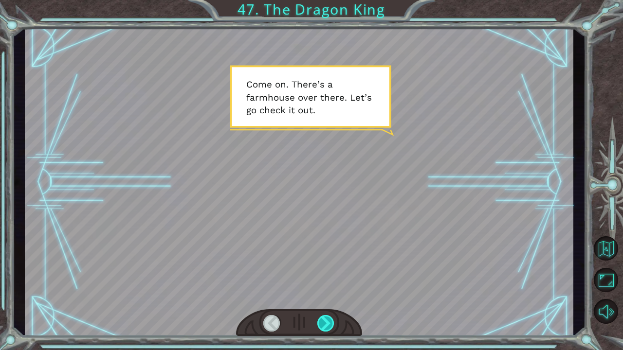
click at [332, 291] on div at bounding box center [326, 323] width 18 height 17
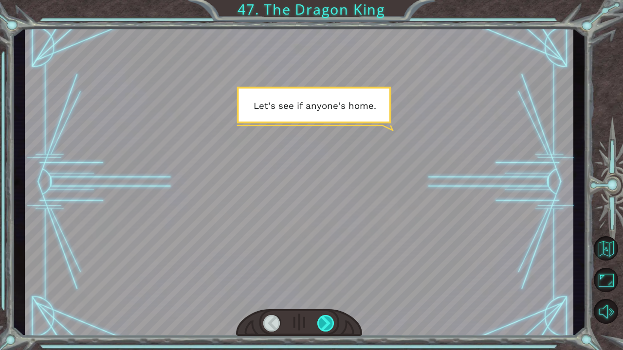
click at [332, 291] on div at bounding box center [326, 323] width 18 height 17
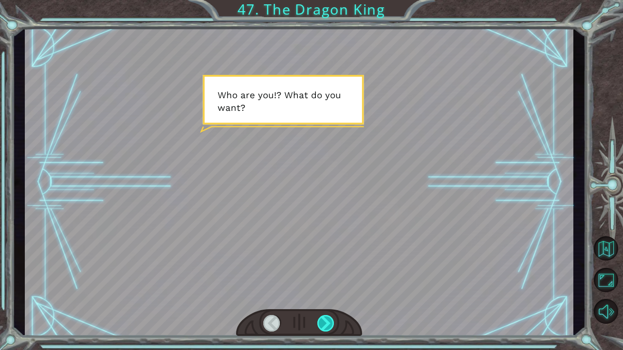
click at [332, 291] on div at bounding box center [326, 323] width 18 height 17
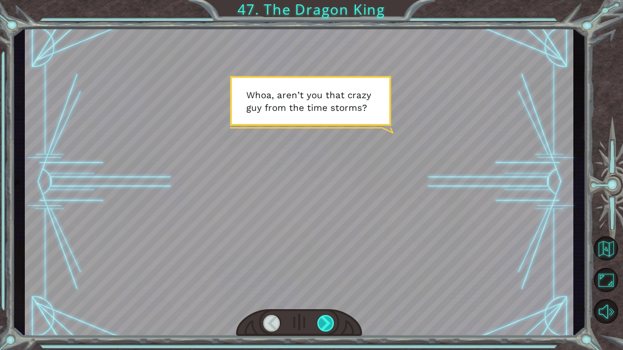
click at [332, 291] on div at bounding box center [326, 323] width 18 height 17
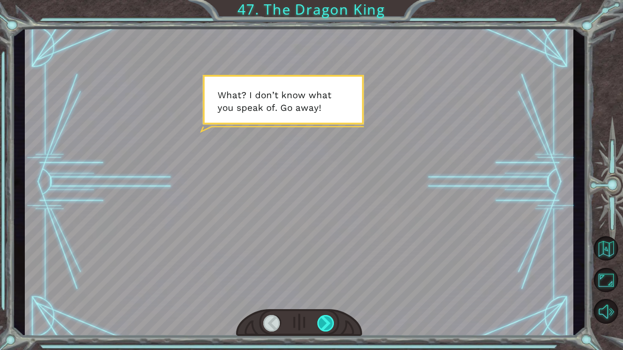
click at [332, 291] on div at bounding box center [326, 323] width 18 height 17
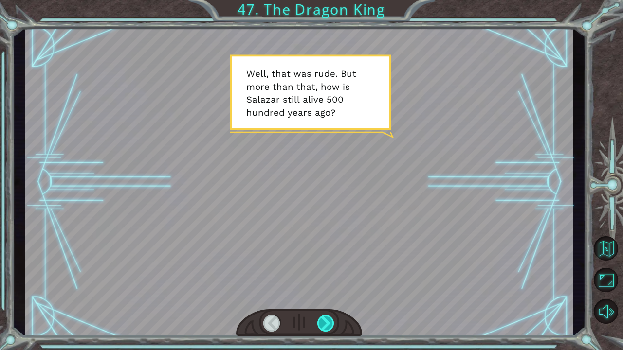
click at [332, 291] on div at bounding box center [326, 323] width 18 height 17
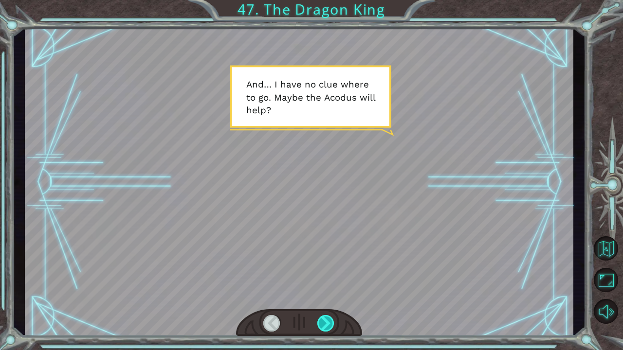
click at [332, 291] on div at bounding box center [326, 323] width 18 height 17
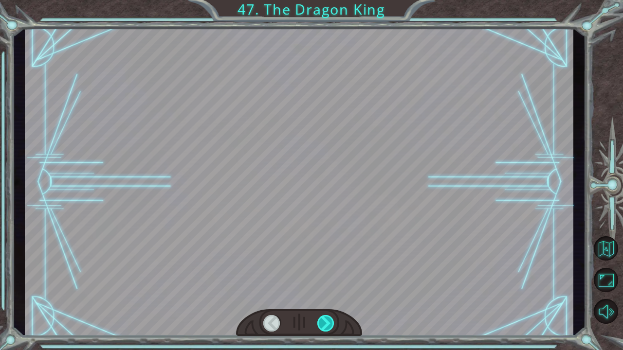
click at [332, 291] on div at bounding box center [326, 323] width 18 height 17
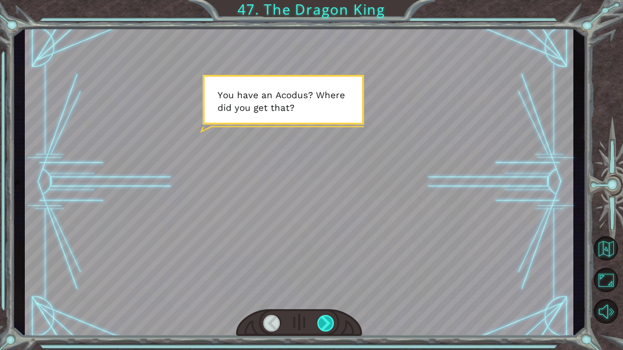
click at [332, 291] on div at bounding box center [326, 323] width 18 height 17
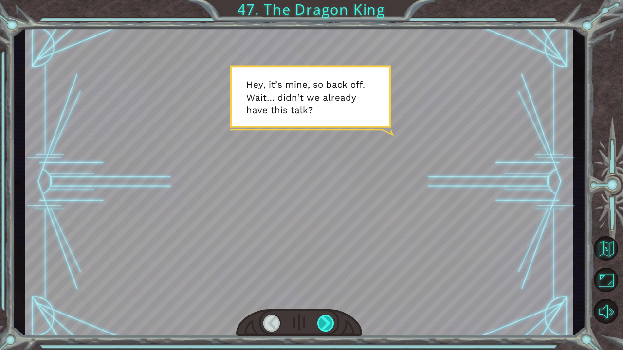
click at [332, 291] on div at bounding box center [326, 323] width 18 height 17
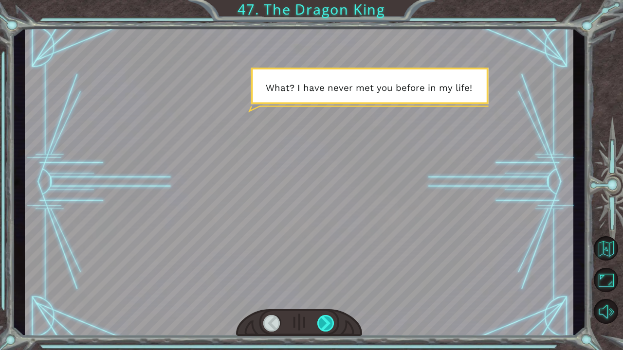
click at [332, 291] on div at bounding box center [326, 323] width 18 height 17
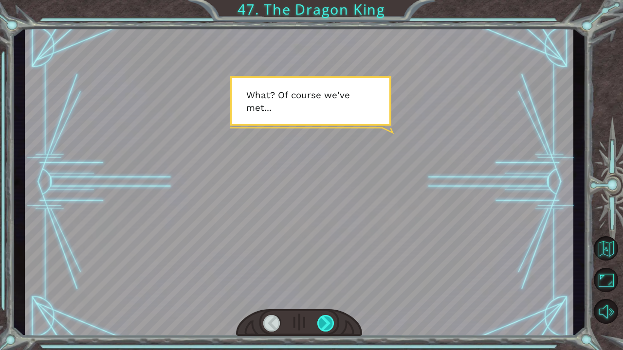
click at [332, 291] on div at bounding box center [326, 323] width 18 height 17
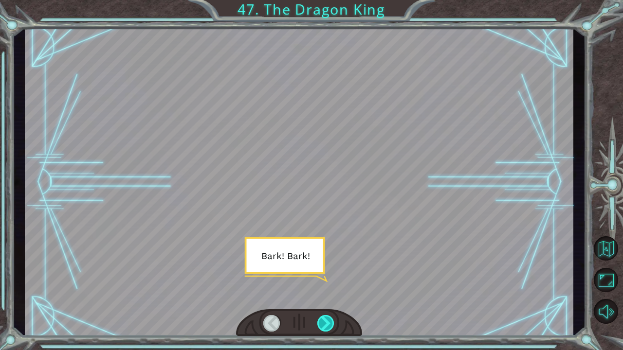
click at [332, 291] on div at bounding box center [326, 323] width 18 height 17
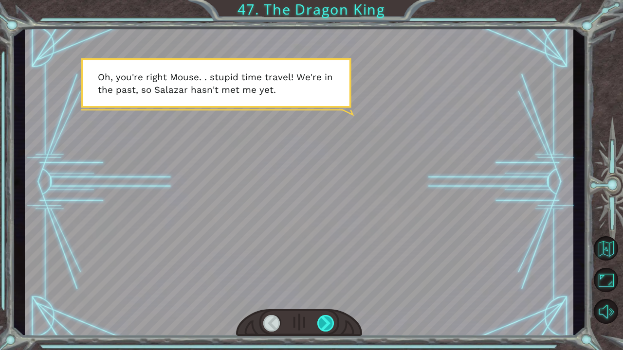
click at [332, 291] on div at bounding box center [326, 323] width 18 height 17
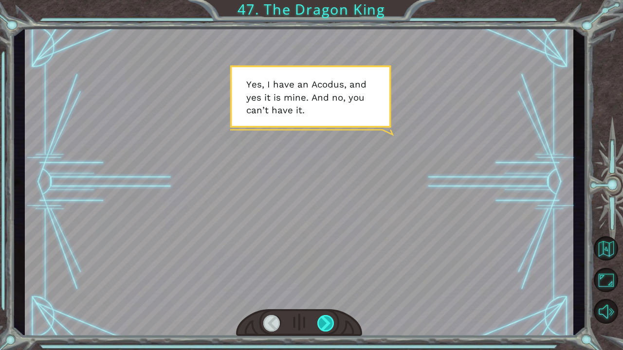
click at [332, 291] on div at bounding box center [326, 323] width 18 height 17
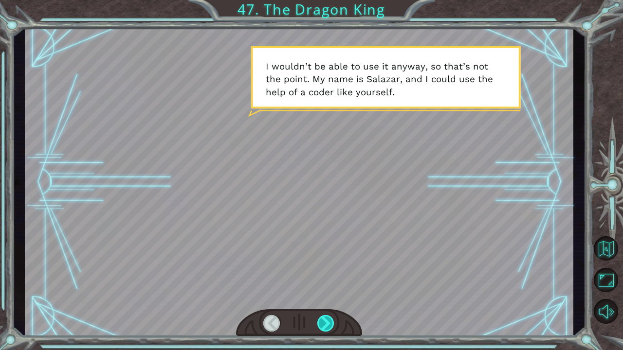
click at [332, 291] on div at bounding box center [326, 323] width 18 height 17
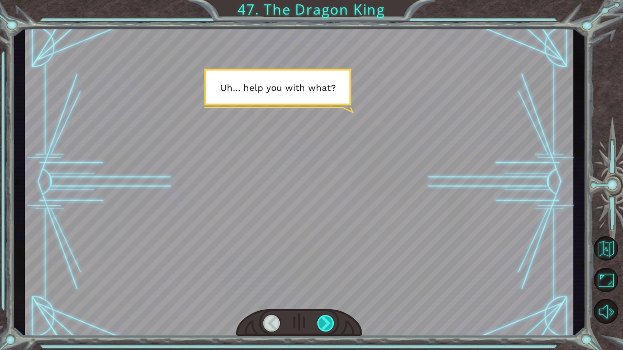
click at [332, 291] on div at bounding box center [326, 323] width 18 height 17
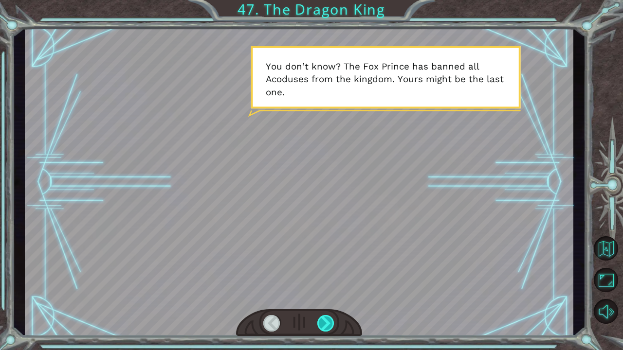
click at [332, 291] on div at bounding box center [326, 323] width 18 height 17
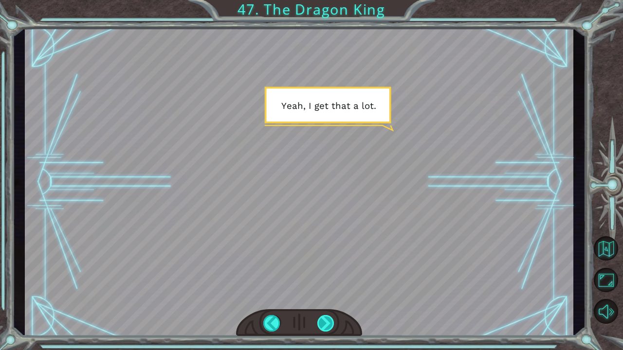
click at [332, 291] on div at bounding box center [326, 323] width 18 height 17
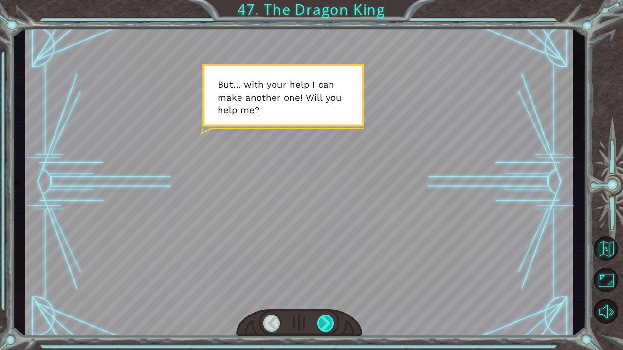
click at [332, 291] on div at bounding box center [326, 323] width 18 height 17
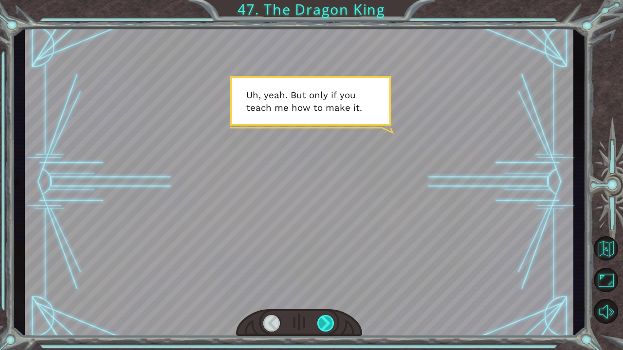
click at [332, 291] on div at bounding box center [326, 323] width 18 height 17
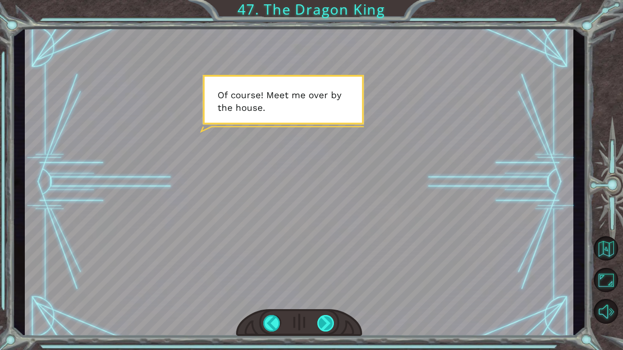
click at [332, 291] on div at bounding box center [326, 323] width 18 height 17
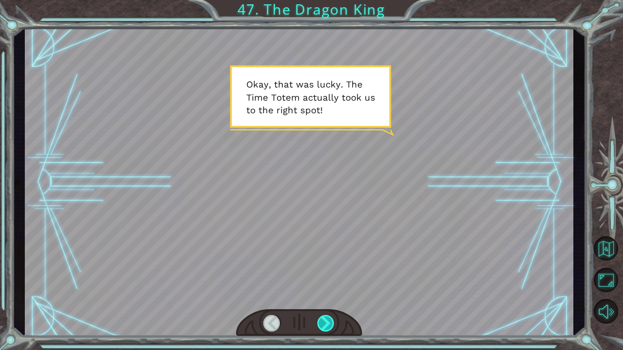
click at [332, 291] on div at bounding box center [326, 323] width 18 height 17
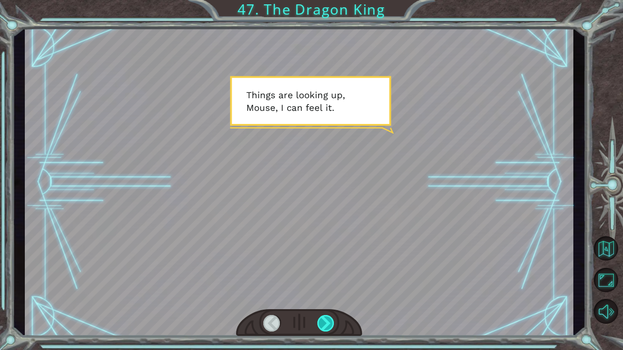
click at [332, 291] on div at bounding box center [326, 323] width 18 height 17
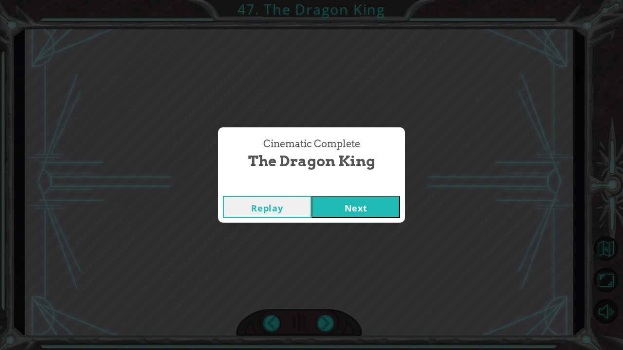
click at [344, 214] on button "Next" at bounding box center [356, 207] width 89 height 22
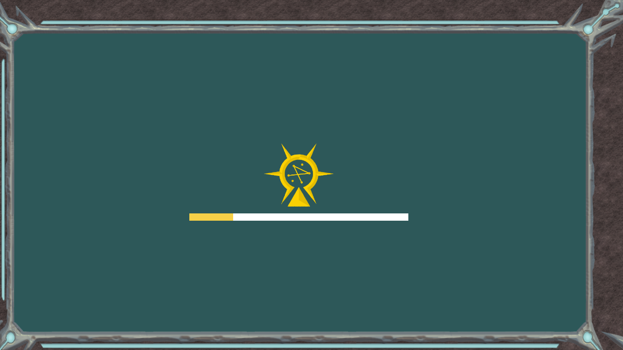
click at [344, 214] on div at bounding box center [298, 217] width 219 height 7
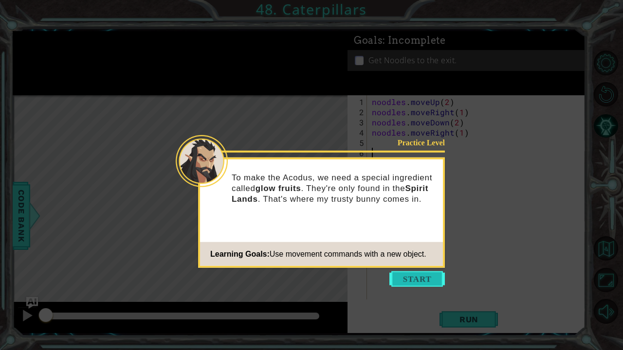
click at [414, 276] on button "Start" at bounding box center [416, 280] width 55 height 16
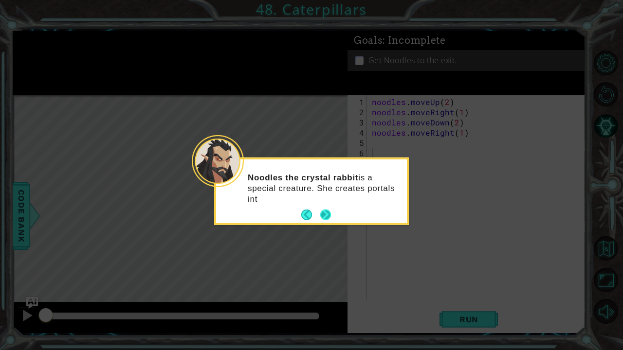
click at [329, 211] on button "Next" at bounding box center [325, 215] width 11 height 11
click at [325, 213] on button "Next" at bounding box center [325, 214] width 11 height 11
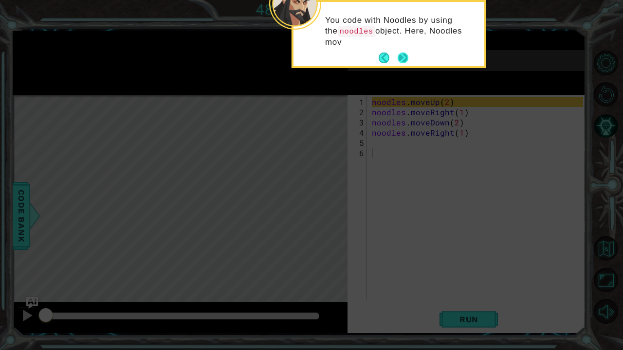
click at [398, 54] on button "Next" at bounding box center [403, 58] width 11 height 11
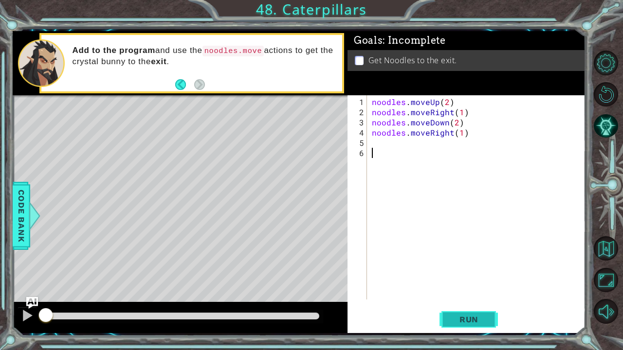
click at [449, 291] on button "Run" at bounding box center [469, 320] width 58 height 24
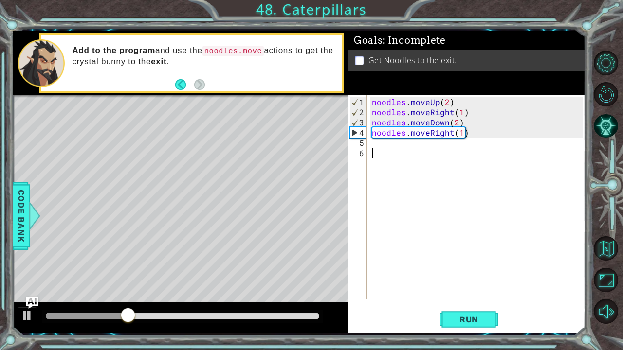
click at [378, 140] on div "noodles . moveUp ( 2 ) noodles . moveRight ( 1 ) noodles . moveDown ( 2 ) noodl…" at bounding box center [479, 209] width 218 height 225
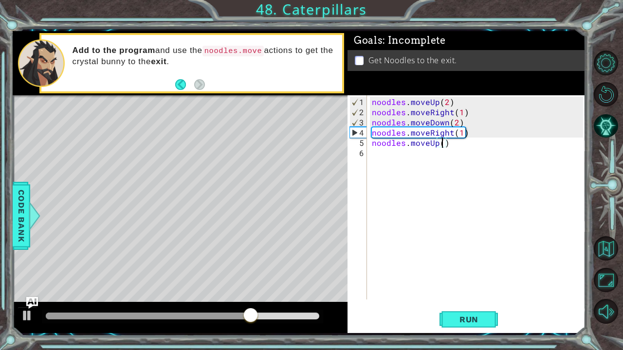
type textarea "noodles.moveUp(5)"
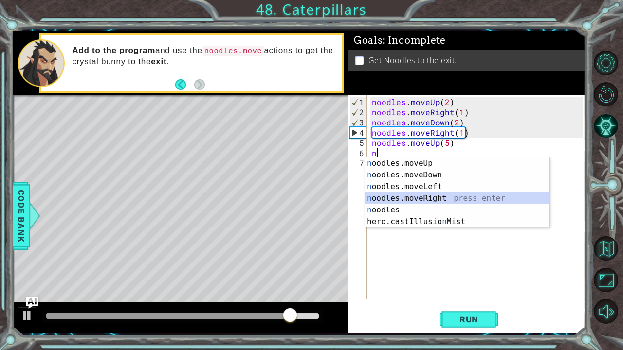
type textarea "noodles.moveRight(1)"
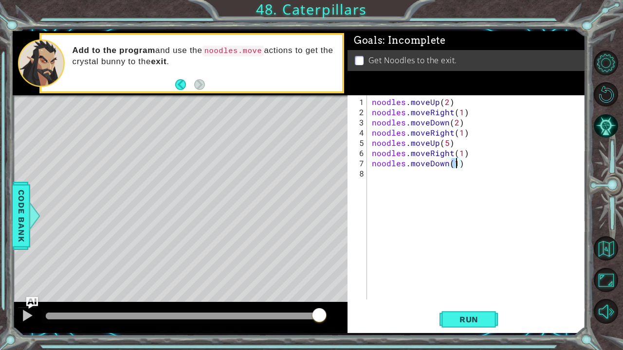
scroll to position [0, 5]
type textarea "noodles.moveDown(2)"
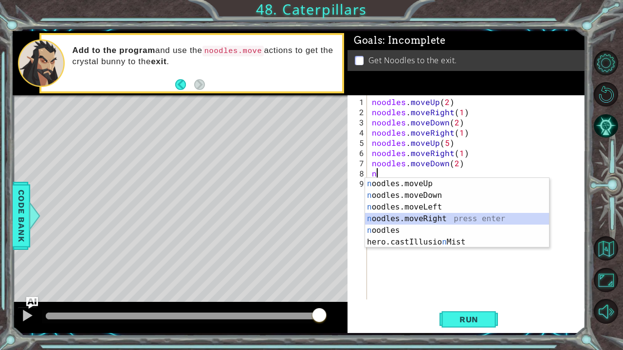
type textarea "noodles.moveRight(1)"
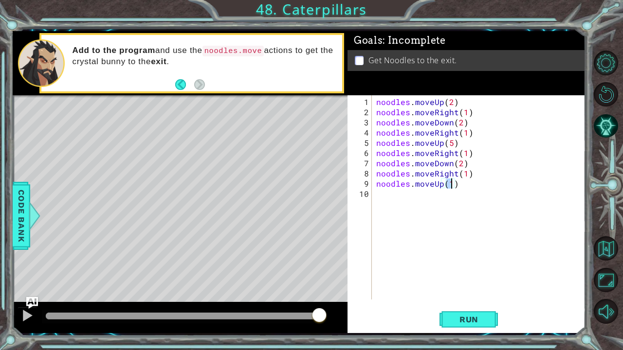
type textarea "noodles.moveUp(2)"
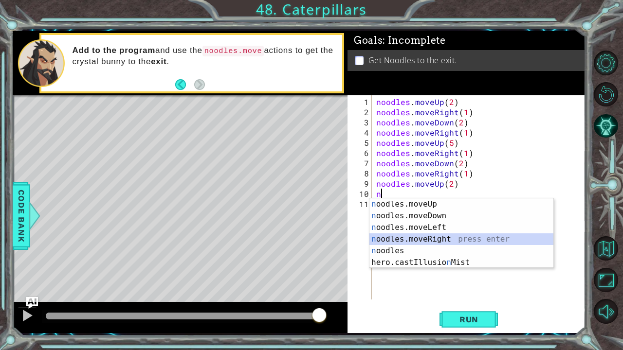
type textarea "noodles.moveRight(1)"
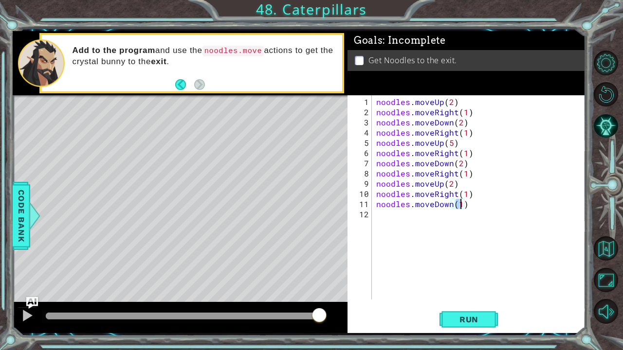
type textarea "noodles.moveDown(2)"
click at [450, 291] on span "Run" at bounding box center [469, 320] width 38 height 10
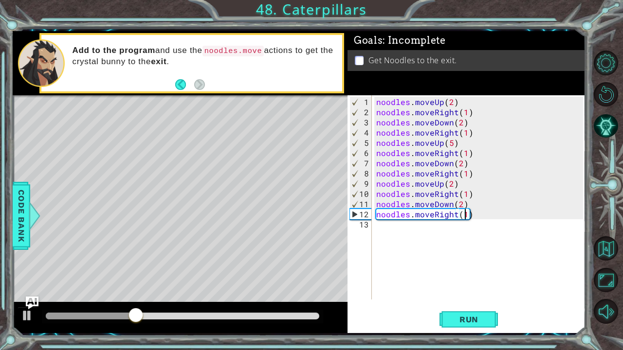
click at [26, 291] on img "Ask AI" at bounding box center [31, 303] width 13 height 13
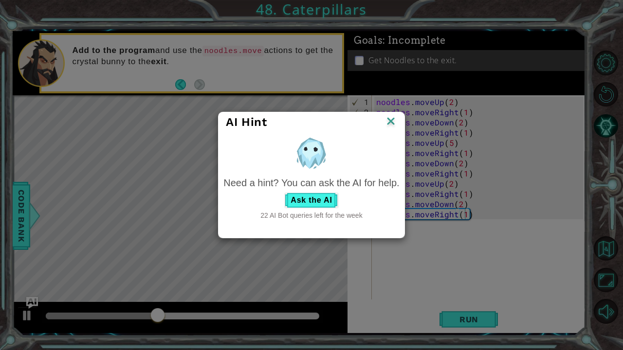
click at [393, 124] on img at bounding box center [391, 122] width 13 height 15
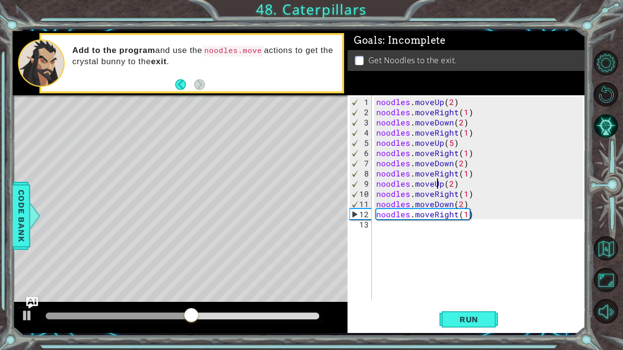
click at [436, 183] on div "noodles . moveUp ( 2 ) noodles . moveRight ( 1 ) noodles . moveDown ( 2 ) noodl…" at bounding box center [481, 209] width 214 height 225
click at [464, 291] on span "Run" at bounding box center [469, 320] width 38 height 10
drag, startPoint x: 451, startPoint y: 203, endPoint x: 431, endPoint y: 200, distance: 19.7
click at [431, 200] on div "noodles . moveUp ( 2 ) noodles . moveRight ( 1 ) noodles . moveDown ( 2 ) noodl…" at bounding box center [481, 209] width 214 height 225
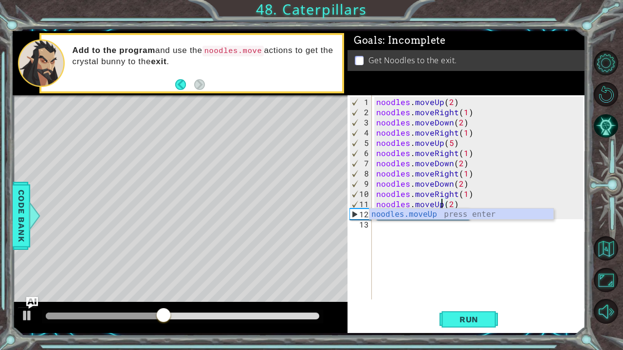
scroll to position [0, 4]
type textarea "noodles.moveUp(2)"
click at [445, 291] on button "Run" at bounding box center [469, 320] width 58 height 24
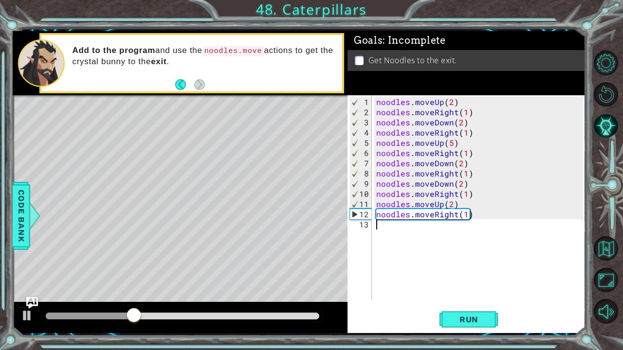
click at [413, 231] on div "noodles . moveUp ( 2 ) noodles . moveRight ( 1 ) noodles . moveDown ( 2 ) noodl…" at bounding box center [481, 209] width 214 height 225
type textarea "noodles.moveDown(2)"
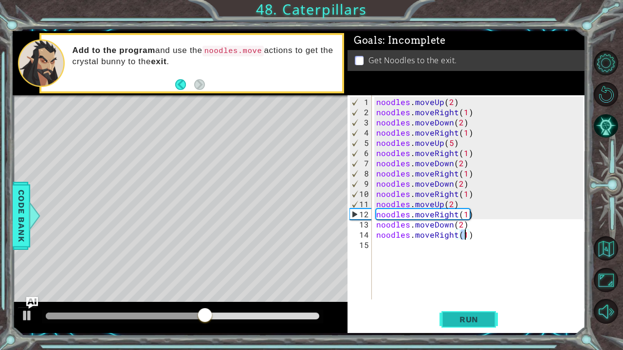
type textarea "noodles.moveRight(1)"
click at [454, 291] on span "Run" at bounding box center [469, 320] width 38 height 10
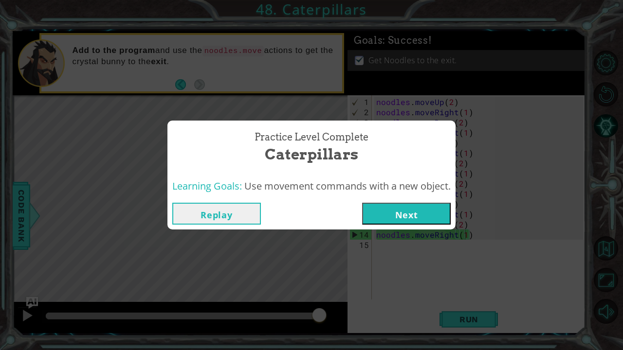
click at [411, 209] on button "Next" at bounding box center [406, 214] width 89 height 22
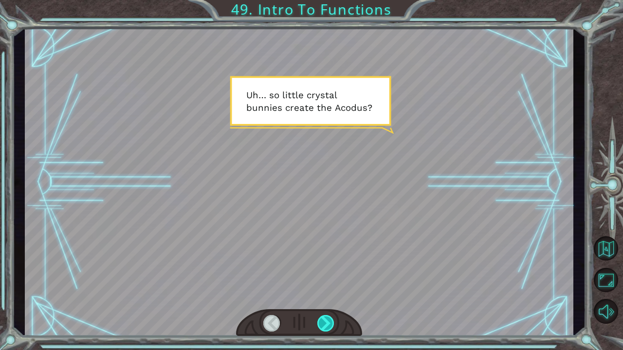
click at [328, 291] on div at bounding box center [326, 323] width 18 height 17
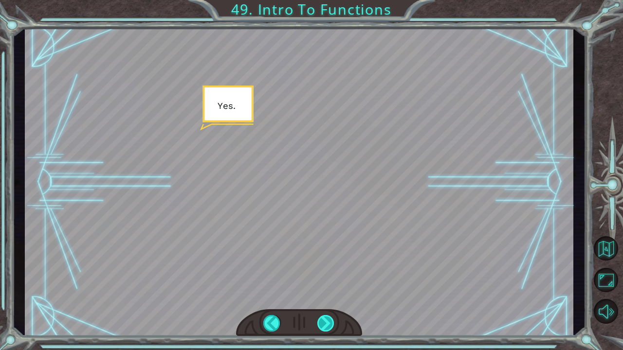
click at [328, 291] on div at bounding box center [326, 323] width 18 height 17
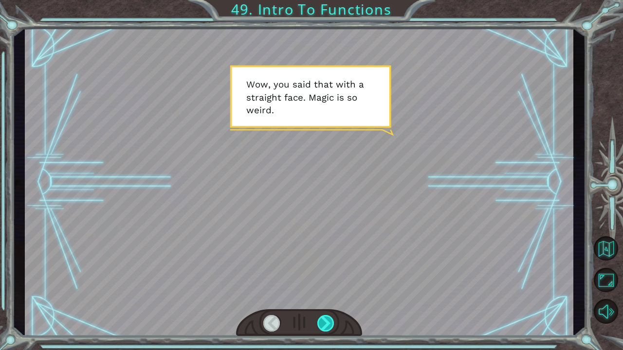
click at [328, 291] on div at bounding box center [326, 323] width 18 height 17
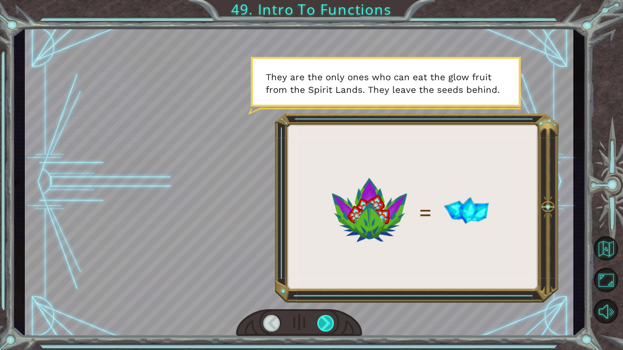
click at [328, 291] on div at bounding box center [326, 323] width 18 height 17
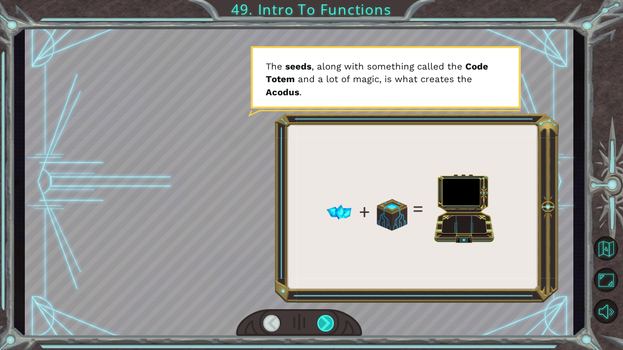
click at [328, 291] on div at bounding box center [326, 323] width 18 height 17
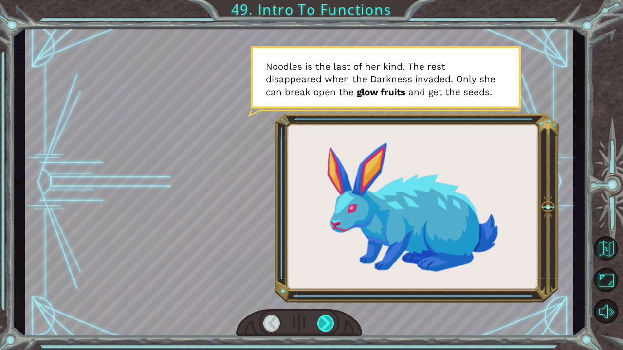
click at [328, 291] on div at bounding box center [326, 323] width 18 height 17
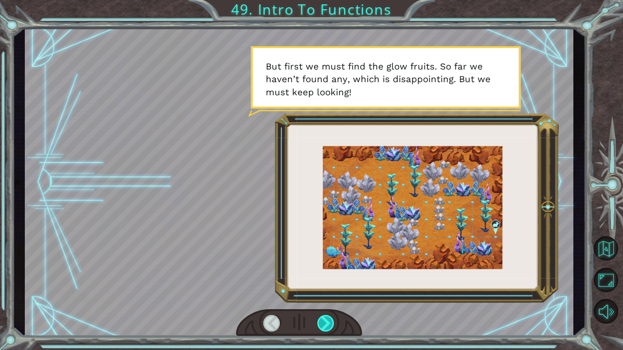
click at [328, 291] on div at bounding box center [326, 323] width 18 height 17
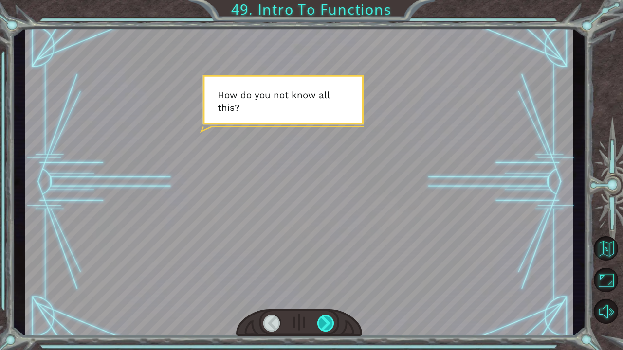
click at [328, 291] on div at bounding box center [326, 323] width 18 height 17
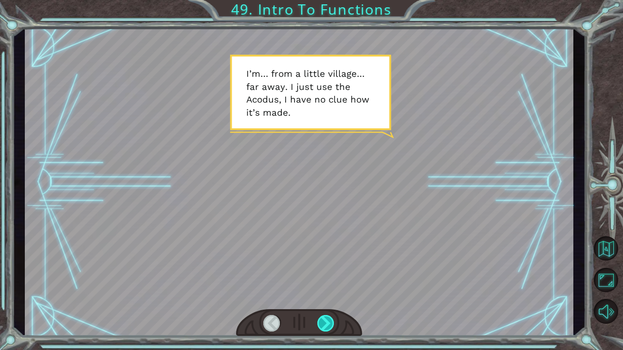
click at [328, 291] on div at bounding box center [326, 323] width 18 height 17
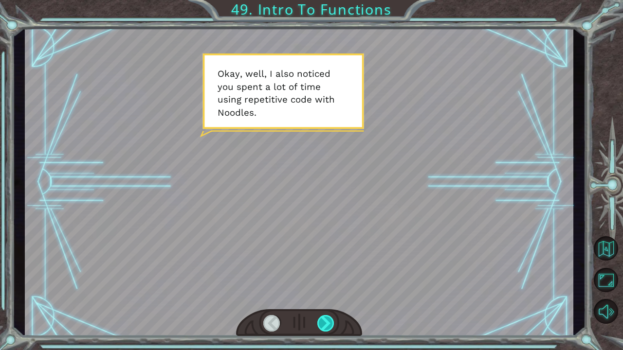
click at [328, 291] on div at bounding box center [326, 323] width 18 height 17
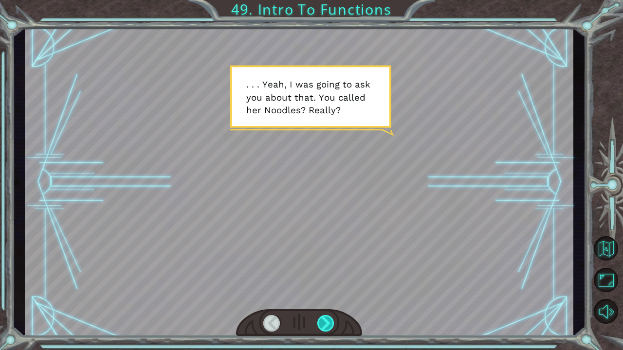
click at [328, 291] on div at bounding box center [326, 323] width 18 height 17
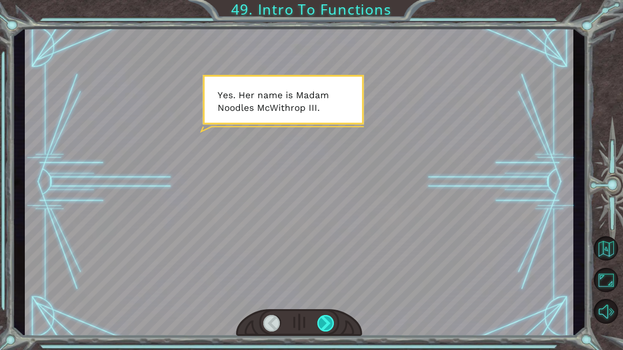
click at [328, 291] on div at bounding box center [326, 323] width 18 height 17
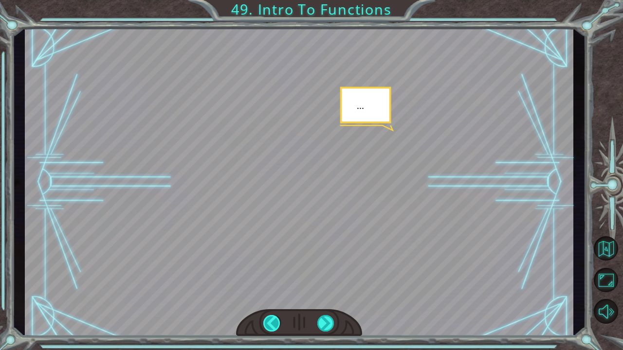
click at [275, 291] on div at bounding box center [272, 323] width 18 height 17
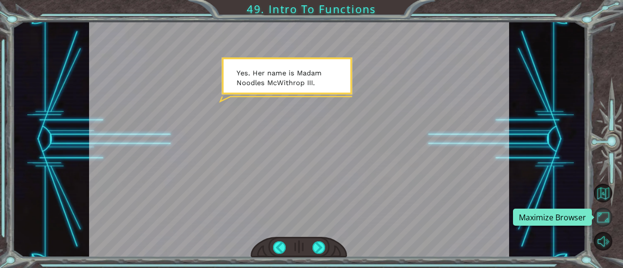
drag, startPoint x: 607, startPoint y: 222, endPoint x: 607, endPoint y: 281, distance: 58.9
click at [607, 222] on button "Maximize Browser" at bounding box center [603, 217] width 19 height 19
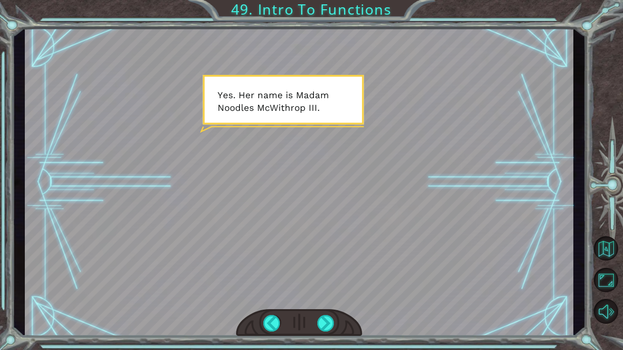
drag, startPoint x: 607, startPoint y: 281, endPoint x: 459, endPoint y: 227, distance: 157.8
click at [459, 227] on div "U h … s o l i t t l e c r y s t a l b u n n i e s c r e a t e t h e A c o d u s…" at bounding box center [311, 175] width 623 height 350
click at [0, 179] on div "U h … s o l i t t l e c r y s t a l b u n n i e s c r e a t e t h e A c o d u s…" at bounding box center [311, 175] width 623 height 350
click at [326, 291] on div at bounding box center [326, 323] width 18 height 17
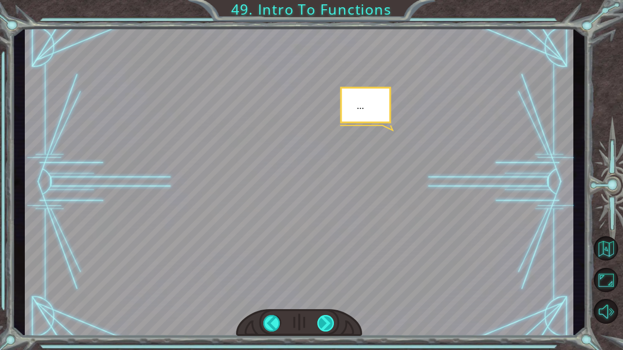
click at [326, 291] on div at bounding box center [326, 323] width 18 height 17
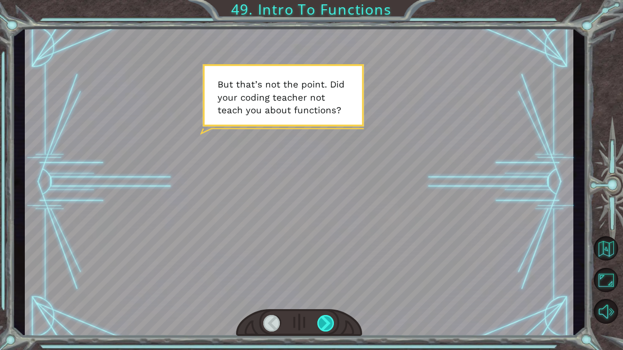
click at [326, 291] on div at bounding box center [326, 323] width 18 height 17
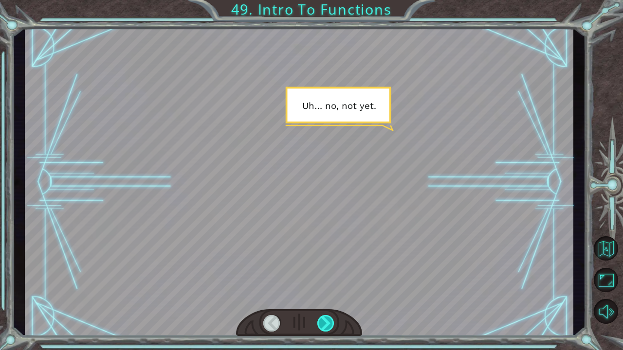
click at [326, 291] on div at bounding box center [326, 323] width 18 height 17
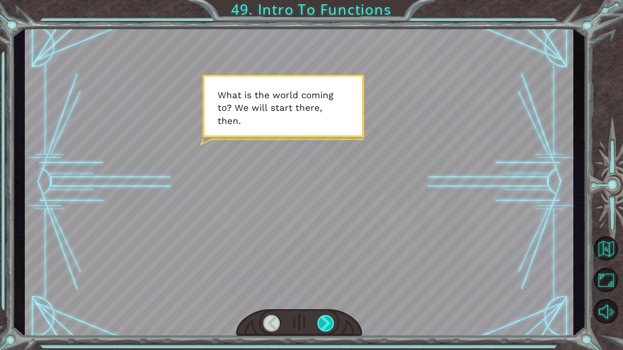
click at [326, 291] on div at bounding box center [326, 323] width 18 height 17
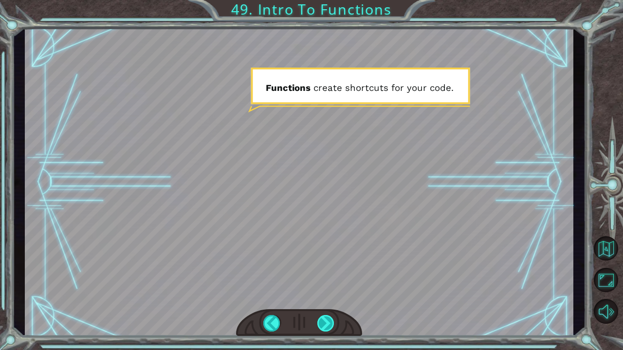
click at [326, 291] on div at bounding box center [326, 323] width 18 height 17
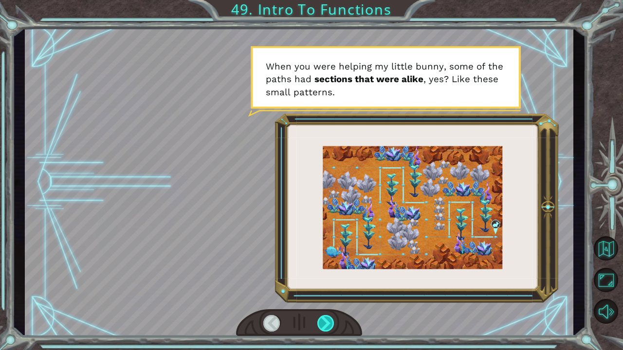
click at [326, 291] on div at bounding box center [326, 323] width 18 height 17
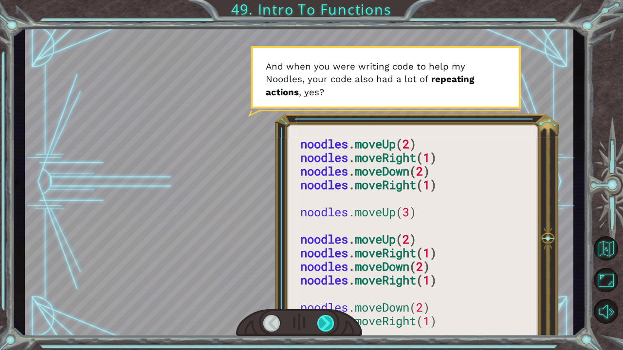
click at [326, 291] on div at bounding box center [326, 323] width 18 height 17
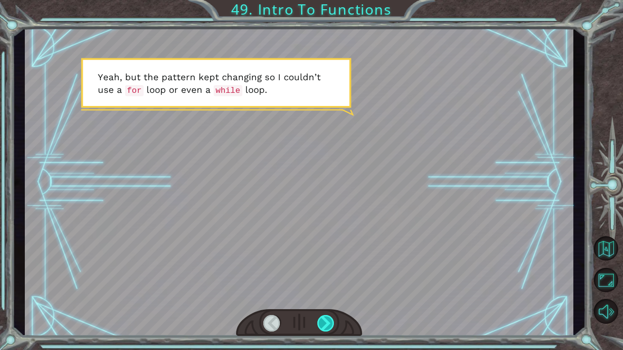
click at [326, 291] on div at bounding box center [326, 323] width 18 height 17
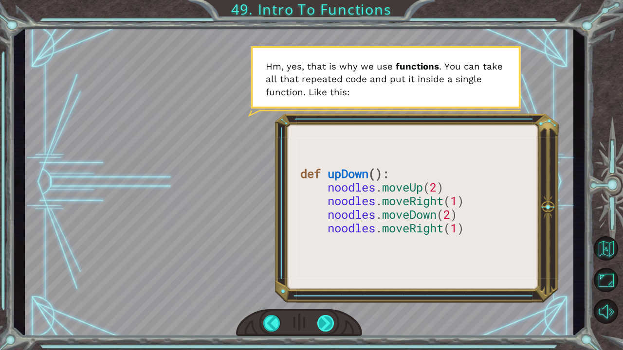
click at [326, 291] on div at bounding box center [326, 323] width 18 height 17
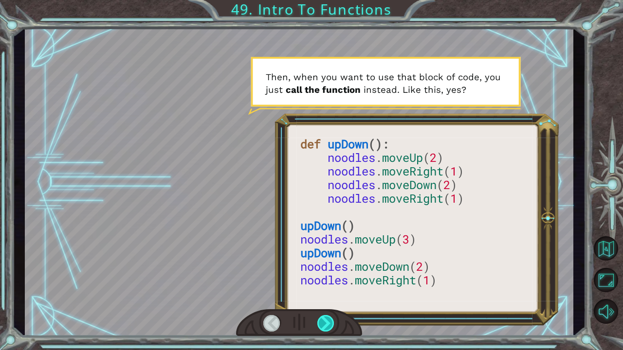
click at [326, 291] on div at bounding box center [326, 323] width 18 height 17
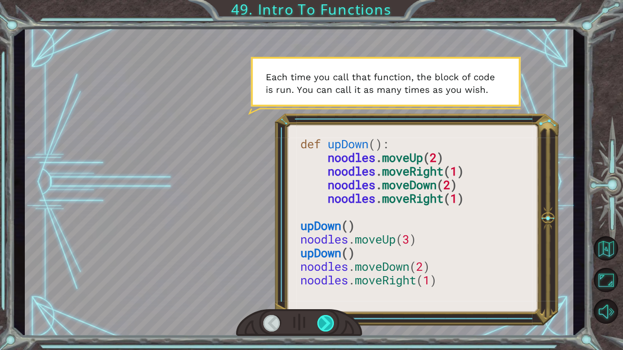
click at [326, 291] on div at bounding box center [326, 323] width 18 height 17
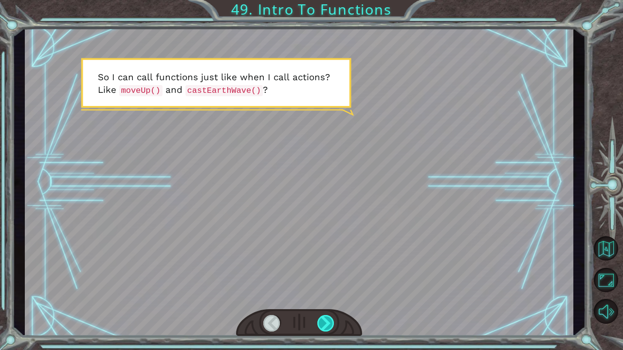
click at [326, 291] on div at bounding box center [326, 323] width 18 height 17
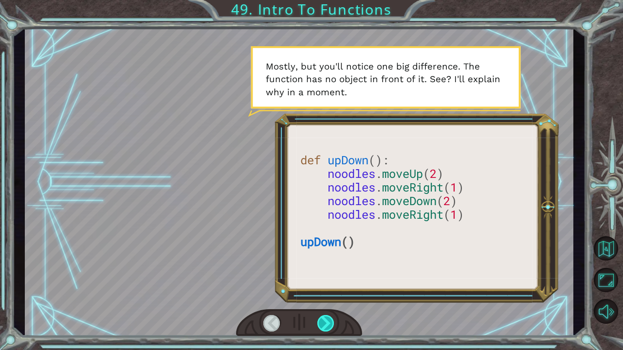
click at [326, 291] on div at bounding box center [326, 323] width 18 height 17
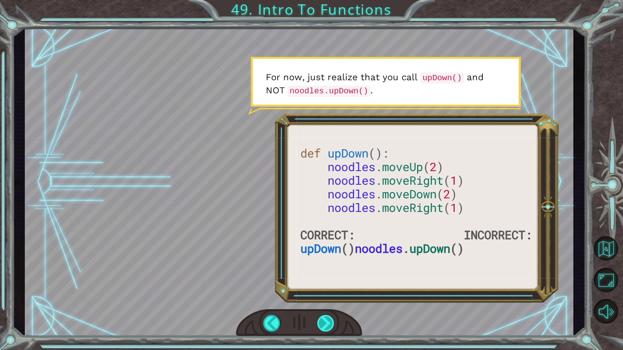
click at [326, 291] on div at bounding box center [326, 323] width 18 height 17
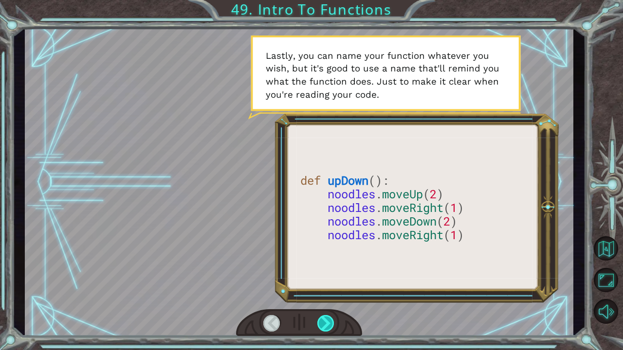
click at [326, 291] on div at bounding box center [326, 323] width 18 height 17
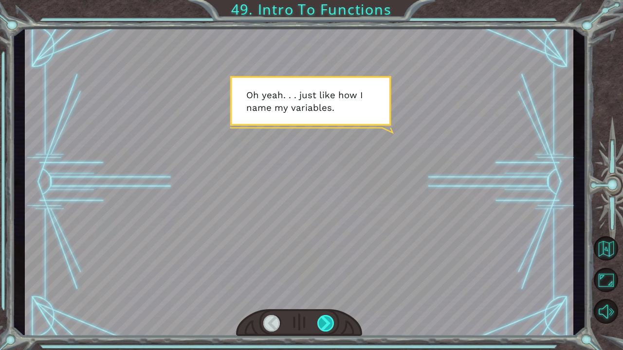
click at [326, 291] on div at bounding box center [326, 323] width 18 height 17
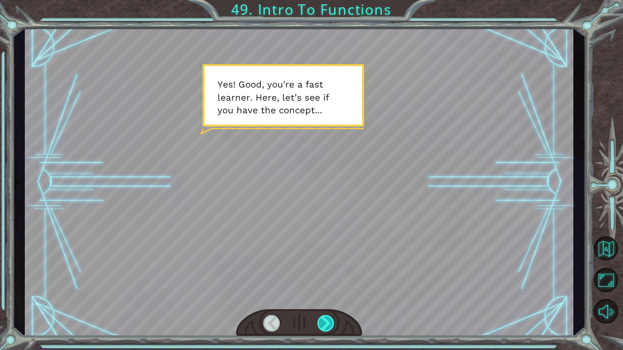
click at [326, 291] on div at bounding box center [326, 323] width 18 height 17
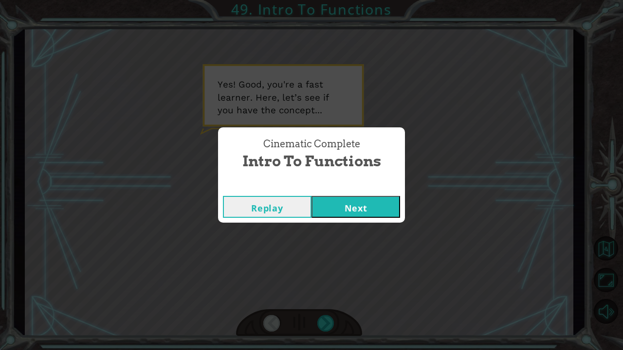
click at [348, 199] on button "Next" at bounding box center [356, 207] width 89 height 22
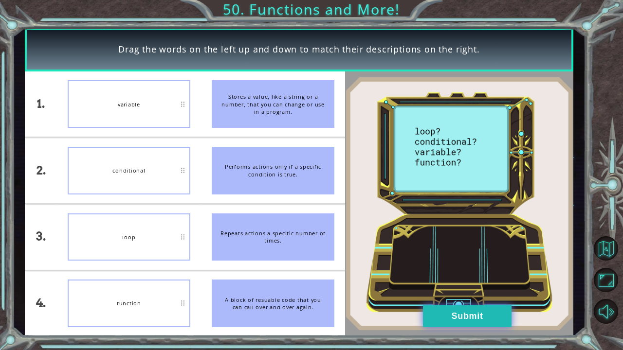
click at [444, 291] on button "Submit" at bounding box center [467, 317] width 89 height 22
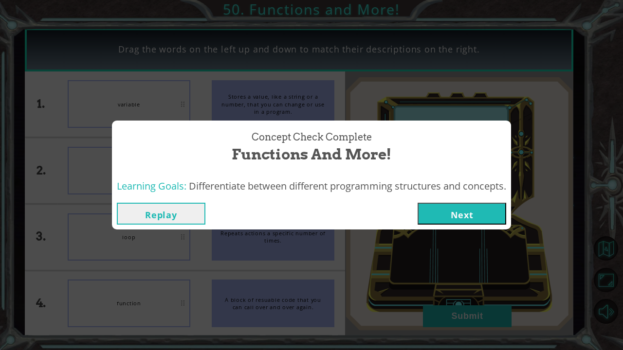
click at [439, 213] on button "Next" at bounding box center [462, 214] width 89 height 22
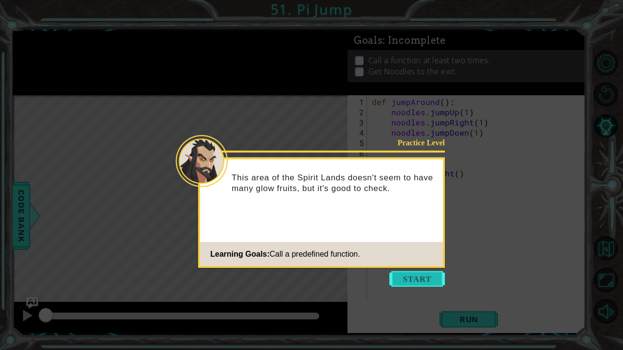
click at [409, 282] on button "Start" at bounding box center [416, 280] width 55 height 16
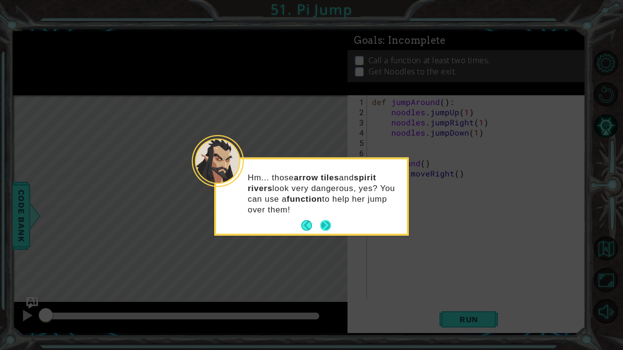
click at [327, 224] on button "Next" at bounding box center [325, 225] width 11 height 11
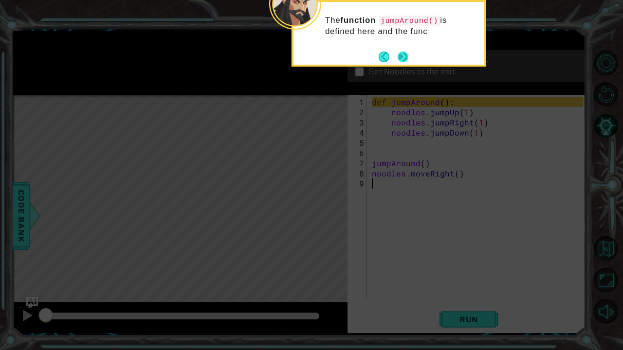
click at [402, 55] on button "Next" at bounding box center [403, 57] width 11 height 11
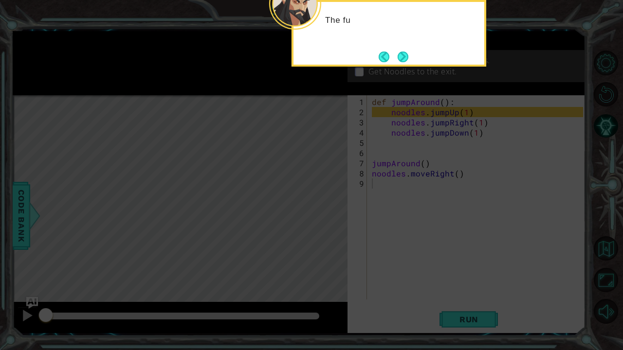
click at [402, 55] on button "Next" at bounding box center [403, 57] width 11 height 11
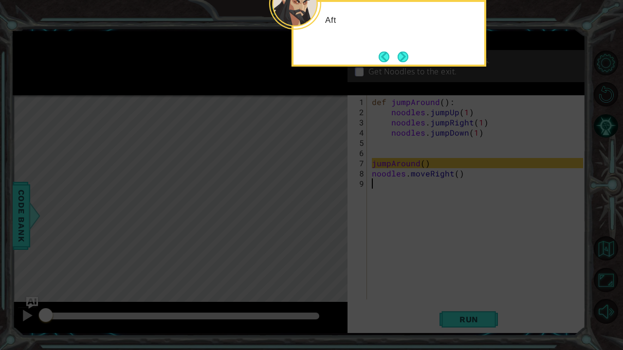
click at [402, 55] on button "Next" at bounding box center [403, 57] width 11 height 11
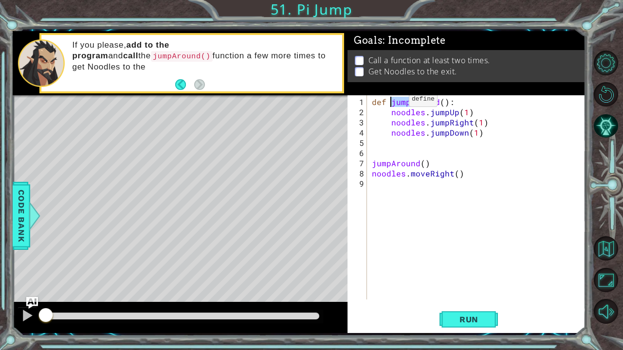
drag, startPoint x: 439, startPoint y: 103, endPoint x: 392, endPoint y: 100, distance: 46.3
click at [392, 100] on div "def jumpAround ( ) : noodles . jumpUp ( 1 ) noodles . jumpRight ( 1 ) noodles .…" at bounding box center [479, 209] width 218 height 225
type textarea "def SixSeven():"
click at [402, 276] on div "def SixSeven ( ) : noodles . jumpUp ( 1 ) noodles . jumpRight ( 1 ) noodles . j…" at bounding box center [479, 209] width 218 height 225
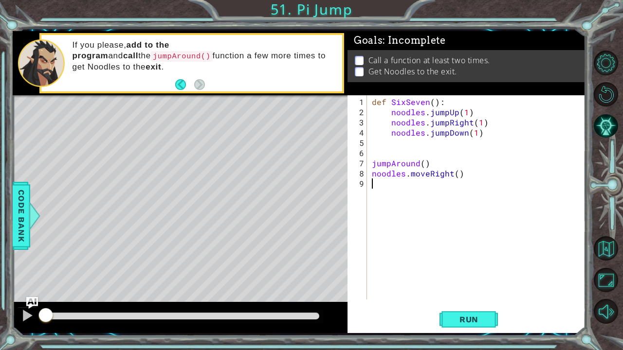
scroll to position [0, 0]
drag, startPoint x: 417, startPoint y: 164, endPoint x: 360, endPoint y: 162, distance: 57.0
click at [360, 162] on div "1 2 3 4 5 6 7 8 9 def SixSeven ( ) : noodles . jumpUp ( 1 ) noodles . jumpRight…" at bounding box center [466, 197] width 236 height 204
click at [476, 291] on span "Run" at bounding box center [469, 320] width 38 height 10
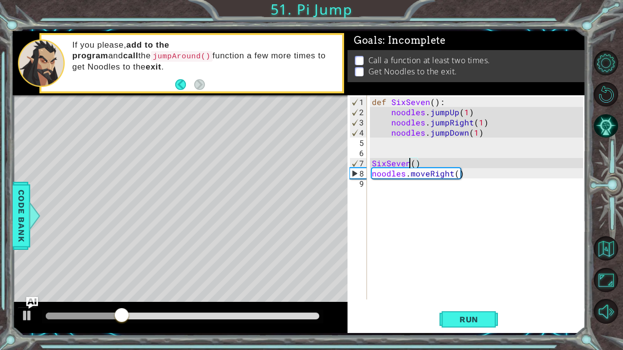
click at [396, 175] on div "def SixSeven ( ) : noodles . jumpUp ( 1 ) noodles . jumpRight ( 1 ) noodles . j…" at bounding box center [479, 209] width 218 height 225
type textarea "noodles.moveRight()"
click at [393, 181] on div "def SixSeven ( ) : noodles . jumpUp ( 1 ) noodles . jumpRight ( 1 ) noodles . j…" at bounding box center [479, 209] width 218 height 225
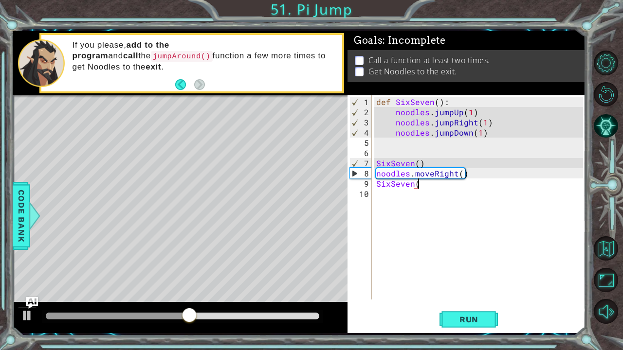
scroll to position [0, 2]
type textarea "SixSeven()"
click at [466, 291] on button "Run" at bounding box center [469, 320] width 58 height 24
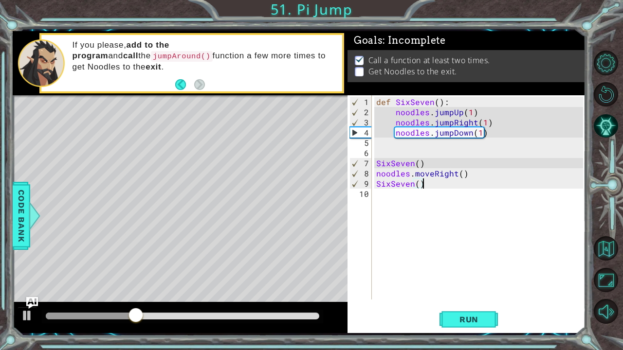
click at [374, 185] on div "def SixSeven ( ) : noodles . jumpUp ( 1 ) noodles . jumpRight ( 1 ) noodles . j…" at bounding box center [481, 209] width 214 height 225
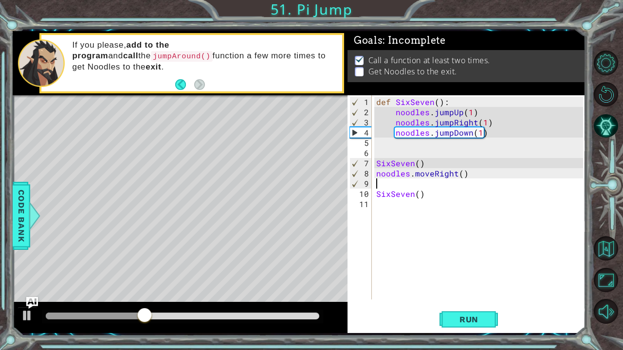
click at [374, 185] on div "def SixSeven ( ) : noodles . jumpUp ( 1 ) noodles . jumpRight ( 1 ) noodles . j…" at bounding box center [481, 209] width 214 height 225
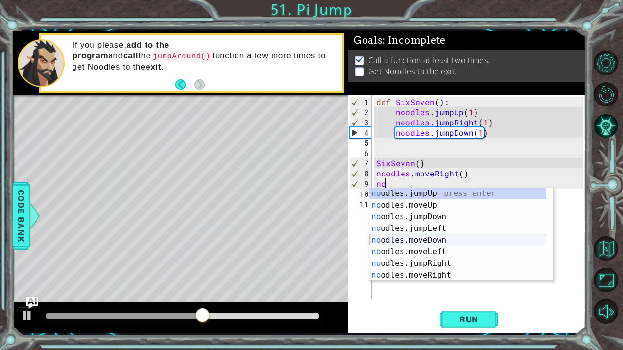
scroll to position [0, 0]
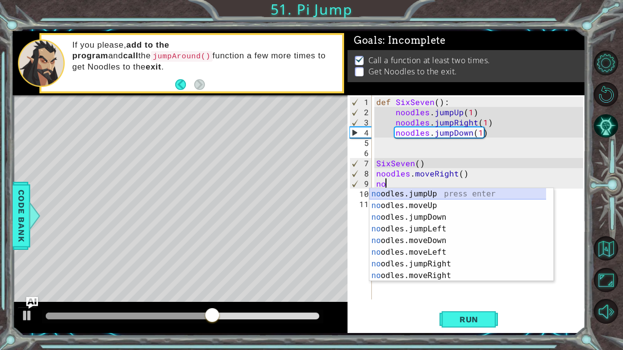
click at [399, 192] on div "no odles.jumpUp press enter no odles.moveUp press enter no odles.jumpDown press…" at bounding box center [457, 246] width 177 height 117
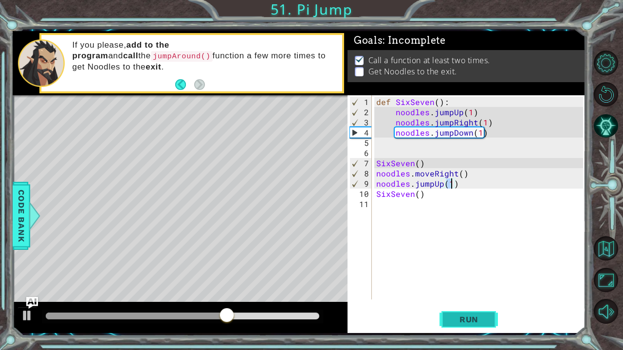
type textarea "noodles.jumpUp(1)"
click at [471, 291] on span "Run" at bounding box center [469, 320] width 38 height 10
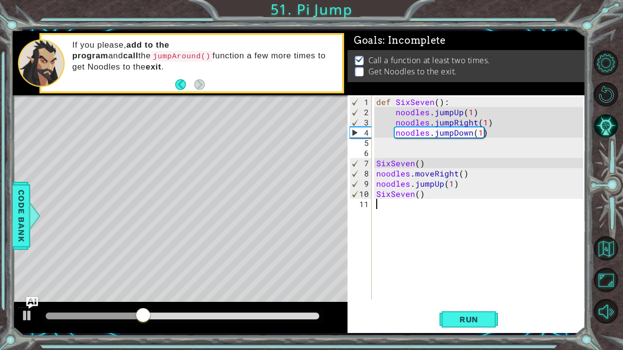
click at [398, 201] on div "def SixSeven ( ) : noodles . jumpUp ( 1 ) noodles . jumpRight ( 1 ) noodles . j…" at bounding box center [481, 209] width 214 height 225
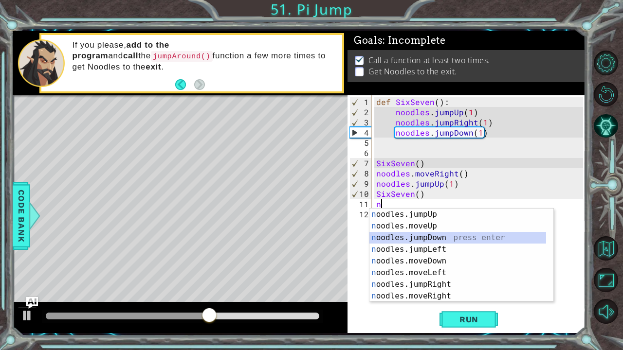
type textarea "noodles.jumpDown(1)"
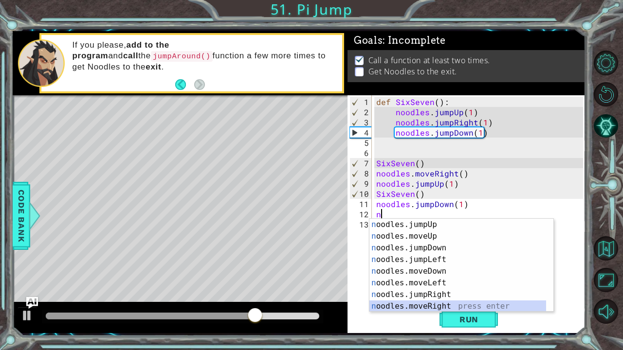
type textarea "noodles.moveRight(1)"
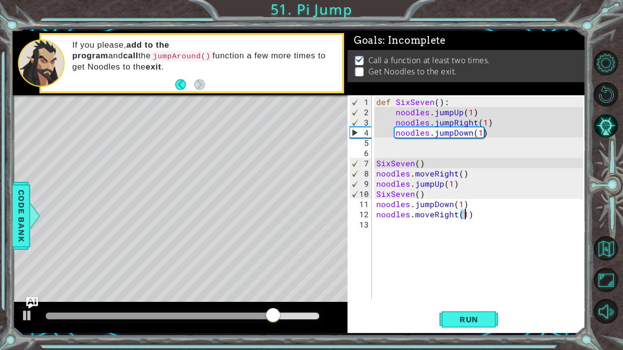
click at [408, 233] on div "def SixSeven ( ) : noodles . jumpUp ( 1 ) noodles . jumpRight ( 1 ) noodles . j…" at bounding box center [481, 209] width 214 height 225
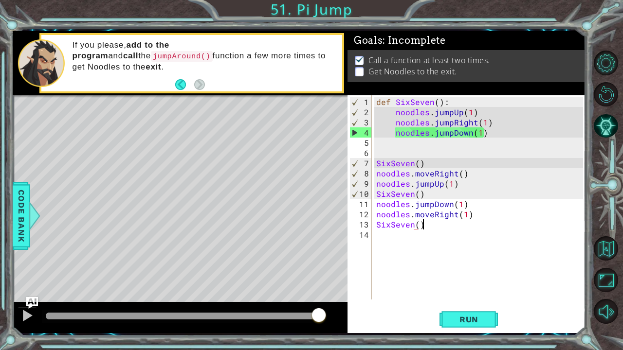
scroll to position [0, 2]
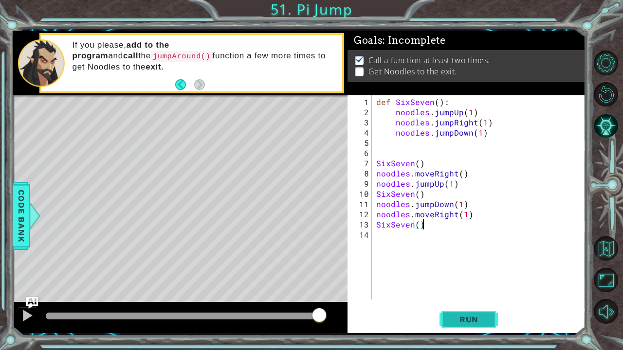
type textarea "SixSeven()"
click at [461, 291] on span "Run" at bounding box center [469, 320] width 38 height 10
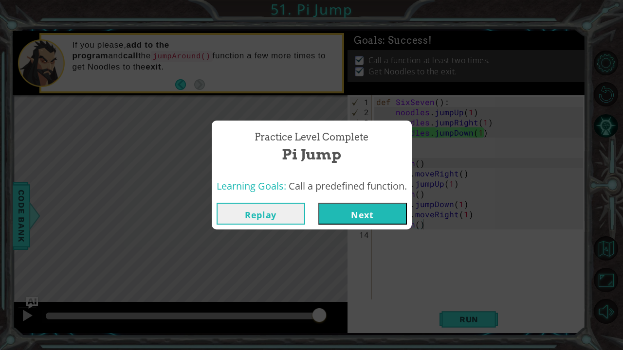
click at [369, 220] on button "Next" at bounding box center [362, 214] width 89 height 22
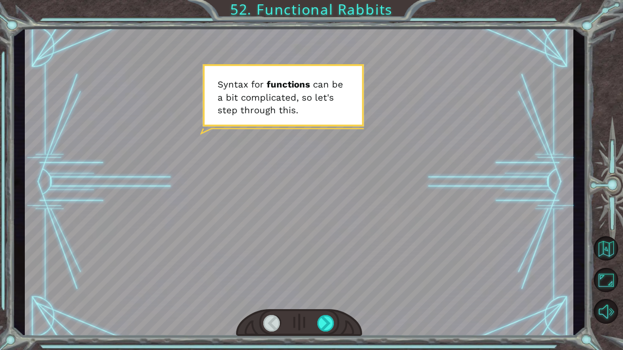
click at [326, 291] on div at bounding box center [299, 324] width 126 height 28
click at [327, 291] on div at bounding box center [326, 323] width 18 height 17
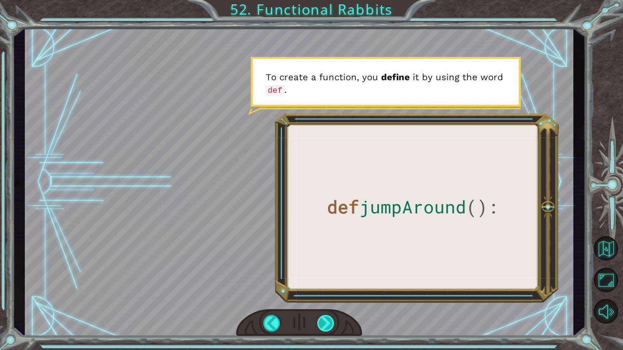
click at [327, 291] on div at bounding box center [326, 323] width 18 height 17
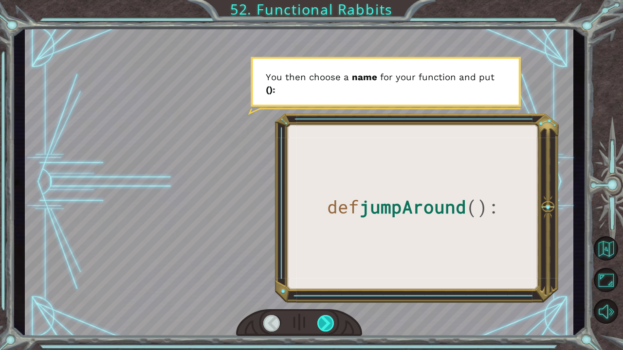
click at [327, 291] on div at bounding box center [326, 323] width 18 height 17
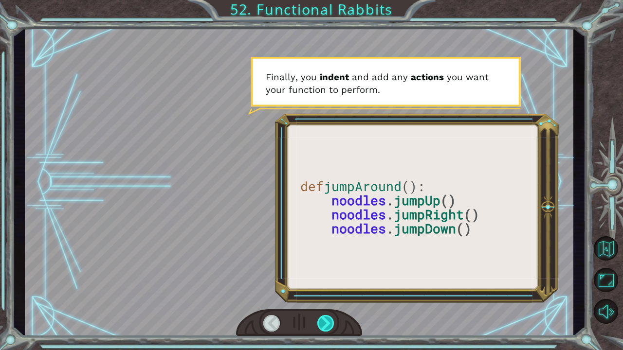
click at [327, 291] on div at bounding box center [326, 323] width 18 height 17
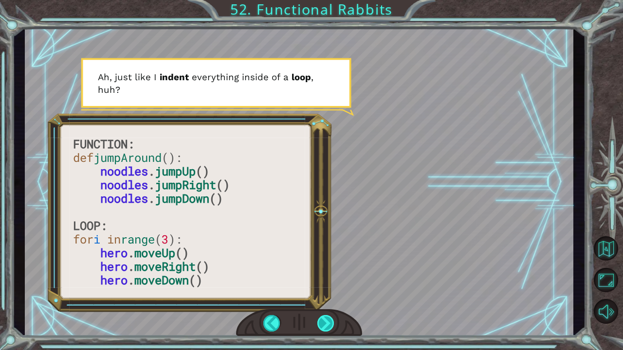
click at [327, 291] on div at bounding box center [326, 323] width 18 height 17
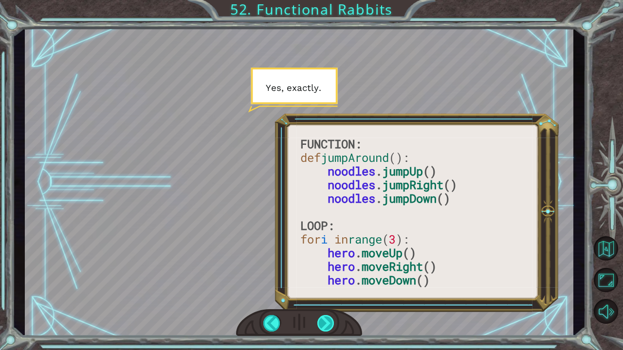
click at [327, 291] on div at bounding box center [326, 323] width 18 height 17
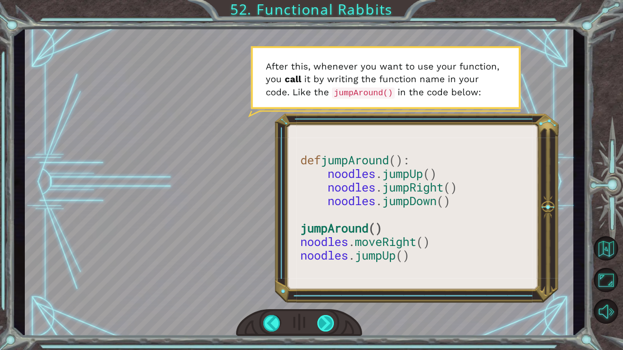
click at [327, 291] on div at bounding box center [326, 323] width 18 height 17
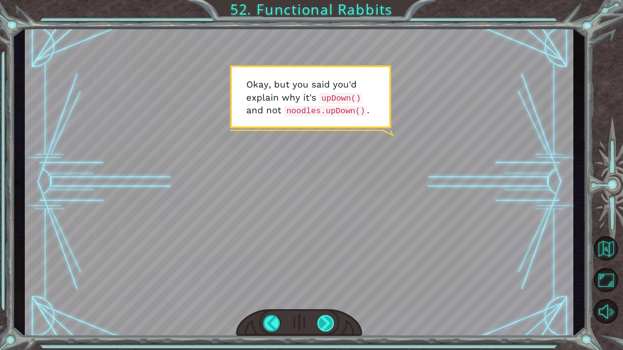
click at [327, 291] on div at bounding box center [326, 323] width 18 height 17
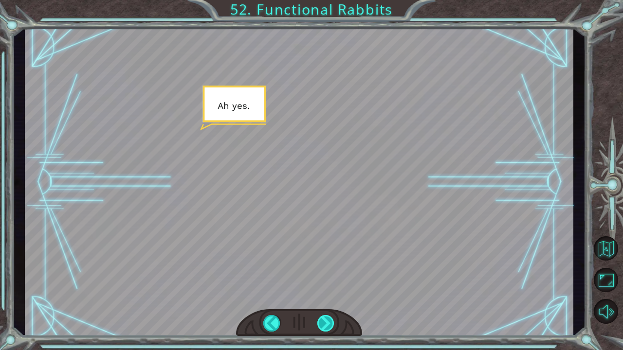
click at [327, 291] on div at bounding box center [326, 323] width 18 height 17
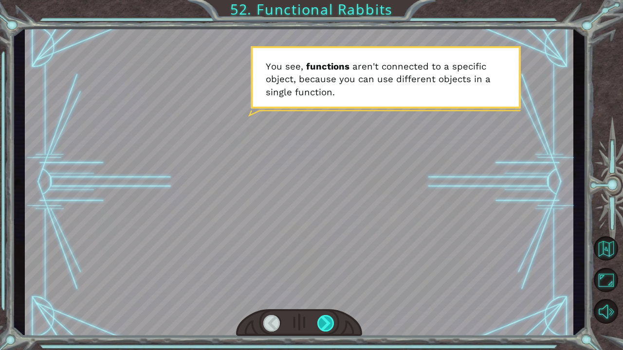
click at [327, 291] on div at bounding box center [326, 323] width 18 height 17
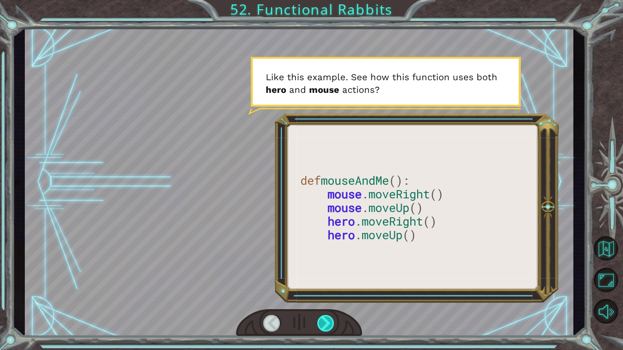
click at [327, 291] on div at bounding box center [326, 323] width 18 height 17
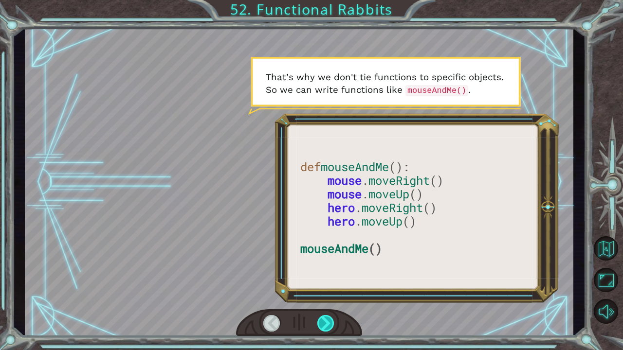
click at [327, 291] on div at bounding box center [326, 323] width 18 height 17
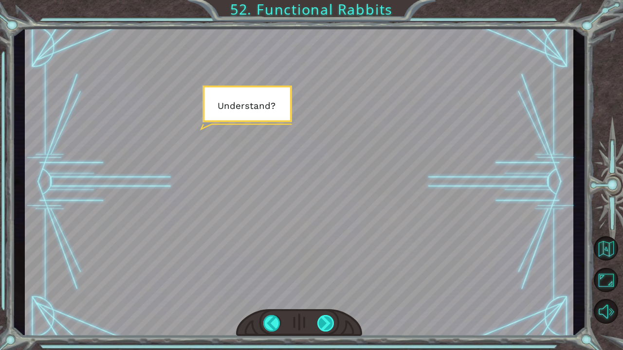
click at [327, 291] on div at bounding box center [326, 323] width 18 height 17
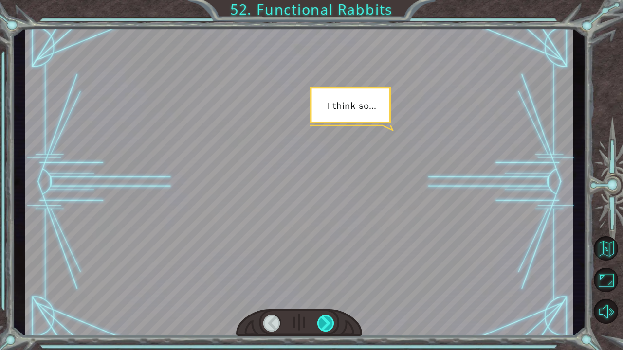
click at [327, 291] on div at bounding box center [326, 323] width 18 height 17
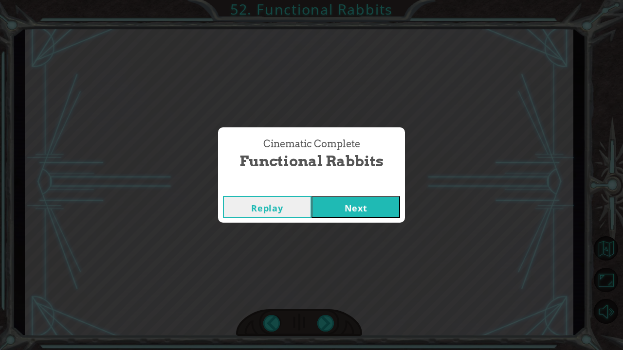
click at [340, 212] on button "Next" at bounding box center [356, 207] width 89 height 22
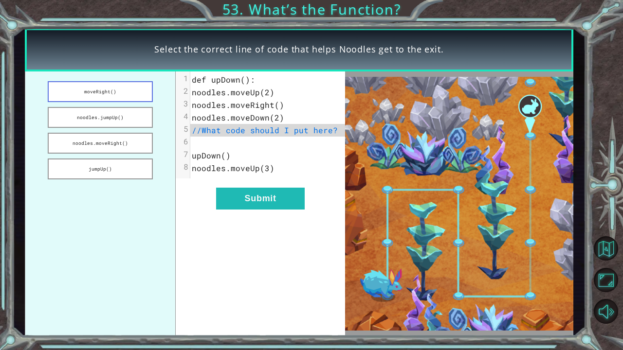
click at [81, 92] on button "moveRight()" at bounding box center [100, 91] width 105 height 21
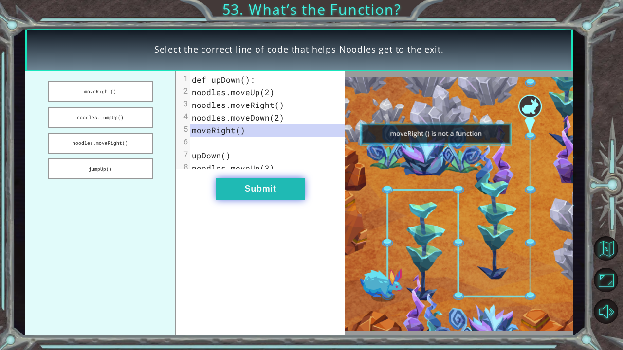
click at [274, 200] on button "Submit" at bounding box center [260, 189] width 89 height 22
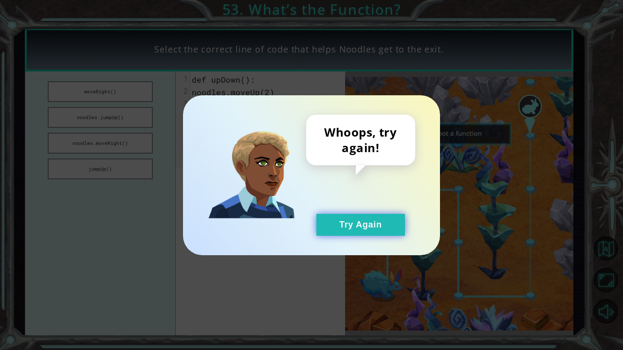
click at [353, 222] on button "Try Again" at bounding box center [360, 225] width 89 height 22
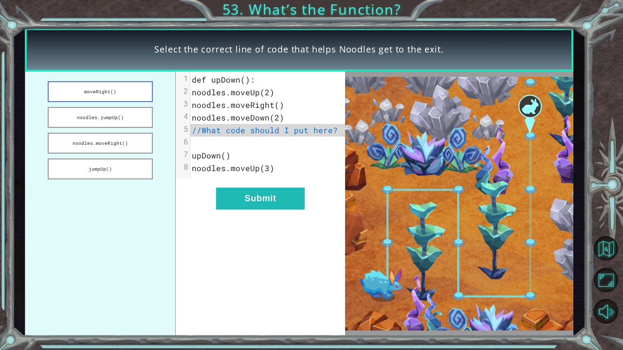
click at [110, 89] on button "moveRight()" at bounding box center [100, 91] width 105 height 21
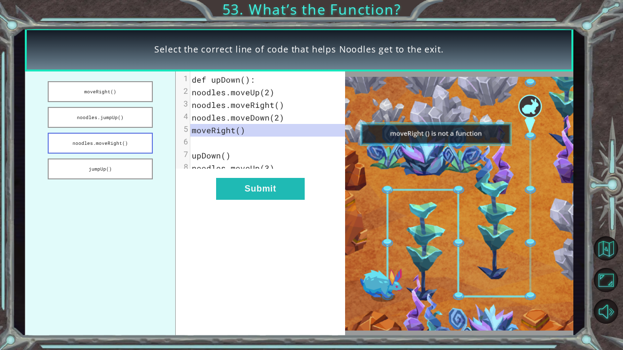
click at [111, 144] on button "noodles.moveRight()" at bounding box center [100, 143] width 105 height 21
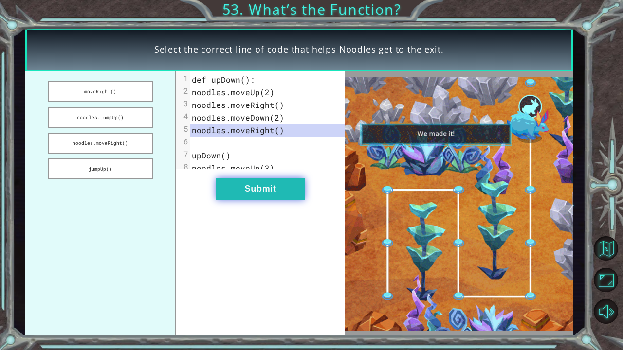
click at [246, 200] on button "Submit" at bounding box center [260, 189] width 89 height 22
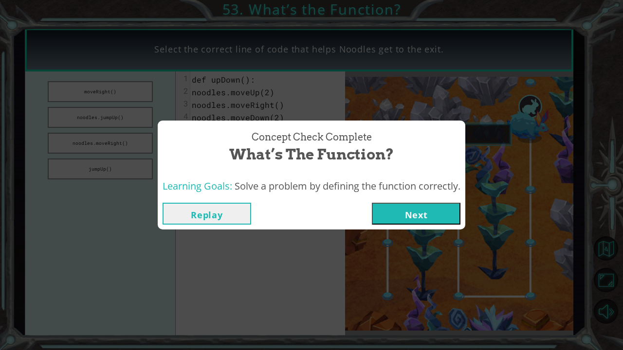
click at [426, 212] on button "Next" at bounding box center [416, 214] width 89 height 22
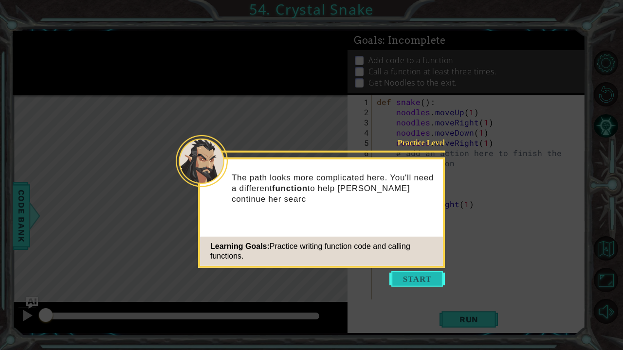
click at [415, 279] on button "Start" at bounding box center [416, 280] width 55 height 16
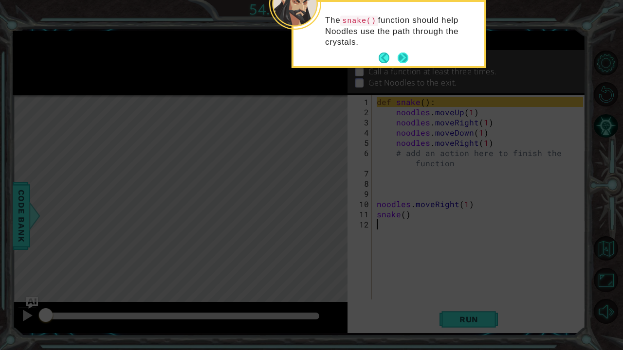
click at [402, 61] on button "Next" at bounding box center [403, 58] width 11 height 11
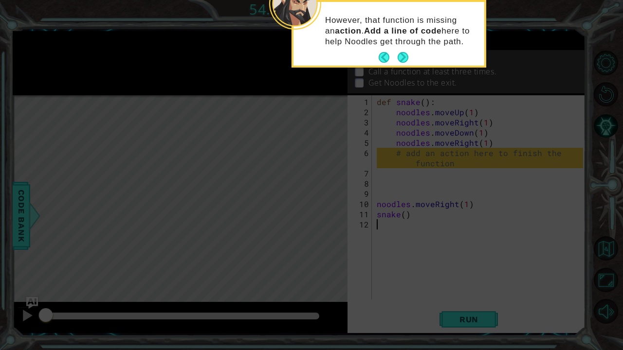
click at [402, 61] on button "Next" at bounding box center [403, 57] width 11 height 11
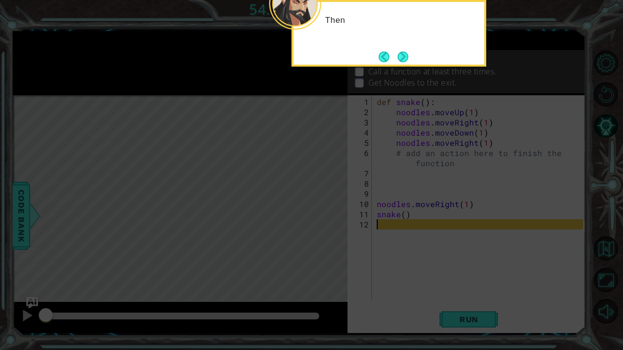
click at [402, 61] on button "Next" at bounding box center [403, 57] width 11 height 11
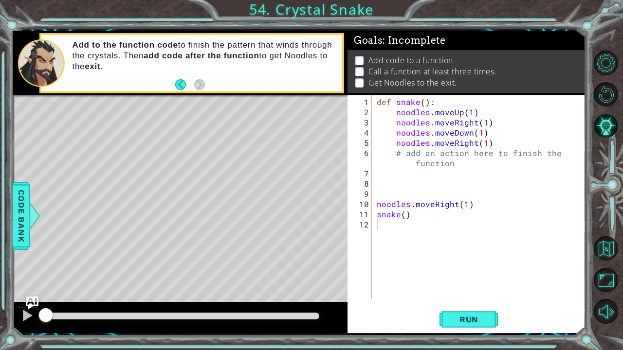
click at [30, 291] on img "Ask AI" at bounding box center [31, 303] width 13 height 13
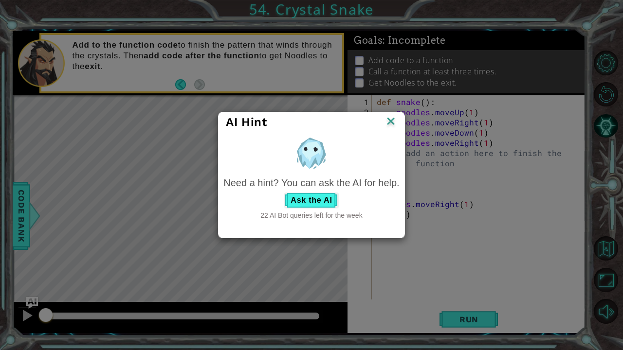
click at [390, 118] on img at bounding box center [391, 122] width 13 height 15
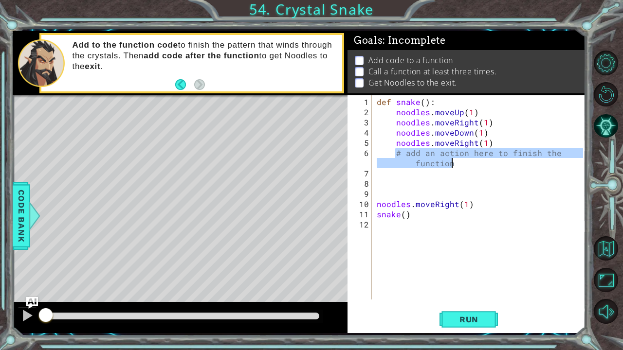
drag, startPoint x: 394, startPoint y: 152, endPoint x: 454, endPoint y: 164, distance: 60.5
click at [454, 164] on div "def snake ( ) : noodles . moveUp ( 1 ) noodles . moveRight ( 1 ) noodles . move…" at bounding box center [481, 209] width 213 height 225
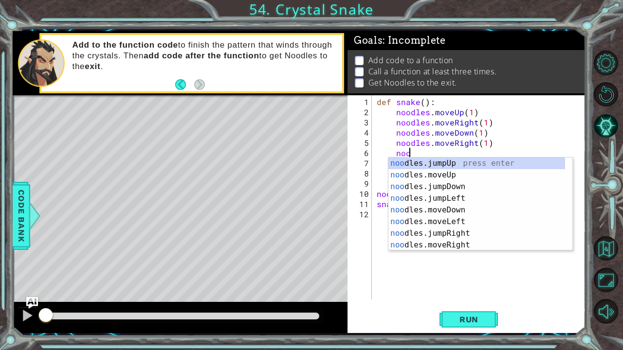
scroll to position [0, 1]
click at [436, 174] on div "noo dles.jumpUp press enter noo dles.moveUp press enter noo dles.jumpDown press…" at bounding box center [476, 216] width 177 height 117
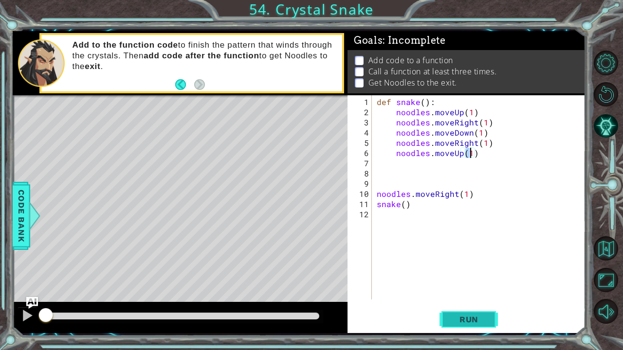
type textarea "noodles.moveUp(1)"
click at [454, 291] on button "Run" at bounding box center [469, 320] width 58 height 24
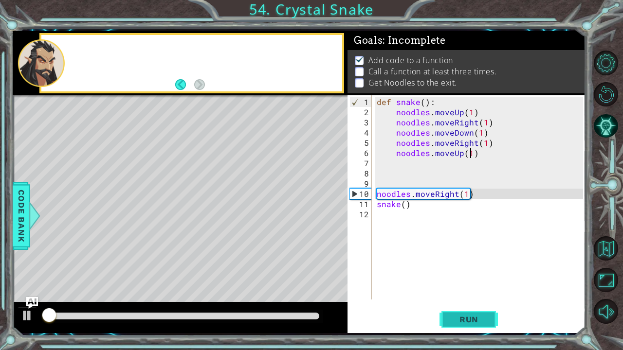
scroll to position [5, 0]
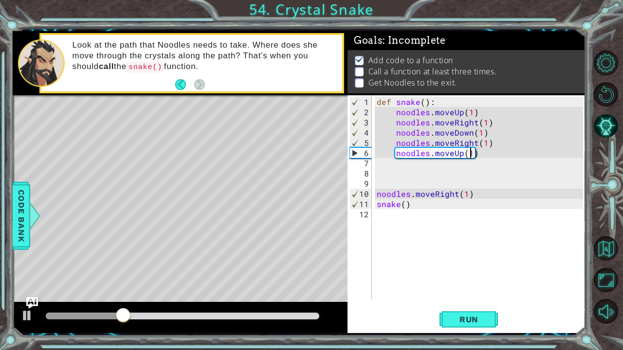
click at [379, 214] on div "def snake ( ) : noodles . moveUp ( 1 ) noodles . moveRight ( 1 ) noodles . move…" at bounding box center [481, 209] width 213 height 225
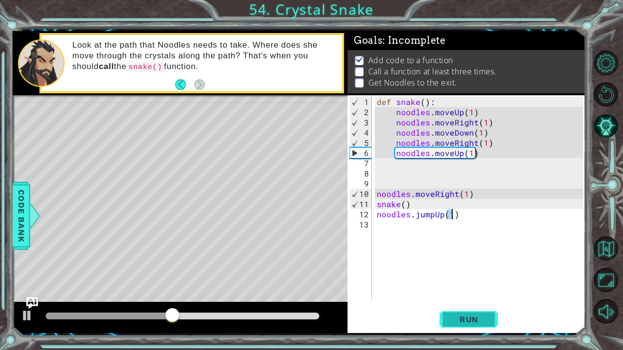
type textarea "noodles.jumpUp(1)"
click at [455, 291] on span "Run" at bounding box center [469, 320] width 38 height 10
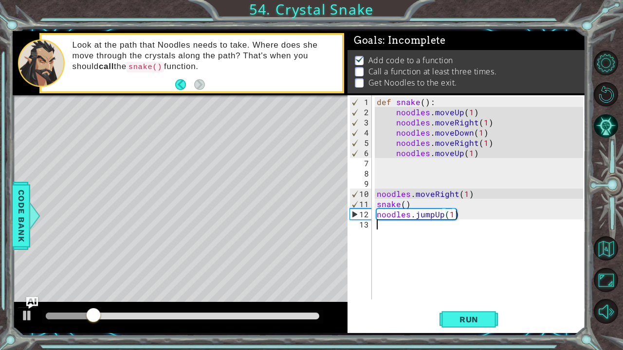
click at [426, 246] on div "def snake ( ) : noodles . moveUp ( 1 ) noodles . moveRight ( 1 ) noodles . move…" at bounding box center [481, 209] width 213 height 225
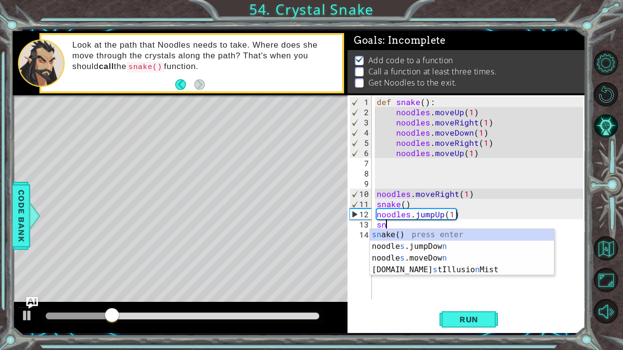
type textarea "sna"
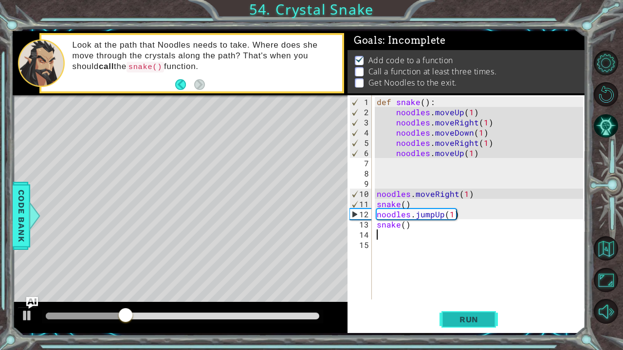
click at [453, 291] on span "Run" at bounding box center [469, 320] width 38 height 10
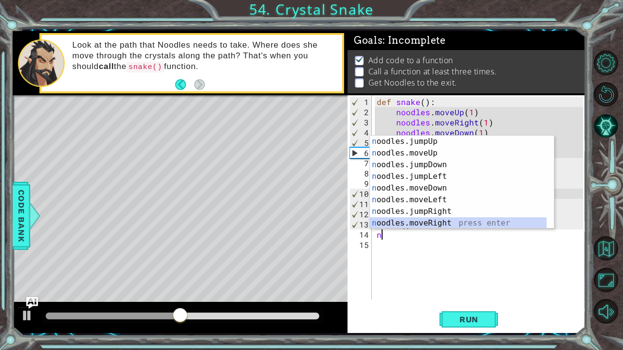
type textarea "noodles.moveRight(1)"
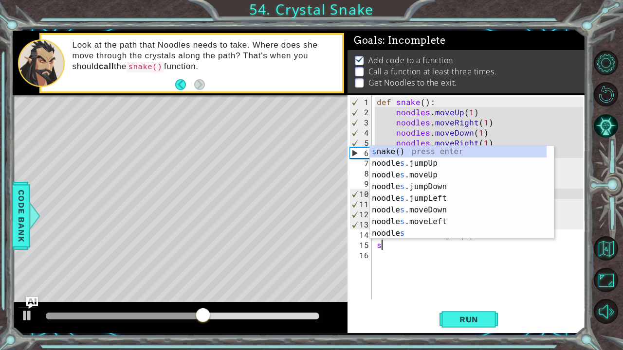
type textarea "sn"
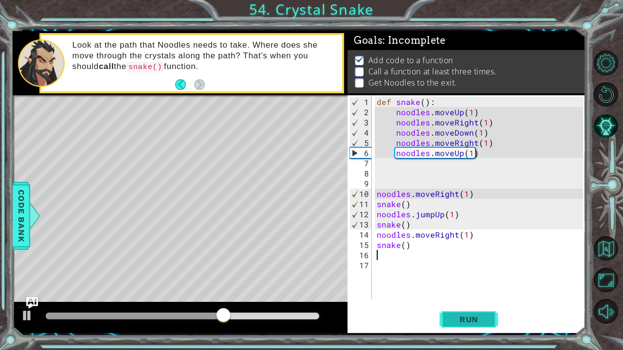
click at [467, 291] on span "Run" at bounding box center [469, 320] width 38 height 10
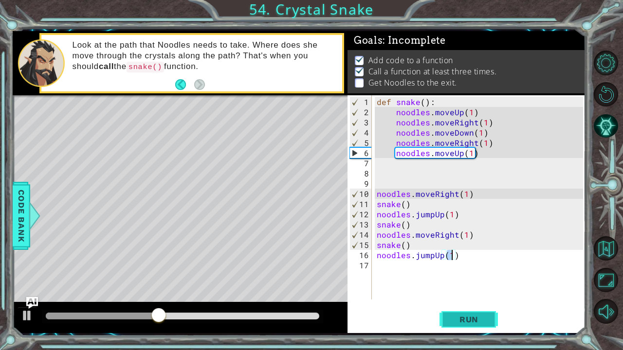
type textarea "noodles.jumpUp(1)"
click at [467, 291] on span "Run" at bounding box center [469, 320] width 38 height 10
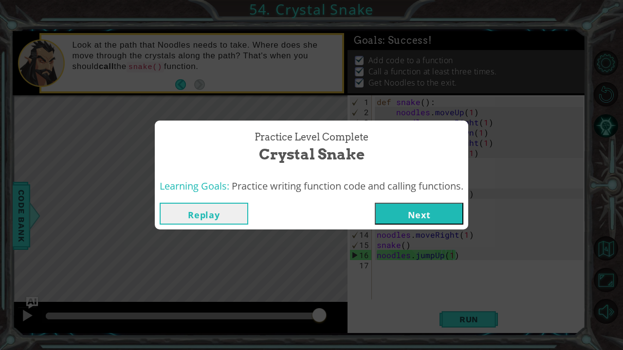
click at [452, 213] on button "Next" at bounding box center [419, 214] width 89 height 22
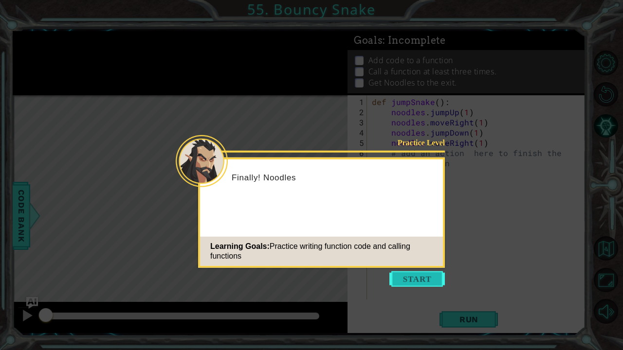
click at [403, 278] on button "Start" at bounding box center [416, 280] width 55 height 16
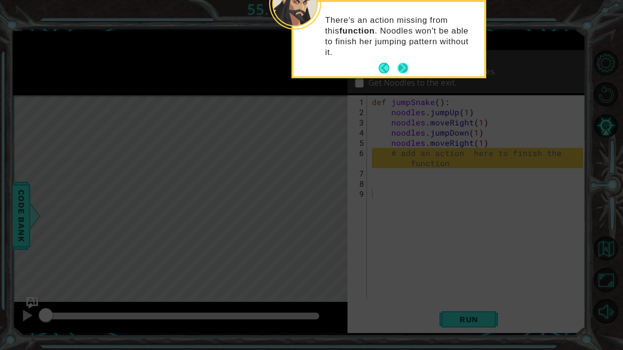
click at [406, 63] on button "Next" at bounding box center [403, 68] width 11 height 11
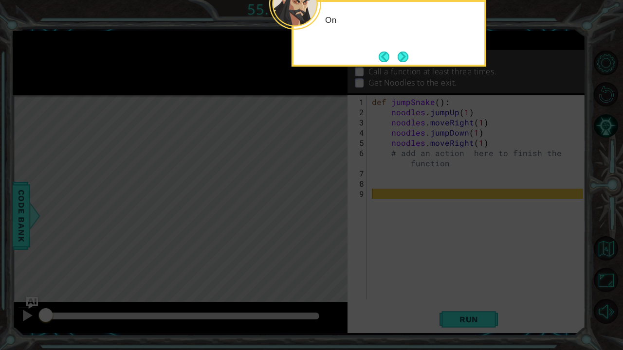
click at [406, 54] on button "Next" at bounding box center [403, 57] width 11 height 11
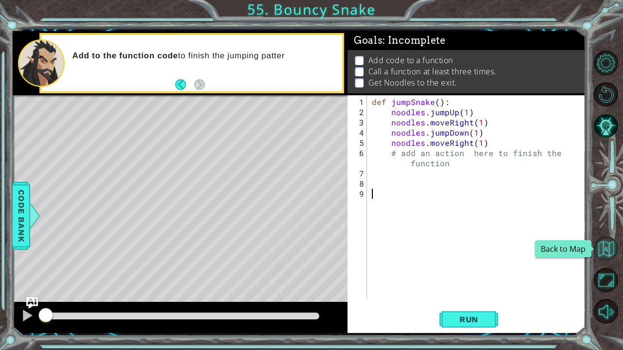
click at [606, 251] on button "Back to Map" at bounding box center [606, 249] width 24 height 24
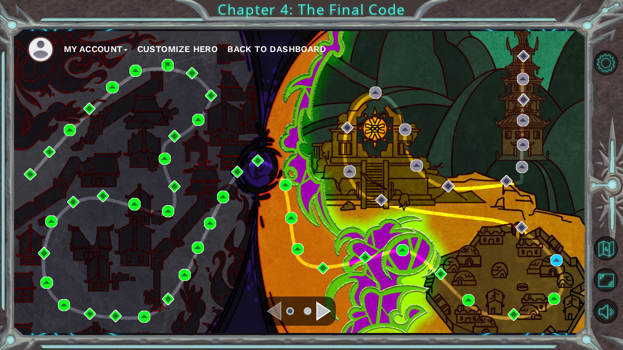
click at [324, 291] on div "Navigate to the next page" at bounding box center [323, 311] width 15 height 19
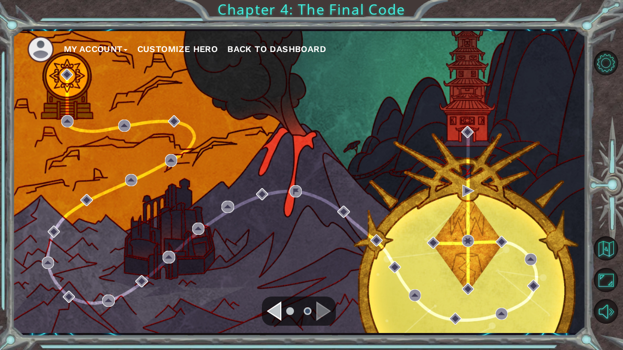
click at [279, 291] on div "Navigate to the previous page" at bounding box center [274, 311] width 15 height 19
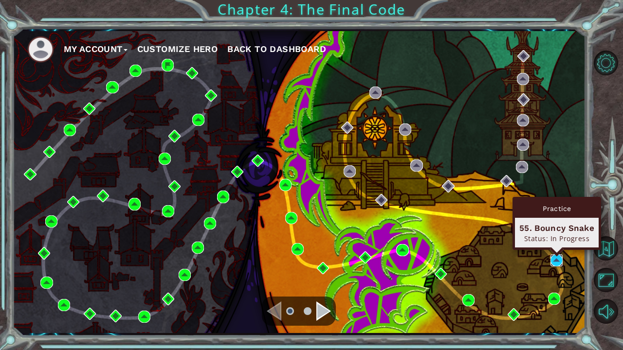
click at [557, 256] on img at bounding box center [557, 261] width 12 height 12
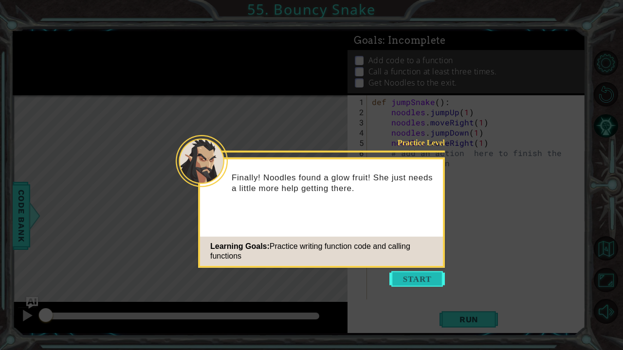
click at [429, 279] on button "Start" at bounding box center [416, 280] width 55 height 16
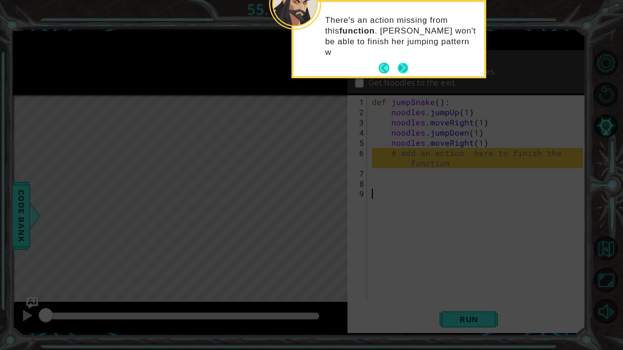
click at [402, 63] on button "Next" at bounding box center [403, 68] width 11 height 11
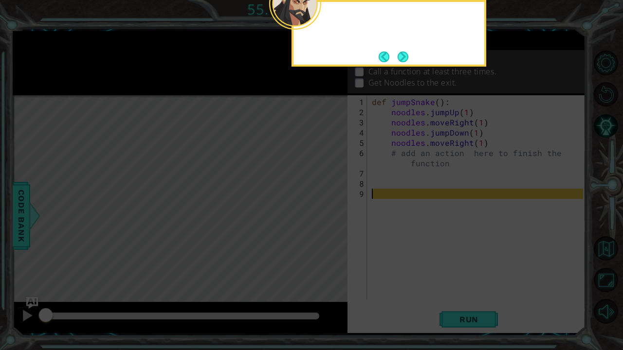
click at [402, 56] on button "Next" at bounding box center [403, 57] width 11 height 11
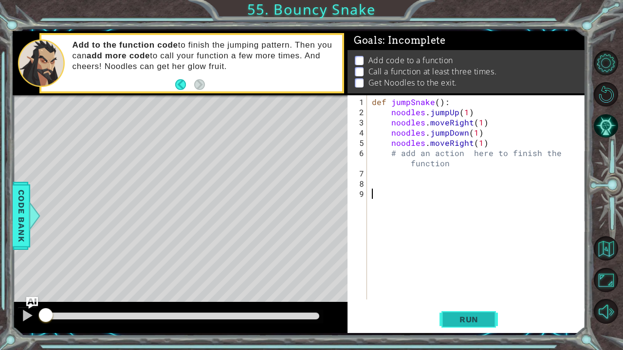
click at [454, 291] on button "Run" at bounding box center [469, 320] width 58 height 24
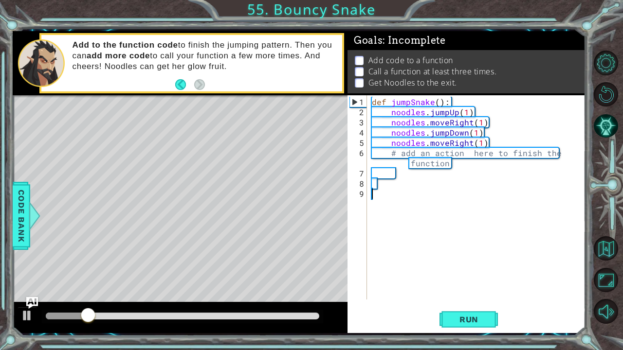
click at [420, 263] on div "def jumpSnake ( ) : noodles . jumpUp ( 1 ) noodles . moveRight ( 1 ) noodles . …" at bounding box center [479, 209] width 218 height 225
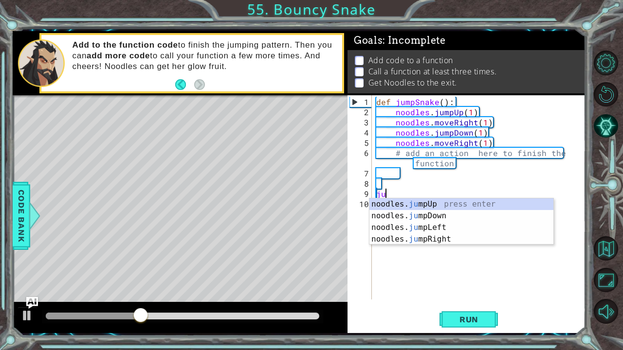
type textarea "j"
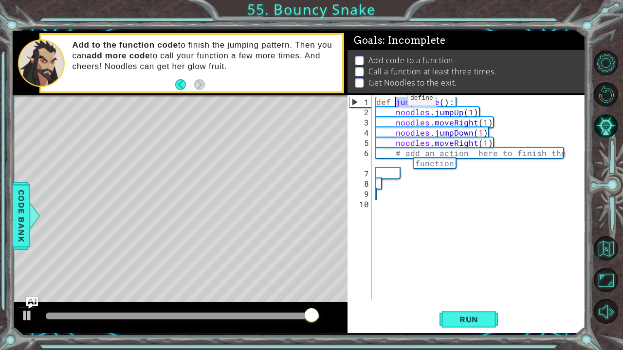
drag, startPoint x: 436, startPoint y: 103, endPoint x: 395, endPoint y: 102, distance: 40.9
click at [395, 102] on div "def jumpSnake ( ) : noodles . jumpUp ( 1 ) noodles . moveRight ( 1 ) noodles . …" at bounding box center [481, 209] width 214 height 225
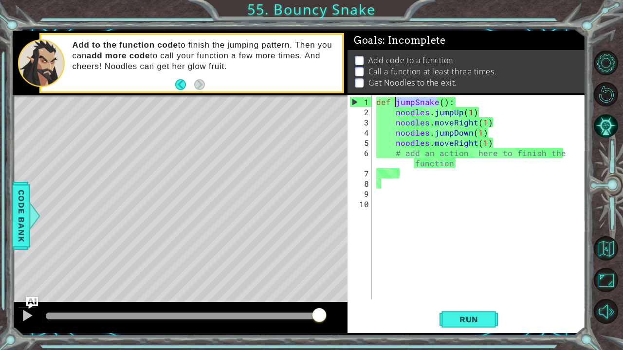
scroll to position [0, 1]
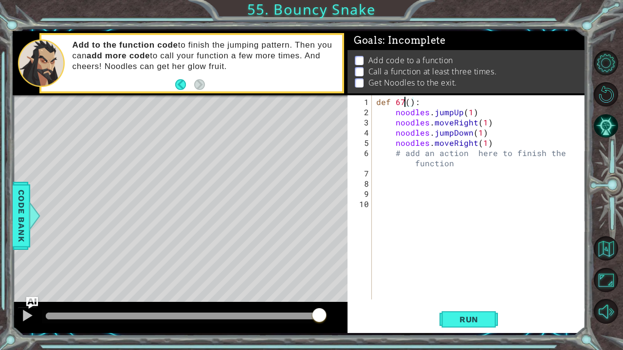
type textarea "def 67():"
click at [372, 202] on div "def 67(): 1 2 3 4 5 6 7 8 9 10 def 67 ( ) : noodles . jumpUp ( 1 ) noodles . mo…" at bounding box center [466, 197] width 236 height 204
click at [428, 185] on div "def 67 ( ) : noodles . jumpUp ( 1 ) noodles . moveRight ( 1 ) noodles . jumpDow…" at bounding box center [481, 209] width 214 height 225
click at [403, 105] on div "def 67 ( ) : noodles . jumpUp ( 1 ) noodles . moveRight ( 1 ) noodles . jumpDow…" at bounding box center [481, 209] width 214 height 225
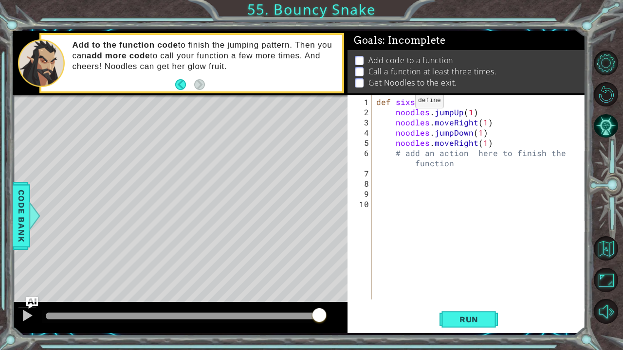
type textarea "def sixseven():"
click at [435, 202] on div "def sixseven ( ) : noodles . jumpUp ( 1 ) noodles . moveRight ( 1 ) noodles . j…" at bounding box center [481, 209] width 214 height 225
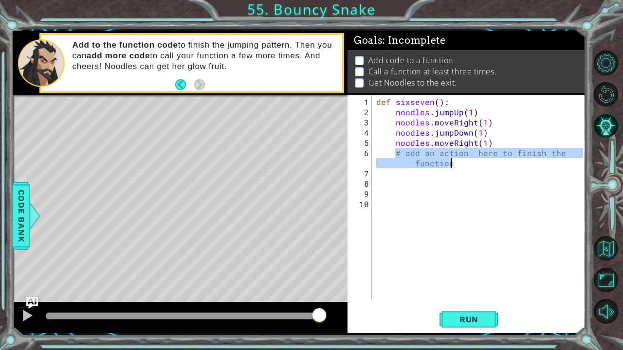
drag, startPoint x: 396, startPoint y: 153, endPoint x: 458, endPoint y: 166, distance: 62.7
click at [458, 166] on div "def sixseven ( ) : noodles . jumpUp ( 1 ) noodles . moveRight ( 1 ) noodles . j…" at bounding box center [481, 209] width 214 height 225
type textarea "# add an action here to finish the function"
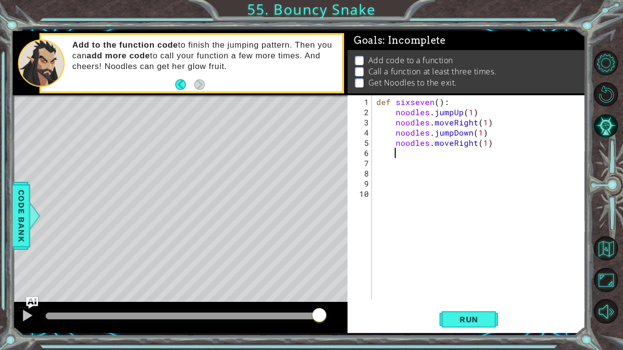
scroll to position [0, 1]
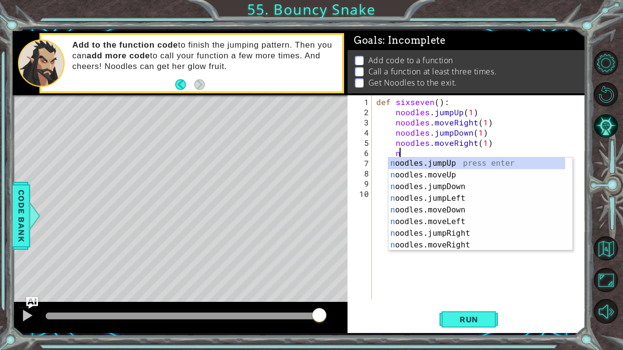
type textarea "noodles.jumpUp(1)"
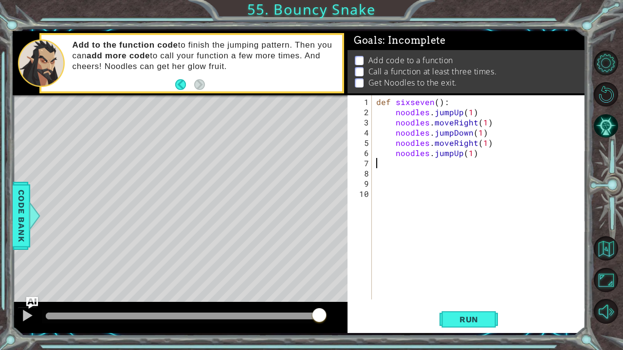
scroll to position [0, 0]
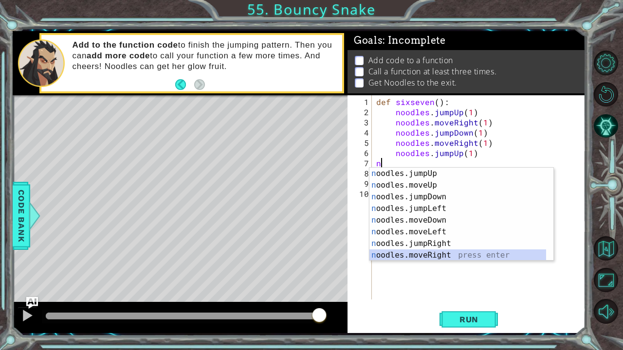
type textarea "noodles.moveRight(1)"
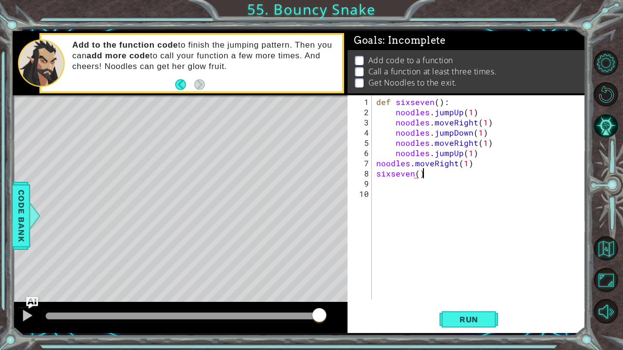
scroll to position [0, 2]
type textarea "sixseven()"
click at [487, 291] on span "Run" at bounding box center [469, 320] width 38 height 10
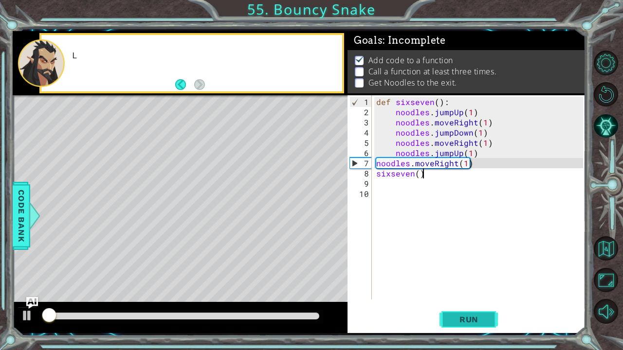
scroll to position [5, 0]
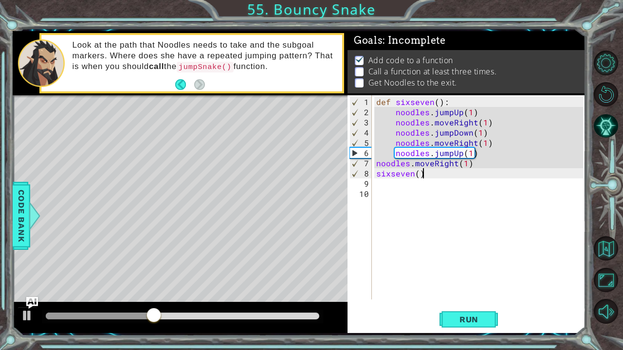
click at [405, 187] on div "def sixseven ( ) : noodles . jumpUp ( 1 ) noodles . moveRight ( 1 ) noodles . j…" at bounding box center [481, 209] width 214 height 225
click at [462, 291] on span "Run" at bounding box center [469, 320] width 38 height 10
